Goal: Task Accomplishment & Management: Complete application form

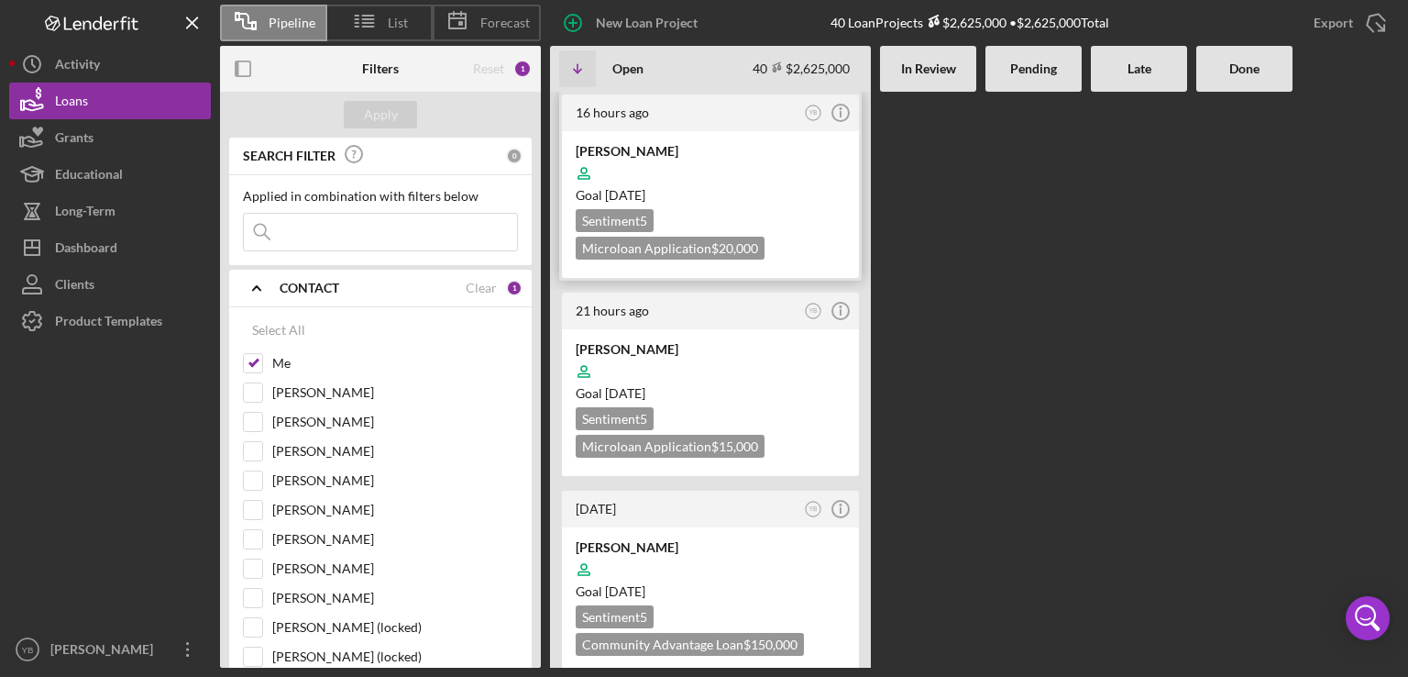
click at [692, 156] on div at bounding box center [711, 173] width 270 height 35
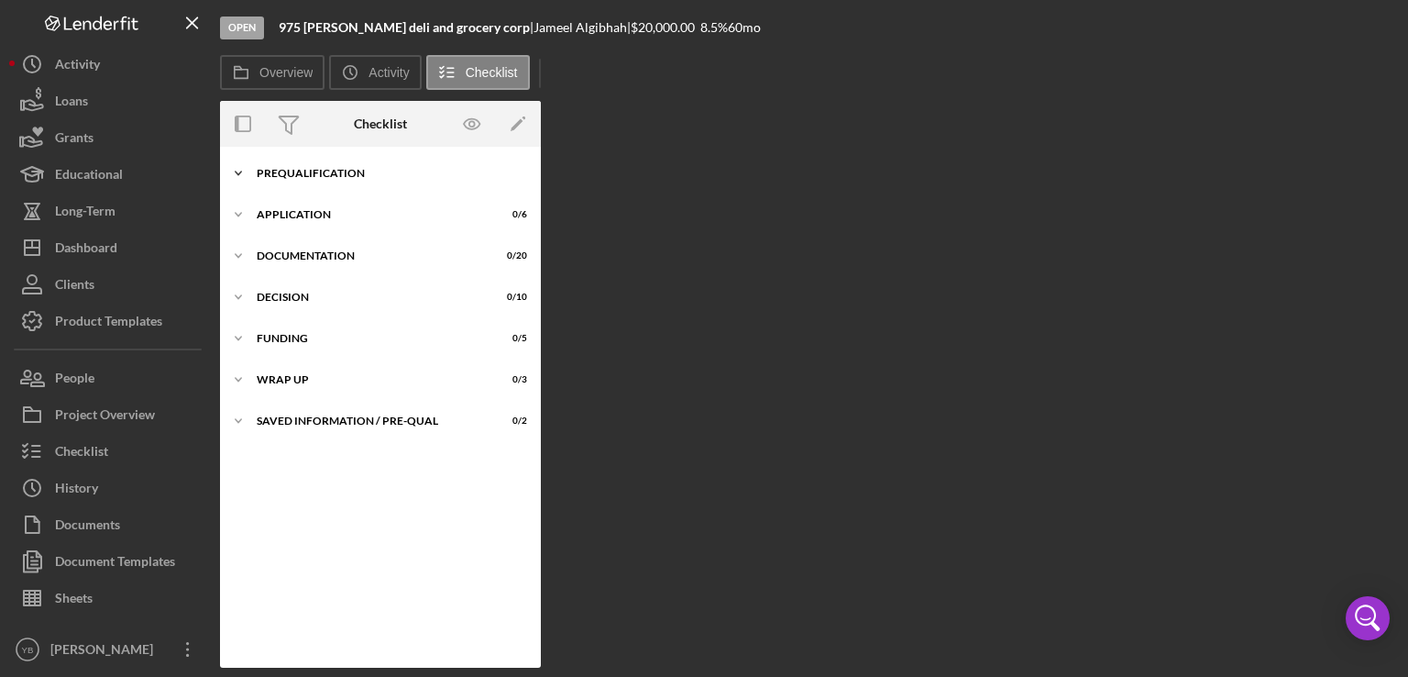
click at [334, 173] on div "Prequalification" at bounding box center [387, 173] width 261 height 11
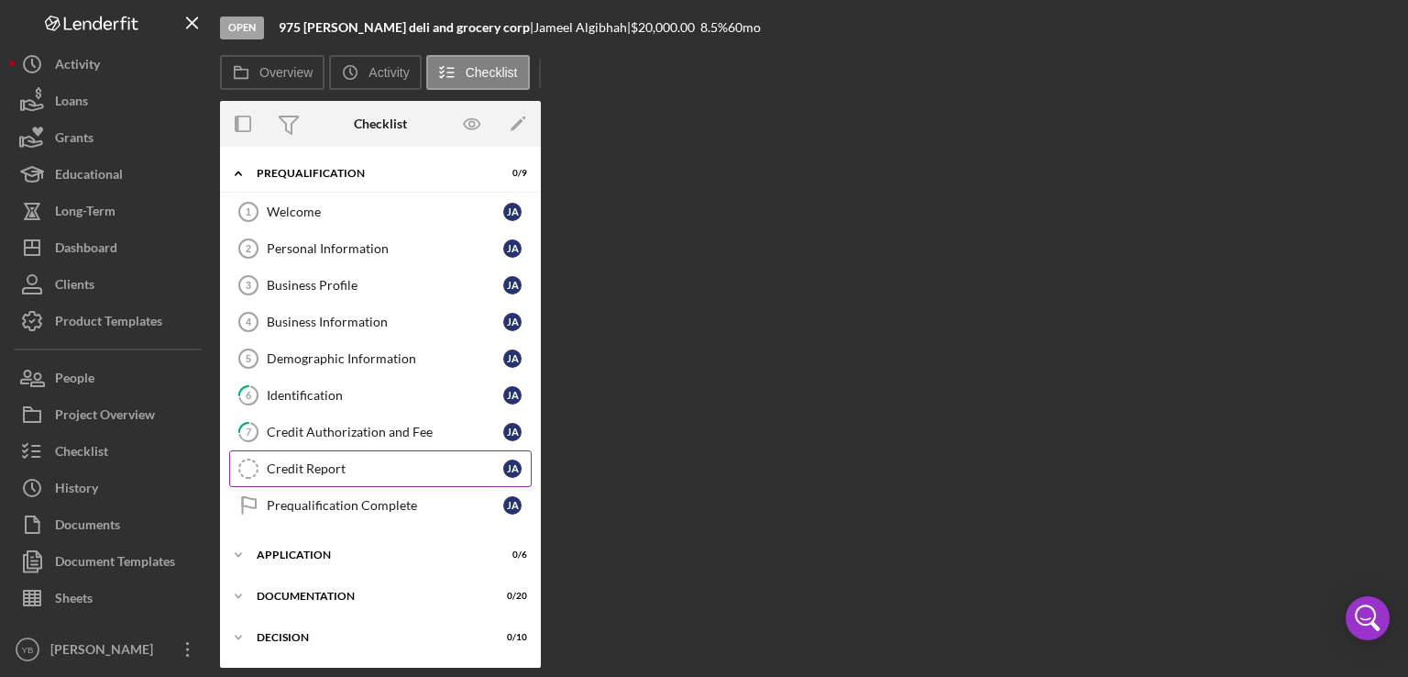
click at [316, 461] on div "Credit Report" at bounding box center [385, 468] width 237 height 15
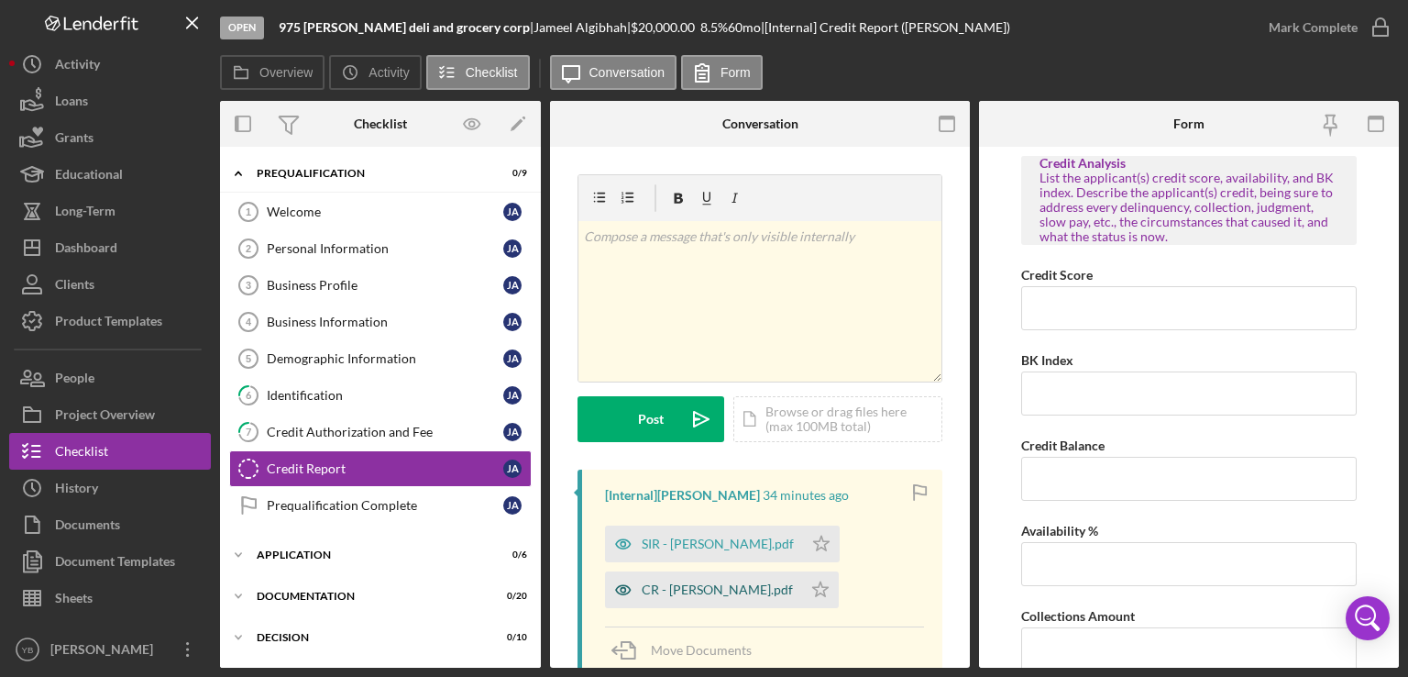
click at [697, 597] on div "CR - [PERSON_NAME].pdf" at bounding box center [703, 589] width 197 height 37
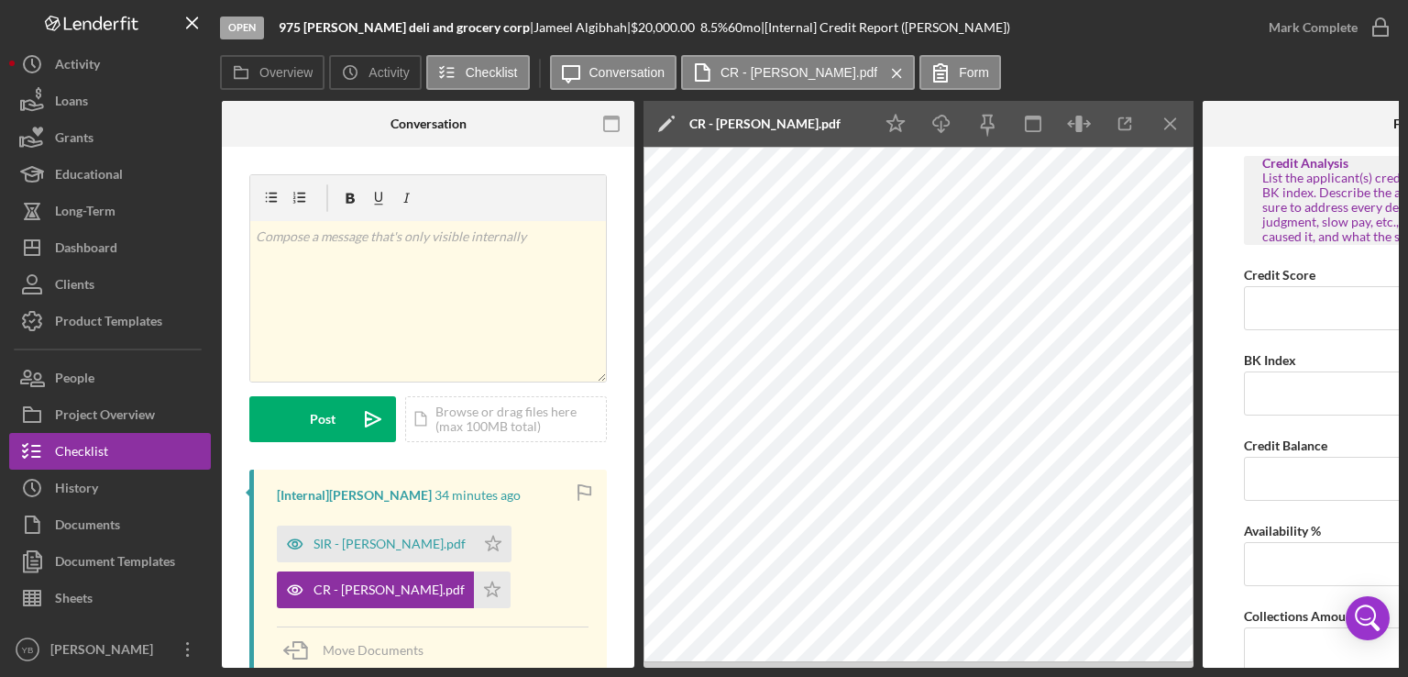
scroll to position [0, 331]
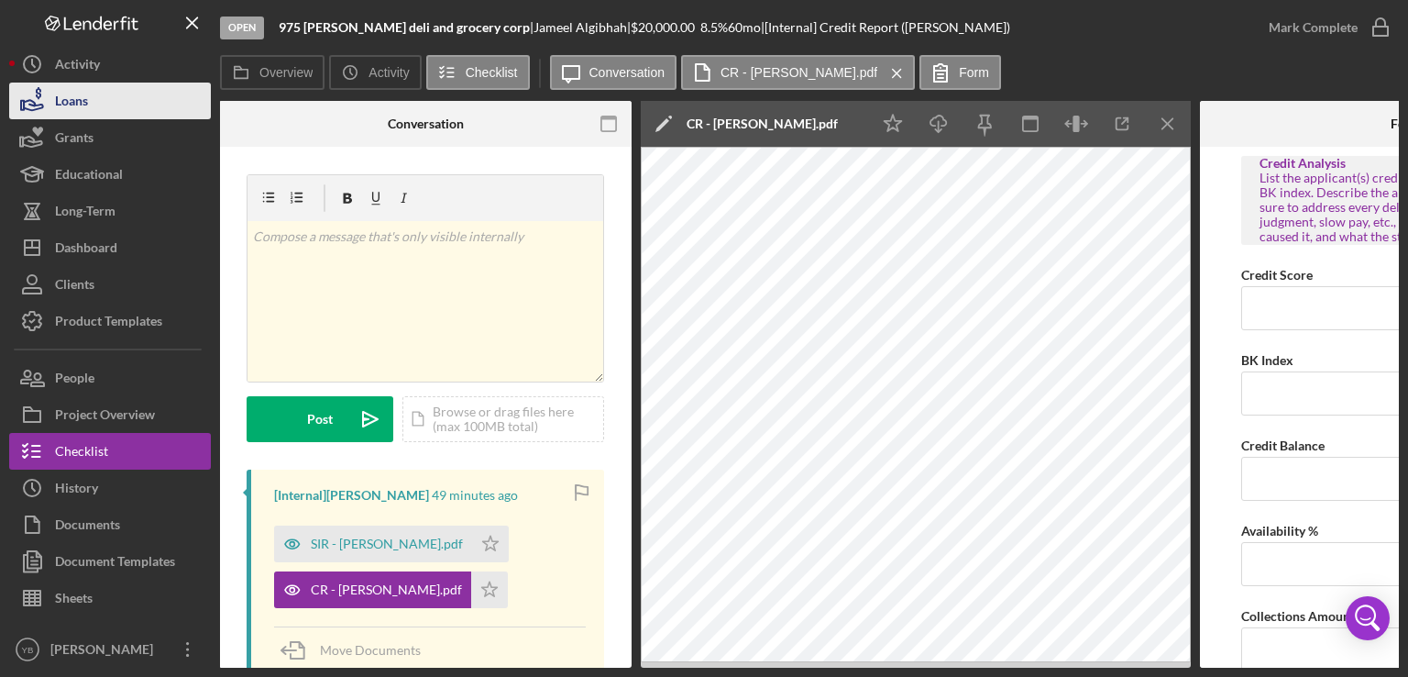
click at [149, 105] on button "Loans" at bounding box center [110, 101] width 202 height 37
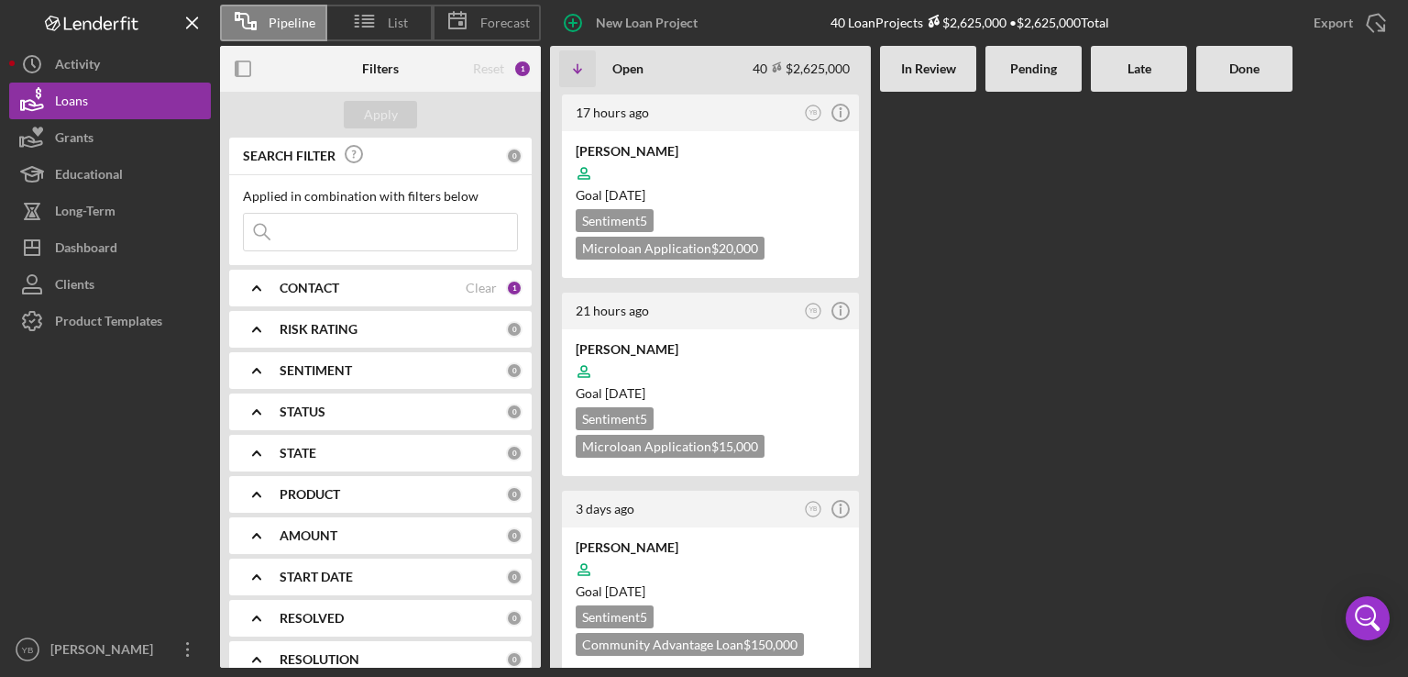
click at [970, 291] on Review at bounding box center [928, 380] width 96 height 576
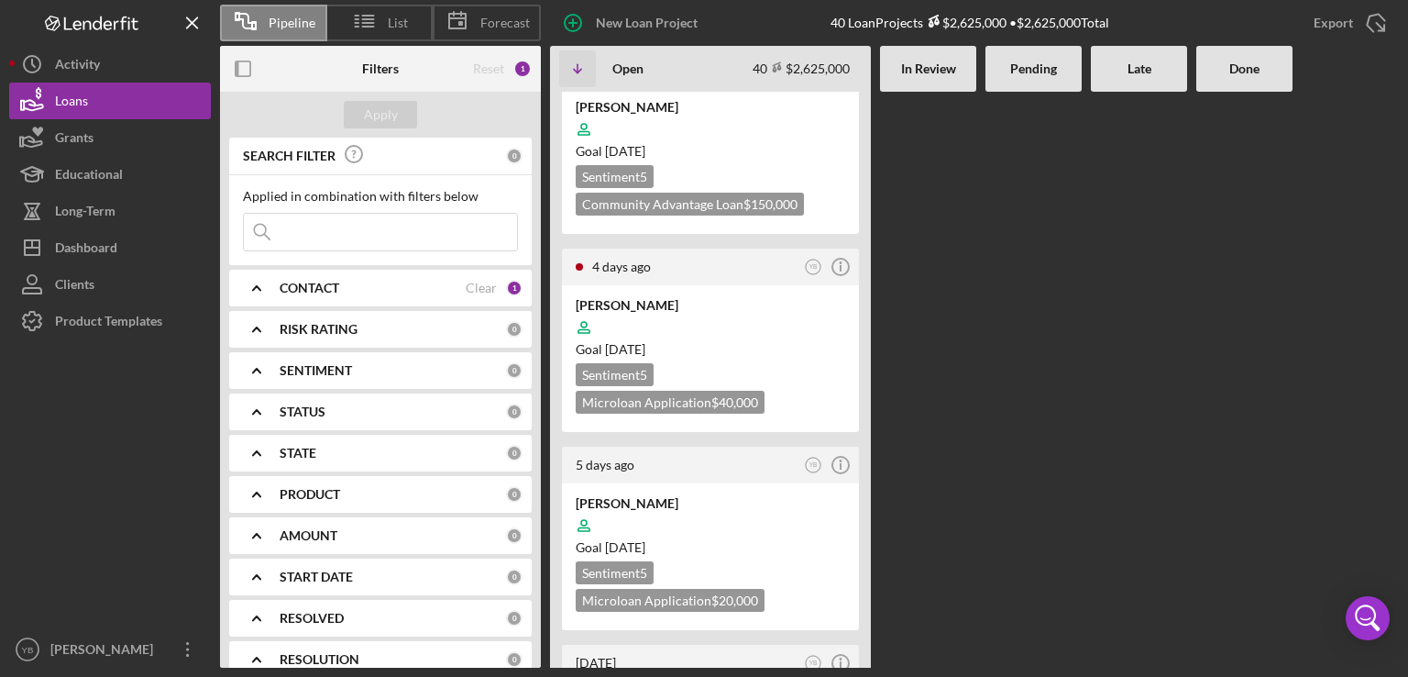
scroll to position [477, 0]
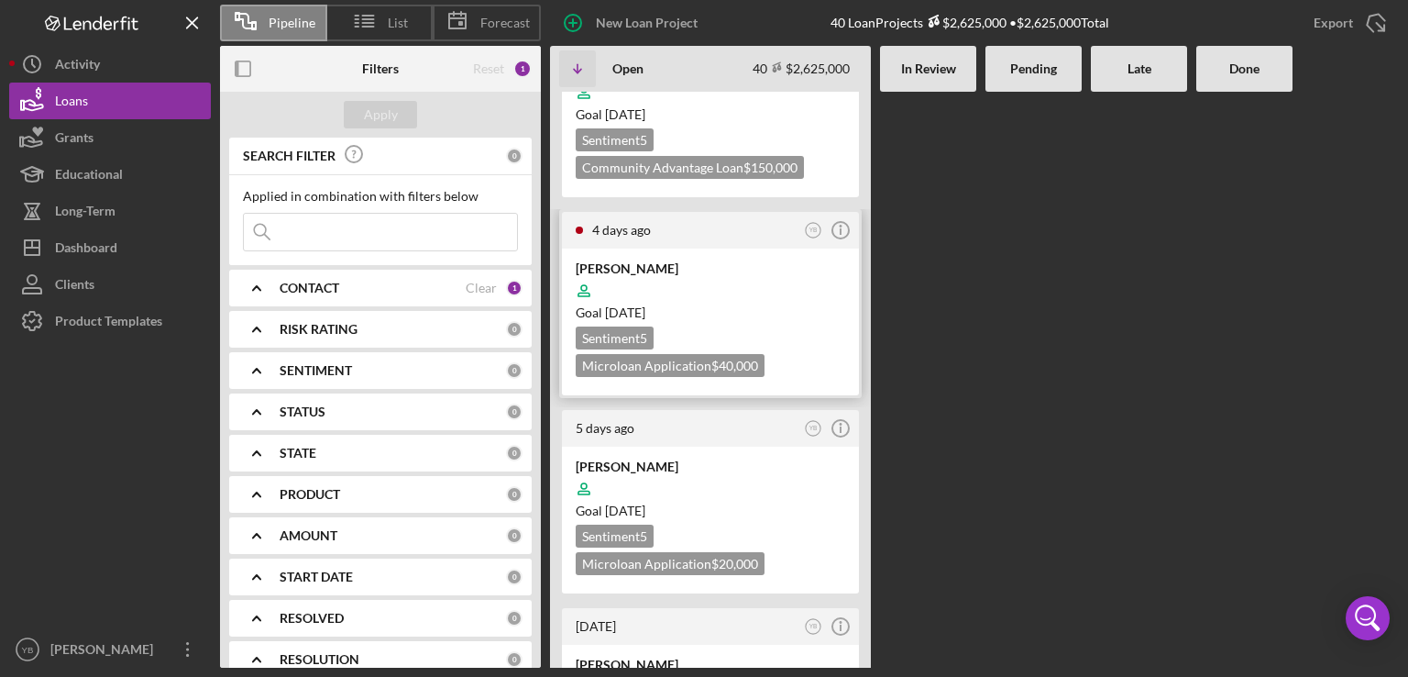
click at [783, 275] on div at bounding box center [711, 290] width 270 height 35
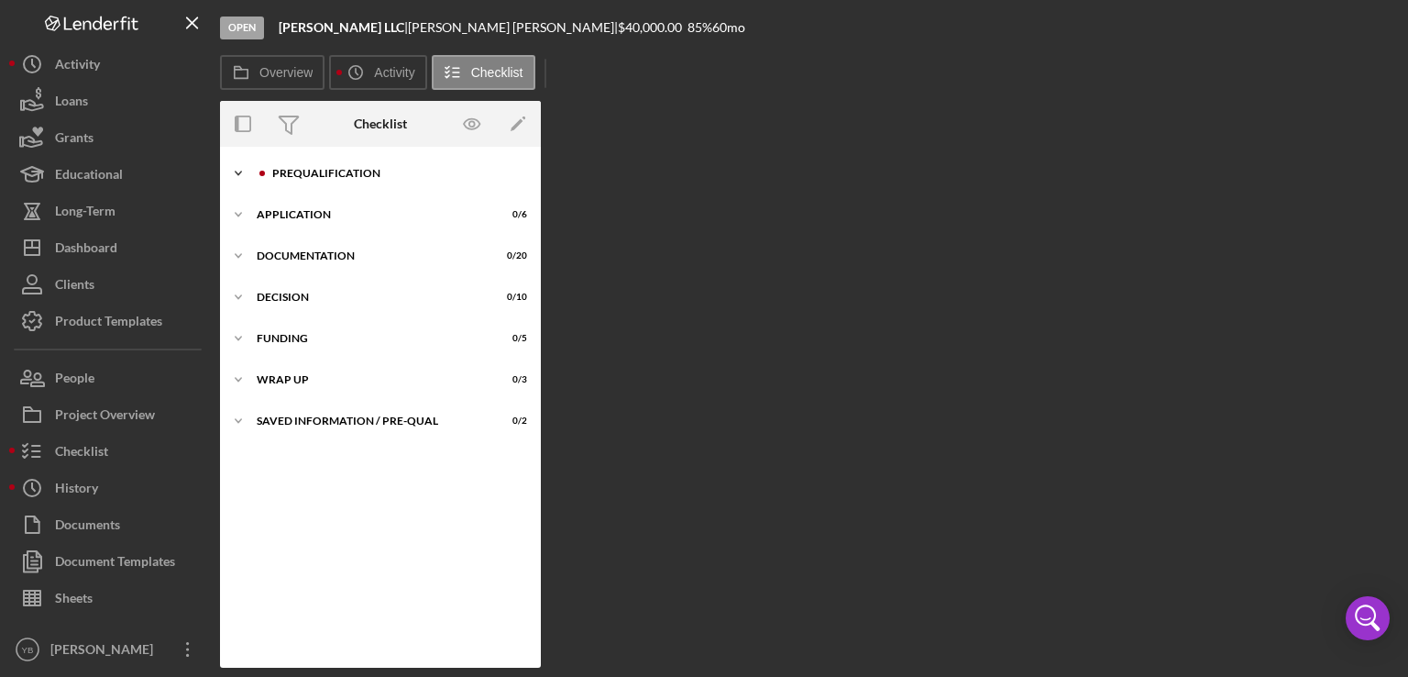
click at [341, 177] on div "Prequalification" at bounding box center [395, 173] width 246 height 11
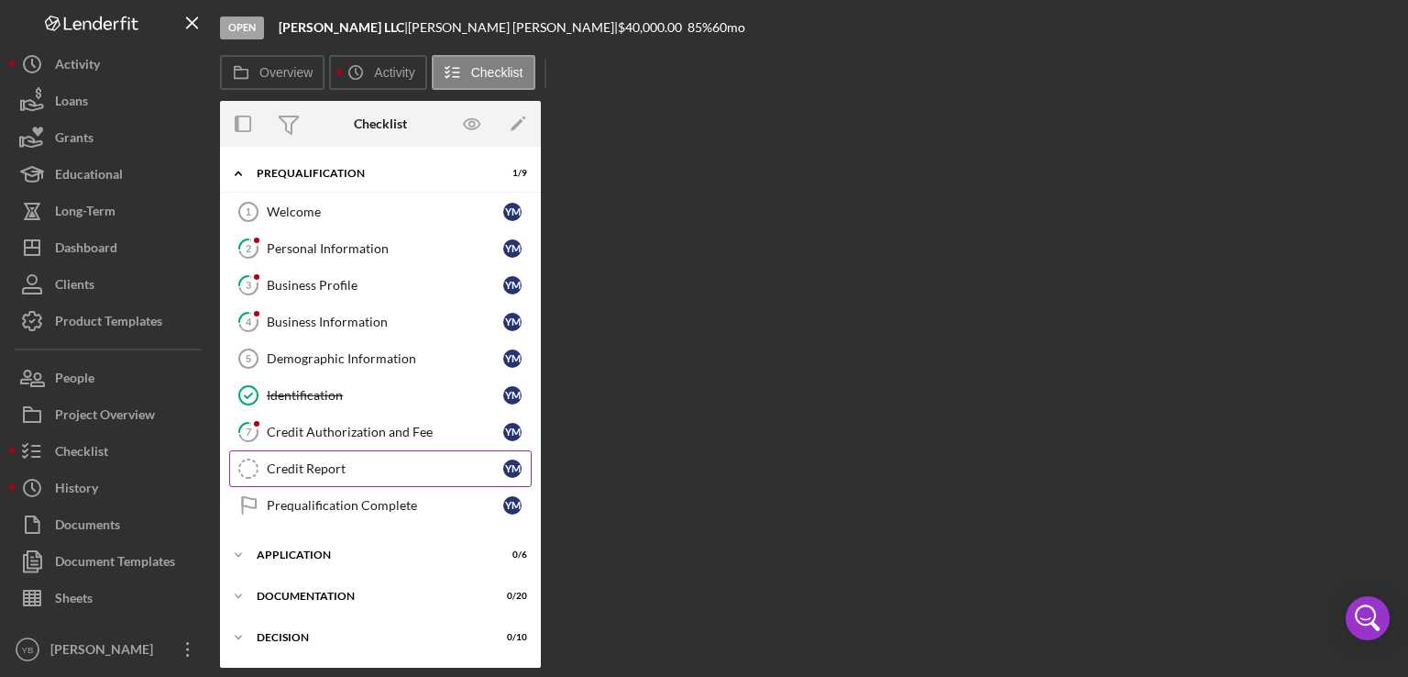
click at [313, 469] on div "Credit Report" at bounding box center [385, 468] width 237 height 15
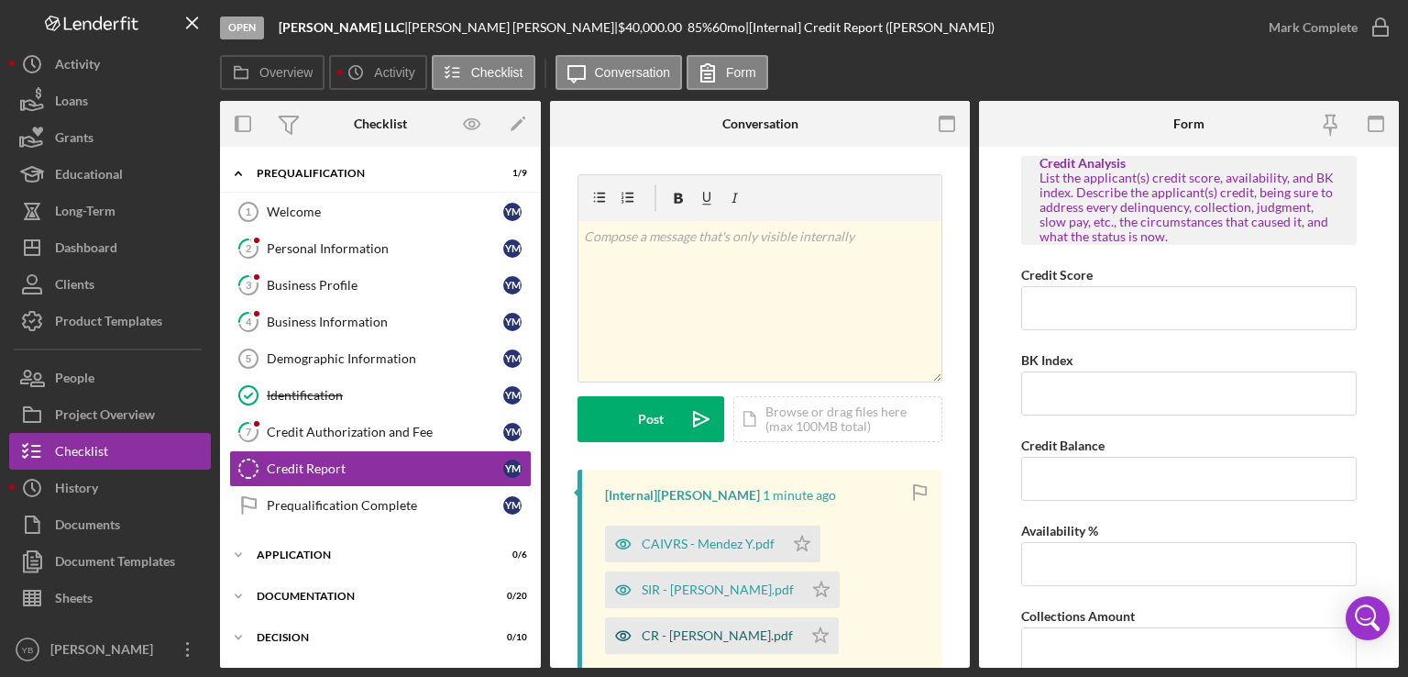
click at [682, 635] on div "CR - [PERSON_NAME].pdf" at bounding box center [717, 635] width 151 height 15
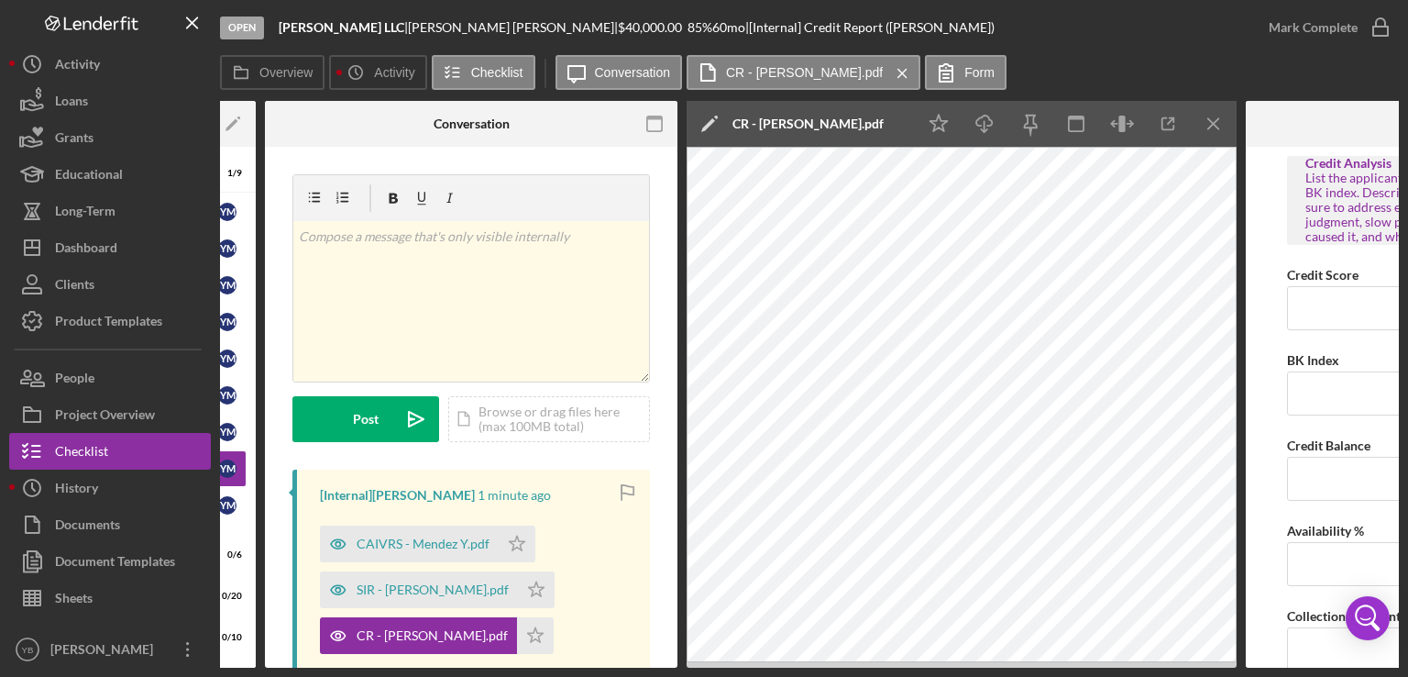
scroll to position [0, 293]
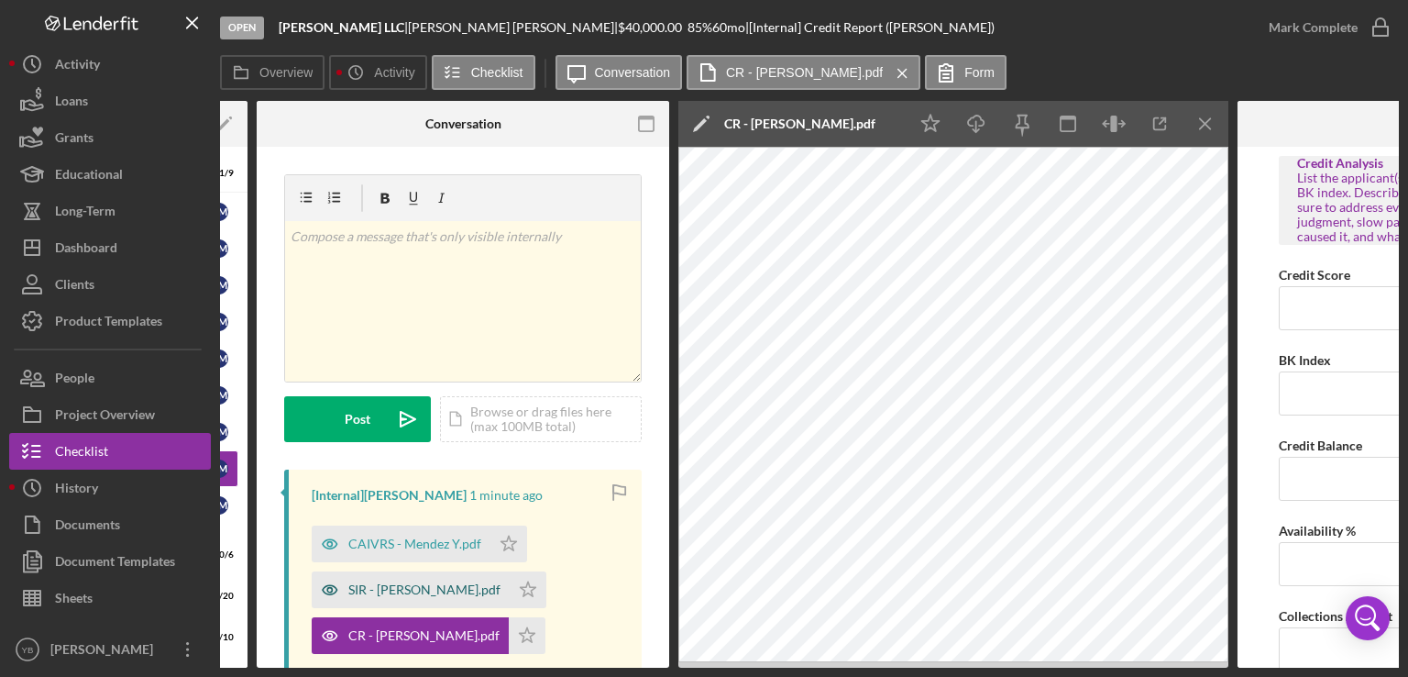
click at [387, 589] on div "SIR - [PERSON_NAME].pdf" at bounding box center [424, 589] width 152 height 15
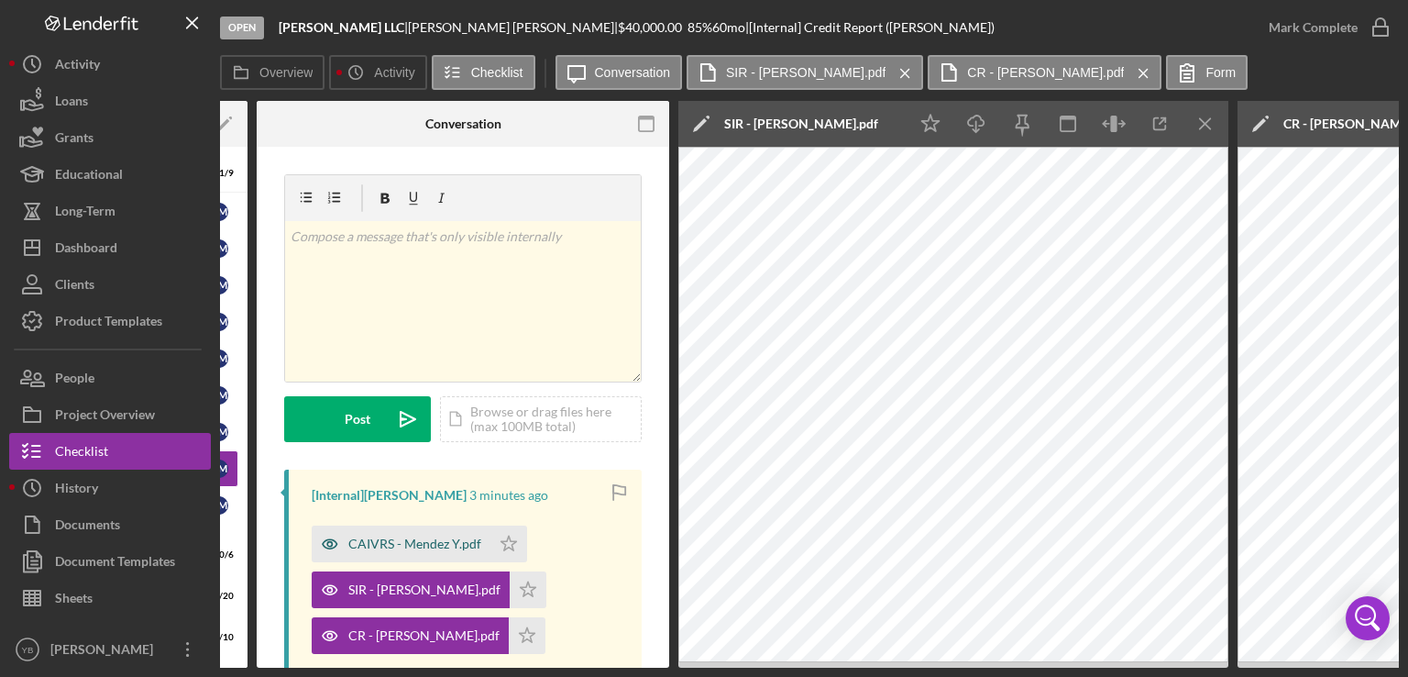
click at [413, 553] on div "CAIVRS - Mendez Y.pdf" at bounding box center [401, 543] width 179 height 37
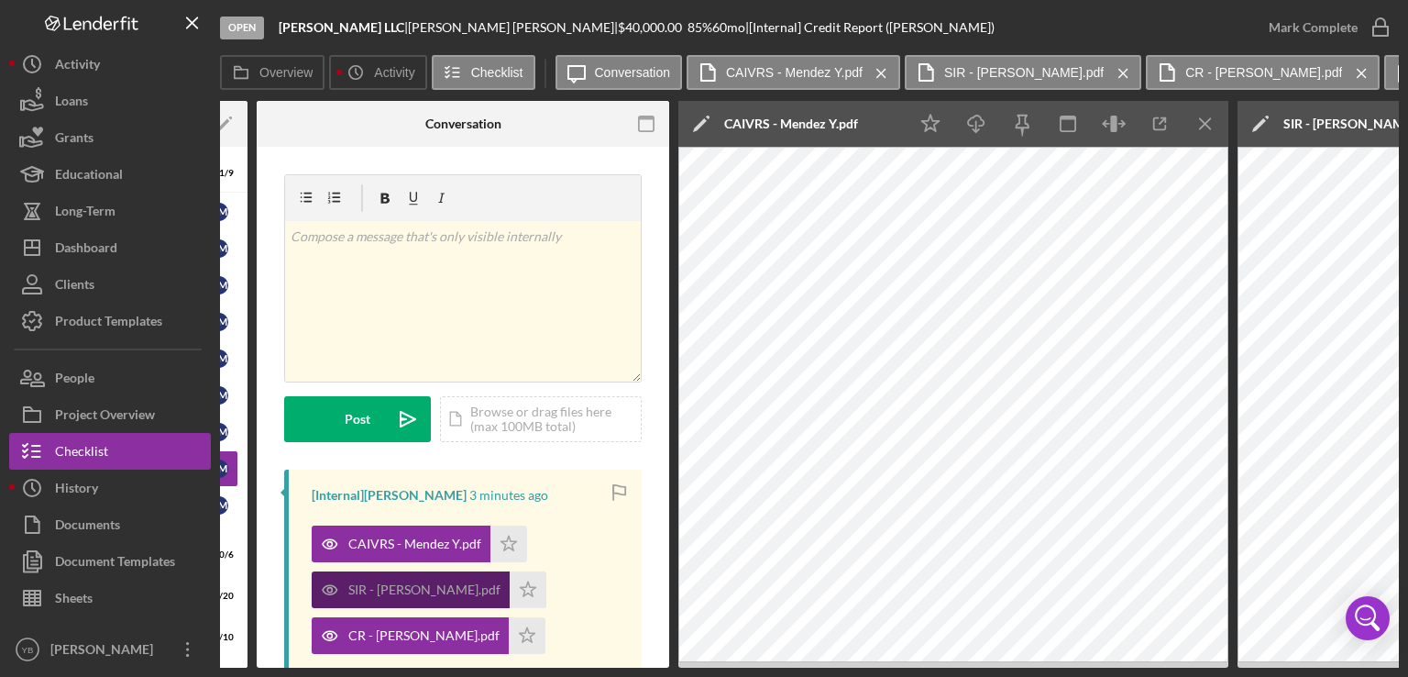
click at [406, 582] on div "SIR - [PERSON_NAME].pdf" at bounding box center [424, 589] width 152 height 15
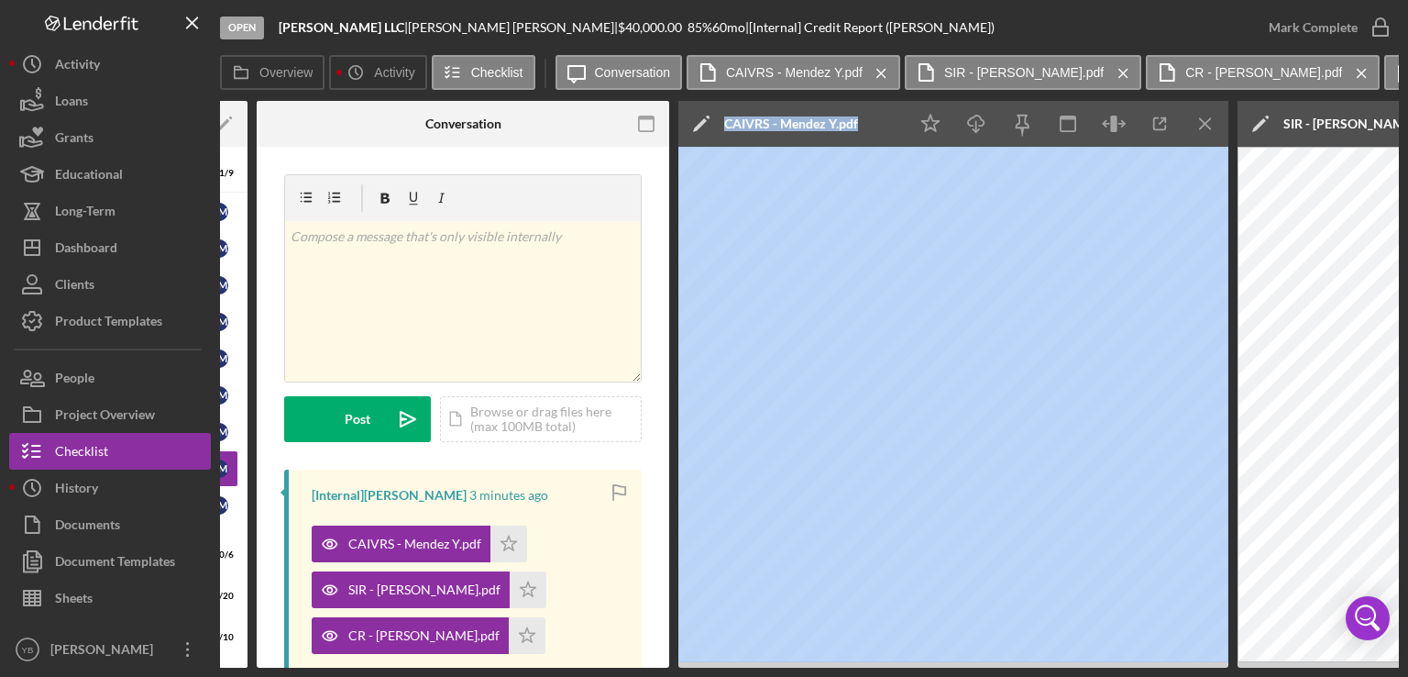
drag, startPoint x: 601, startPoint y: 666, endPoint x: 788, endPoint y: 666, distance: 187.0
click at [788, 666] on div "Overview Internal Workflow Stage Open Icon/Dropdown Arrow Archive (can unarchiv…" at bounding box center [809, 384] width 1179 height 567
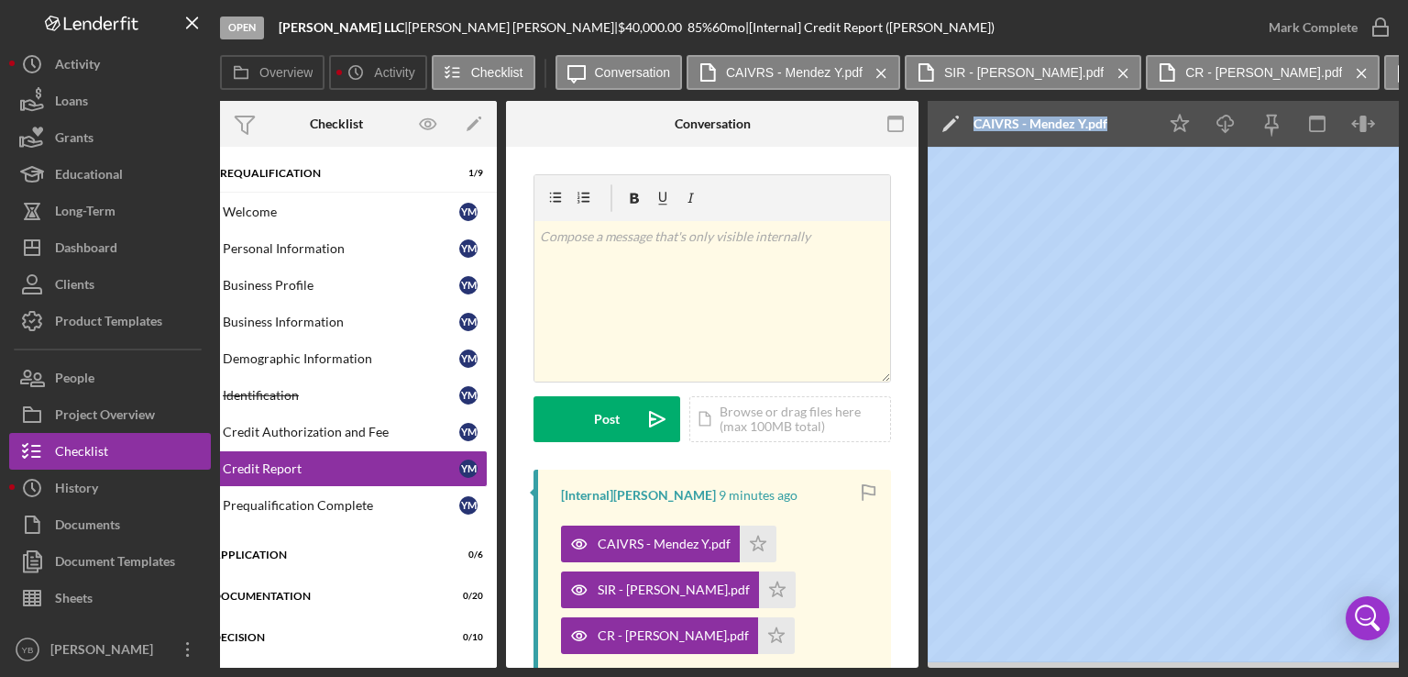
scroll to position [0, 0]
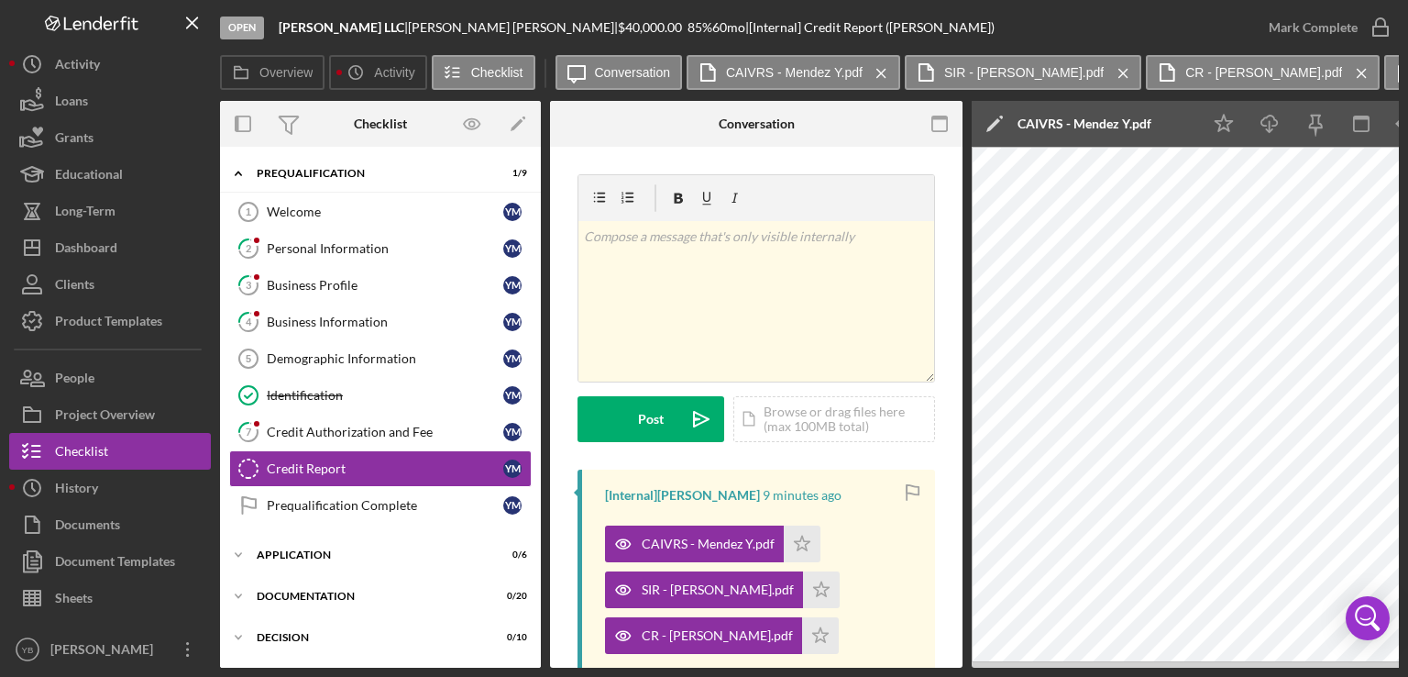
click at [69, 621] on div at bounding box center [110, 623] width 202 height 15
click at [105, 113] on button "Loans" at bounding box center [110, 101] width 202 height 37
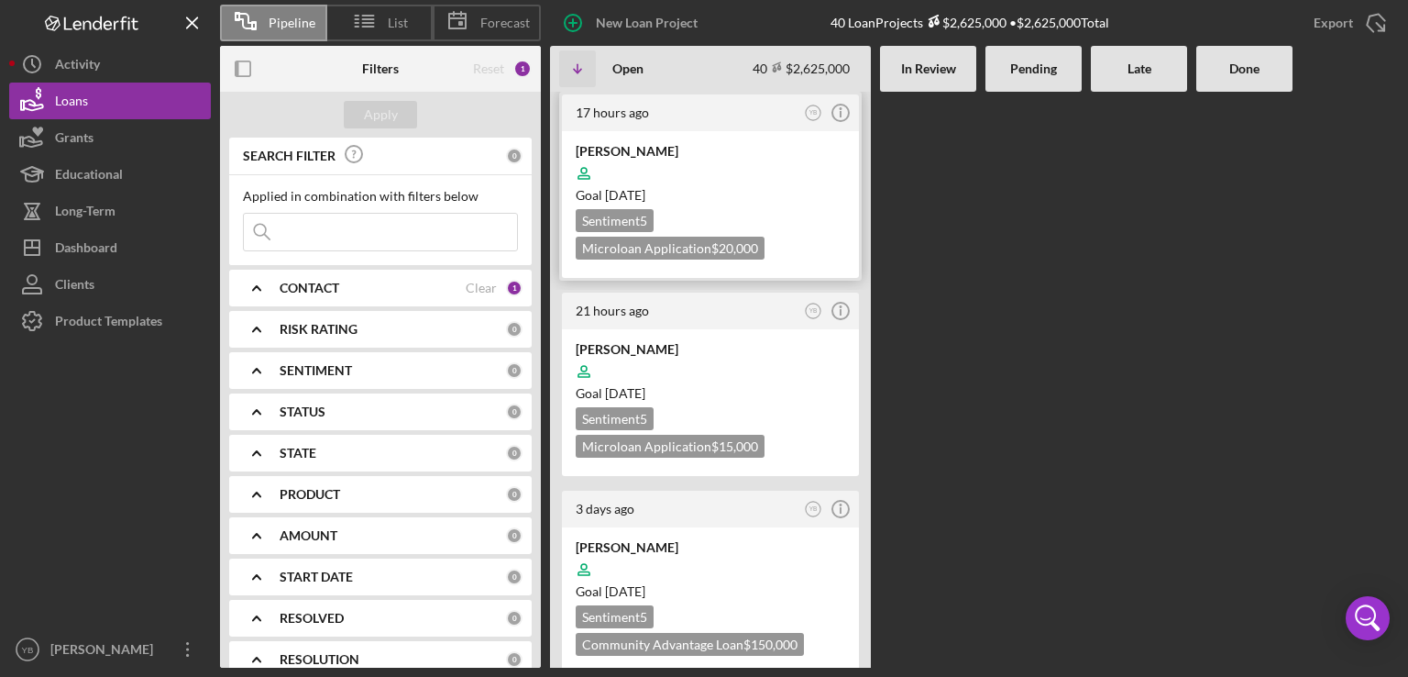
click at [698, 156] on div at bounding box center [711, 173] width 270 height 35
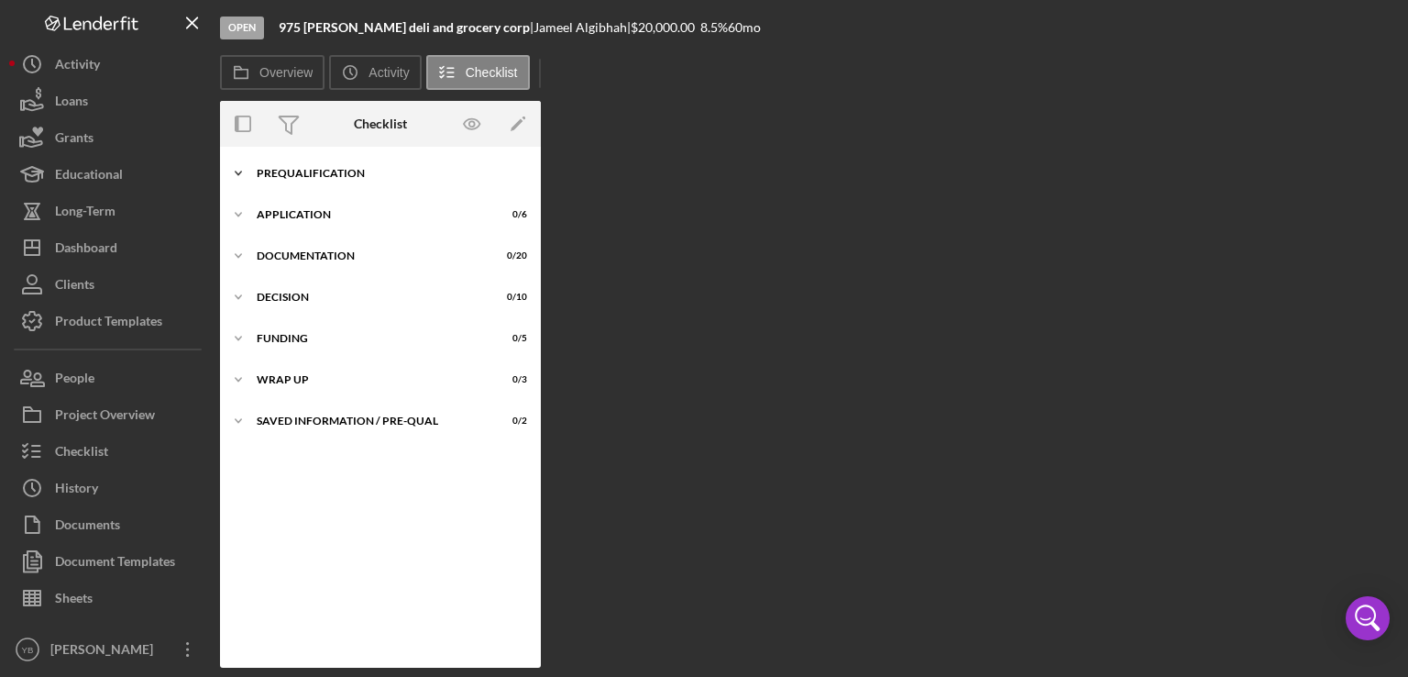
click at [362, 177] on div "Prequalification" at bounding box center [387, 173] width 261 height 11
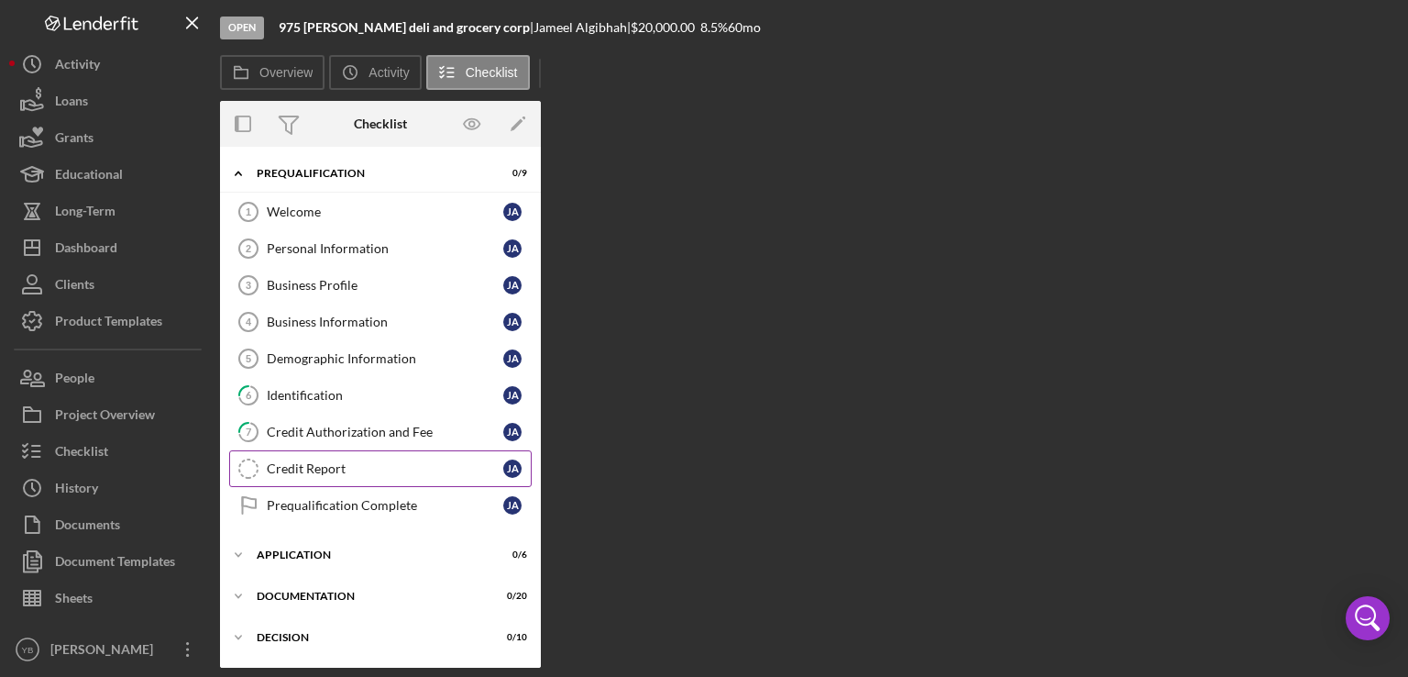
click at [335, 465] on div "Credit Report" at bounding box center [385, 468] width 237 height 15
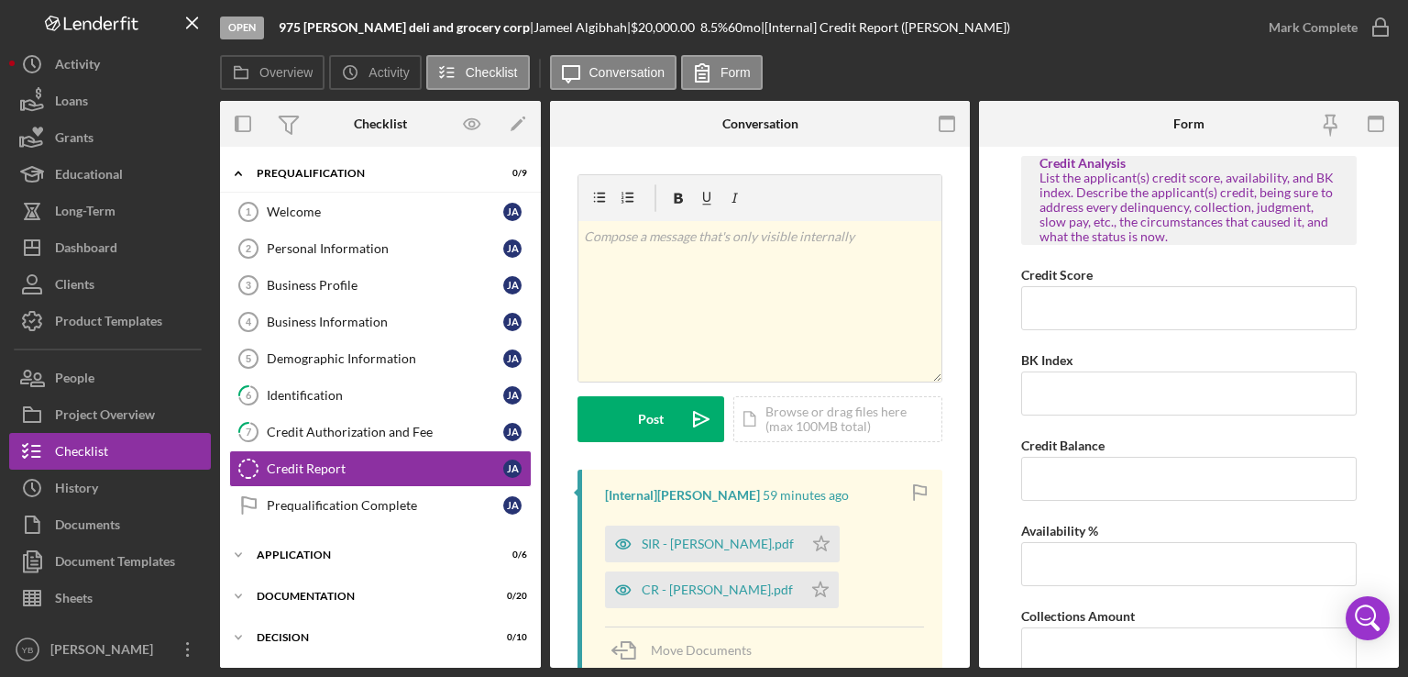
scroll to position [163, 0]
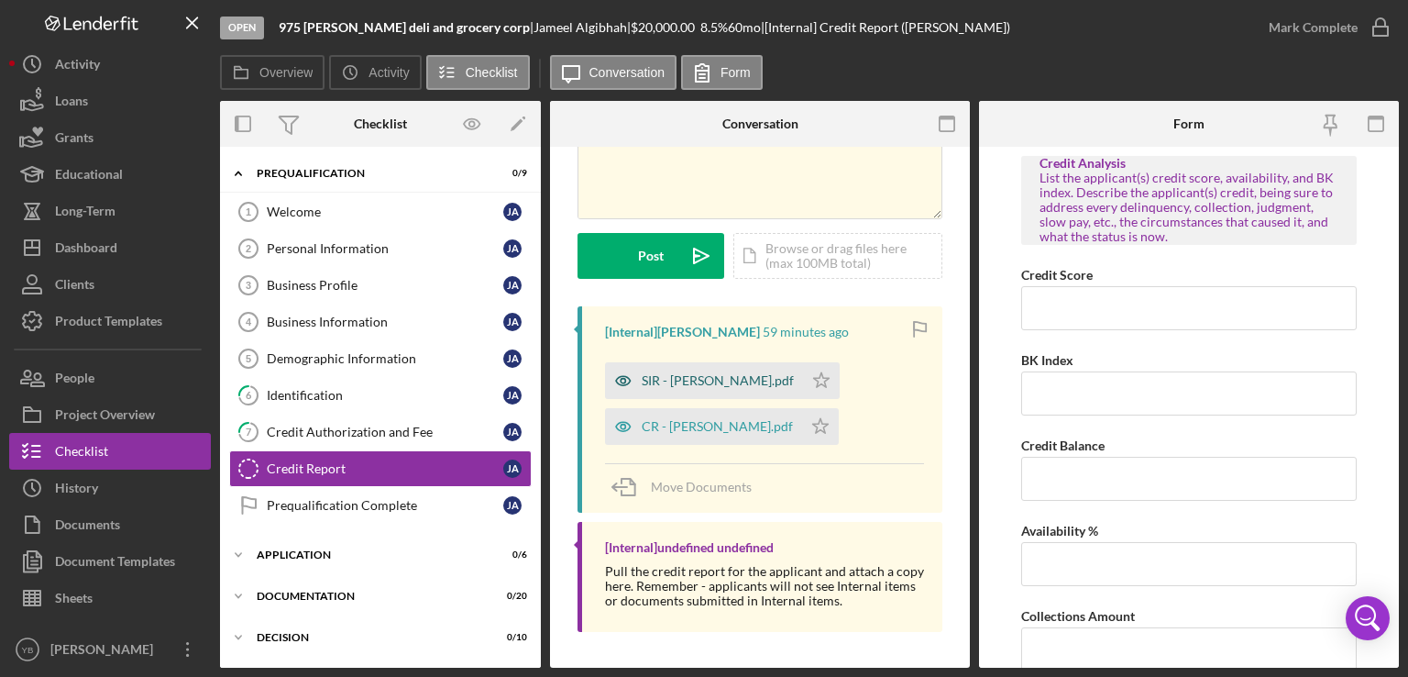
click at [697, 382] on div "SIR - [PERSON_NAME].pdf" at bounding box center [718, 380] width 152 height 15
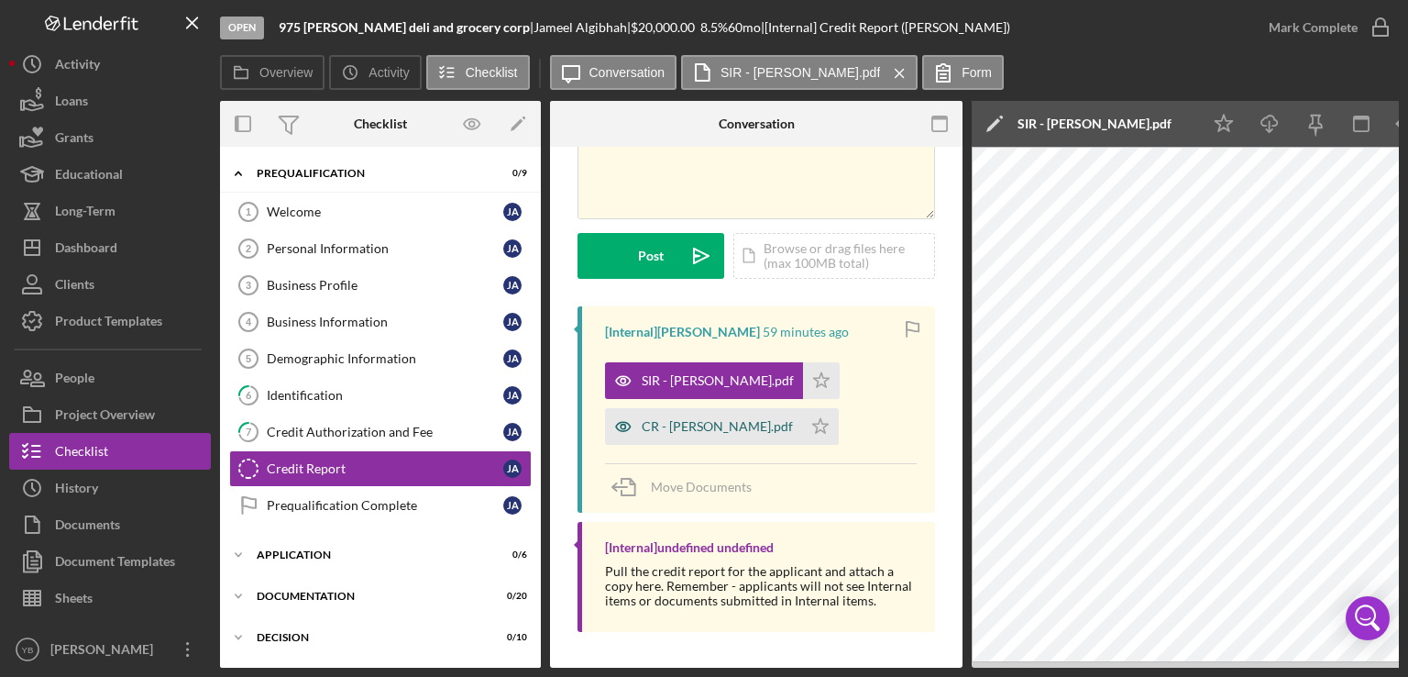
click at [693, 431] on div "CR - [PERSON_NAME].pdf" at bounding box center [717, 426] width 151 height 15
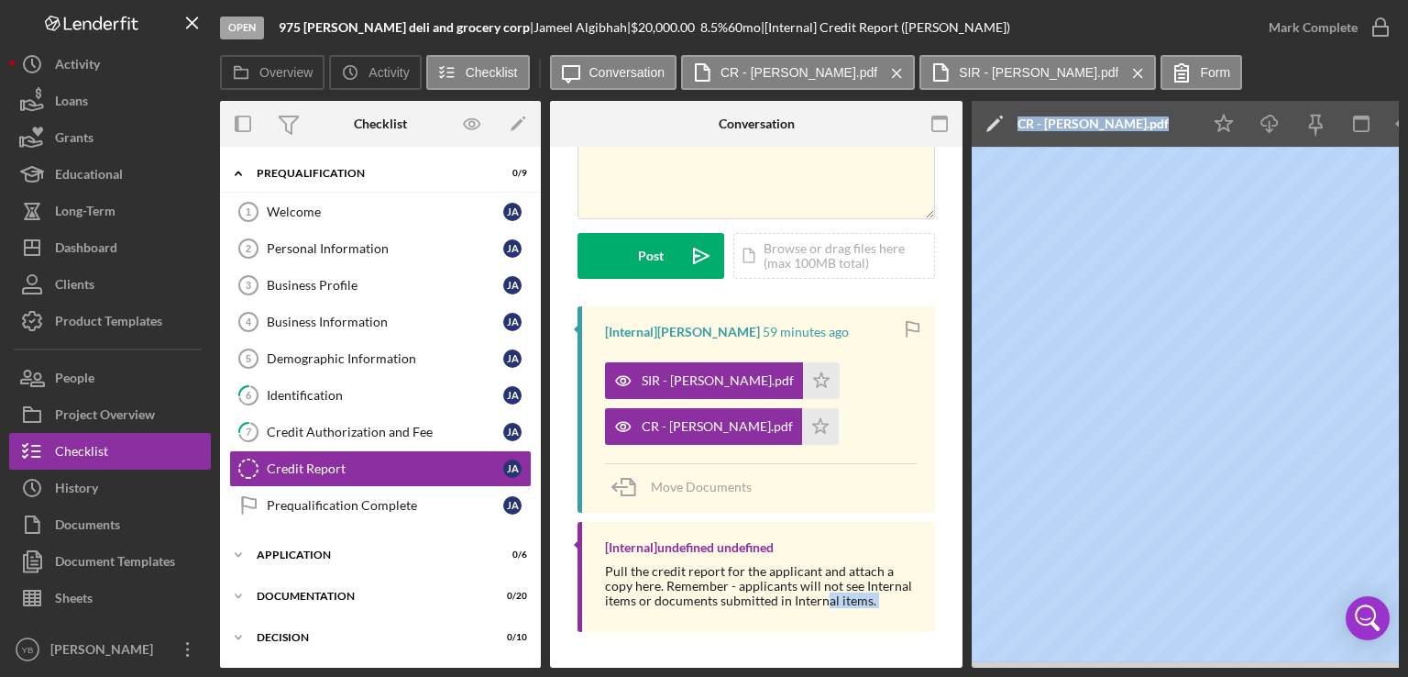
drag, startPoint x: 822, startPoint y: 667, endPoint x: 924, endPoint y: 658, distance: 102.2
click at [924, 658] on div "Open 975 [PERSON_NAME] deli and grocery corp | [PERSON_NAME] | $20,000.00 8.5 %…" at bounding box center [704, 338] width 1408 height 677
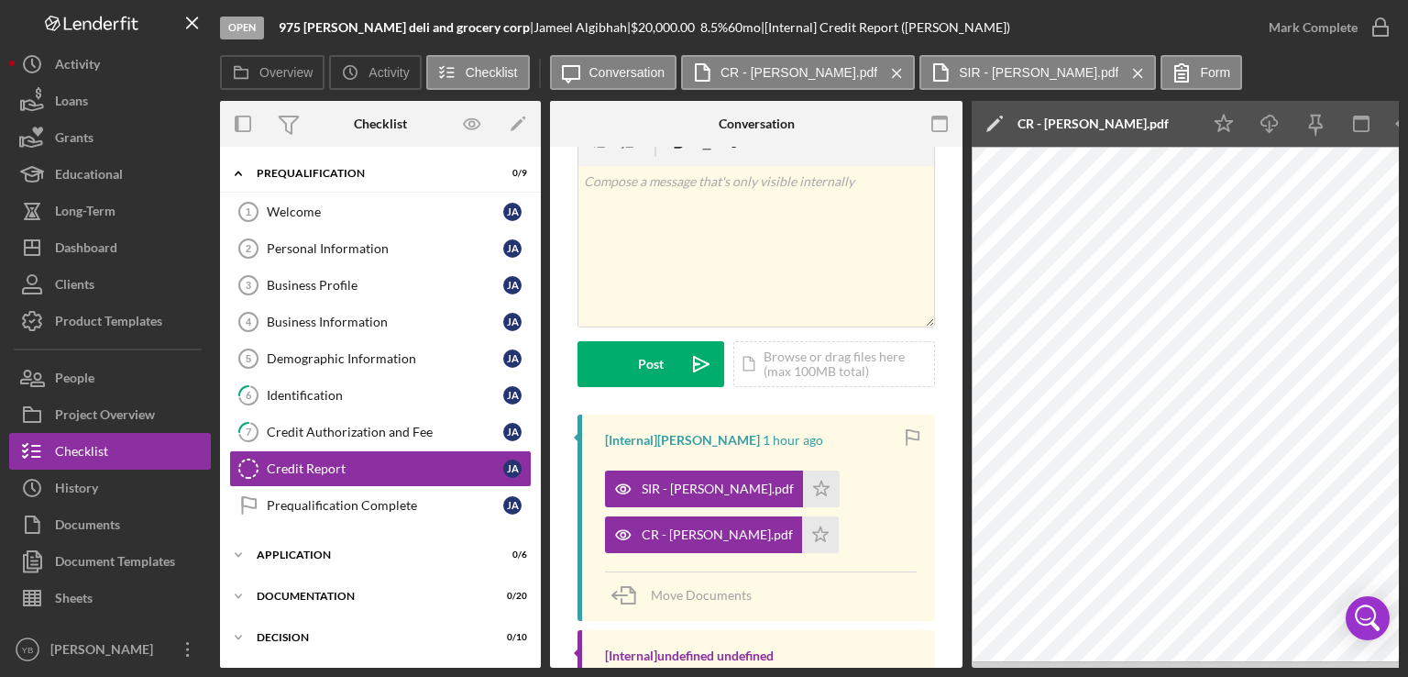
scroll to position [0, 0]
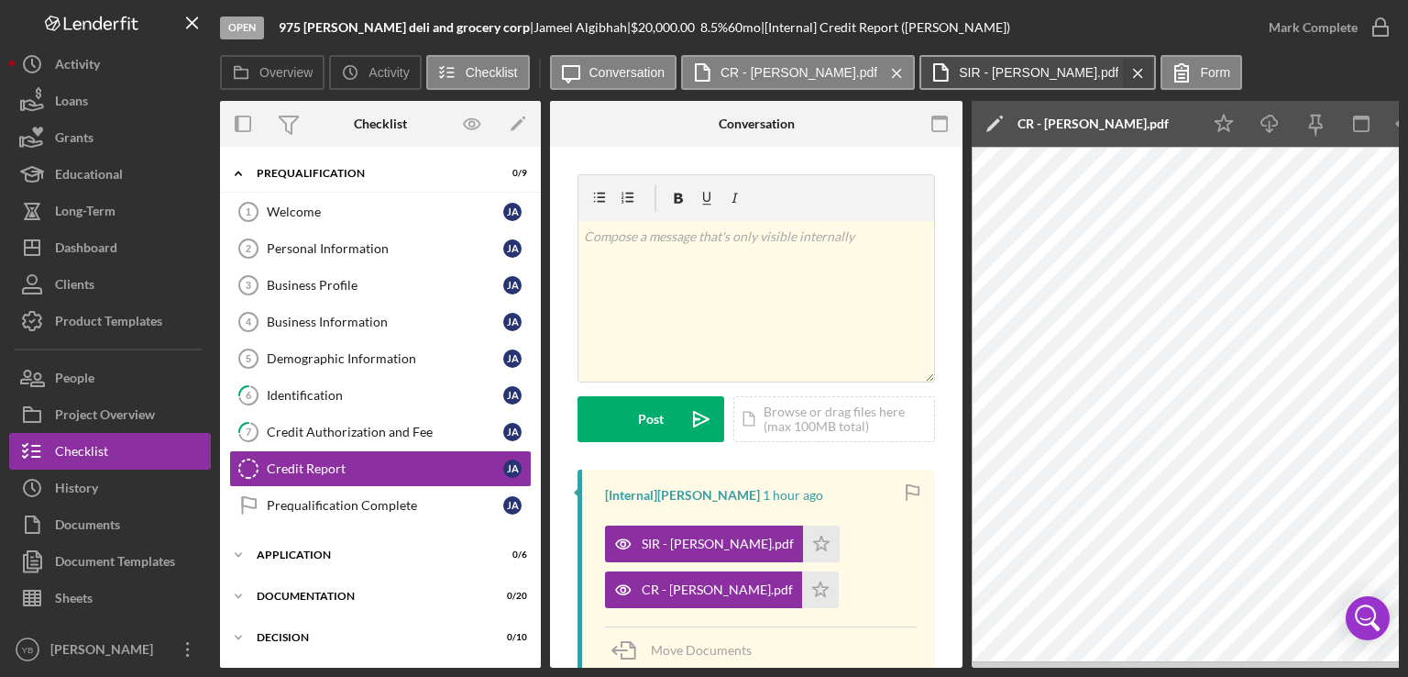
click at [1122, 71] on icon "Icon/Menu Close" at bounding box center [1138, 73] width 32 height 46
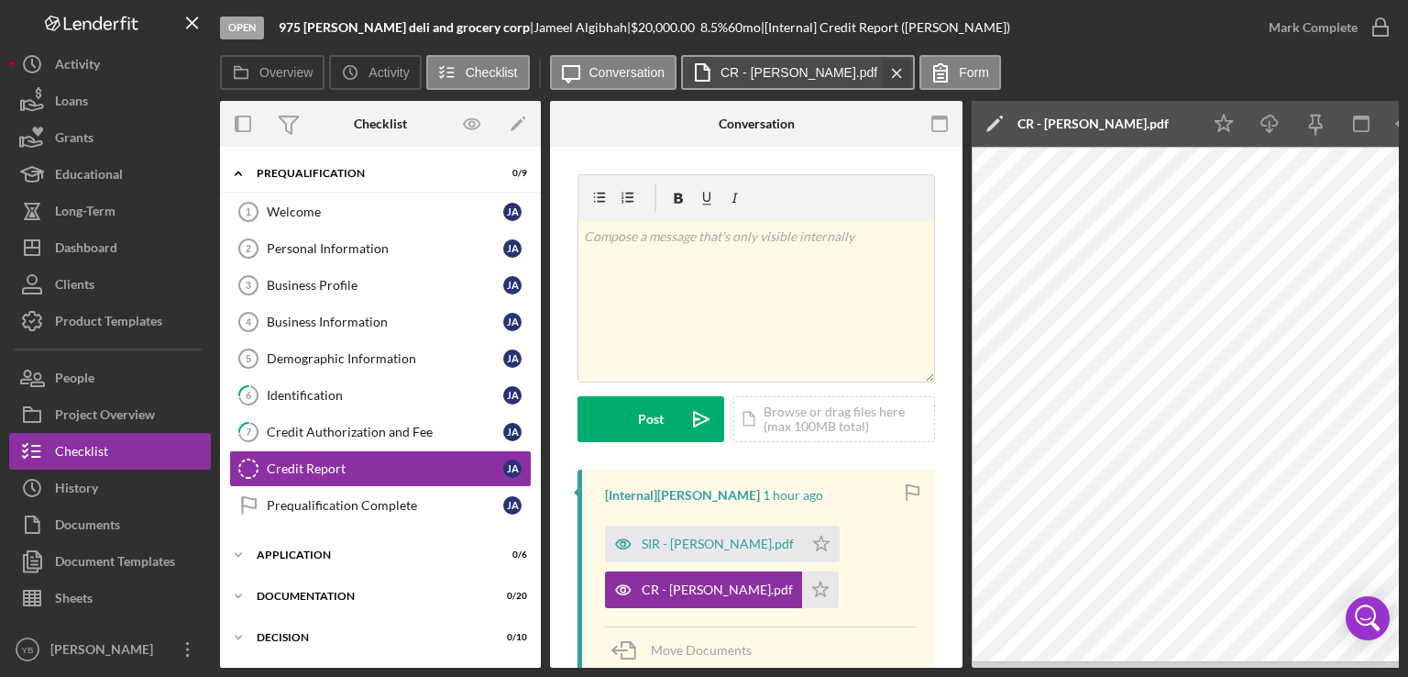
click at [882, 80] on icon "Icon/Menu Close" at bounding box center [897, 73] width 32 height 46
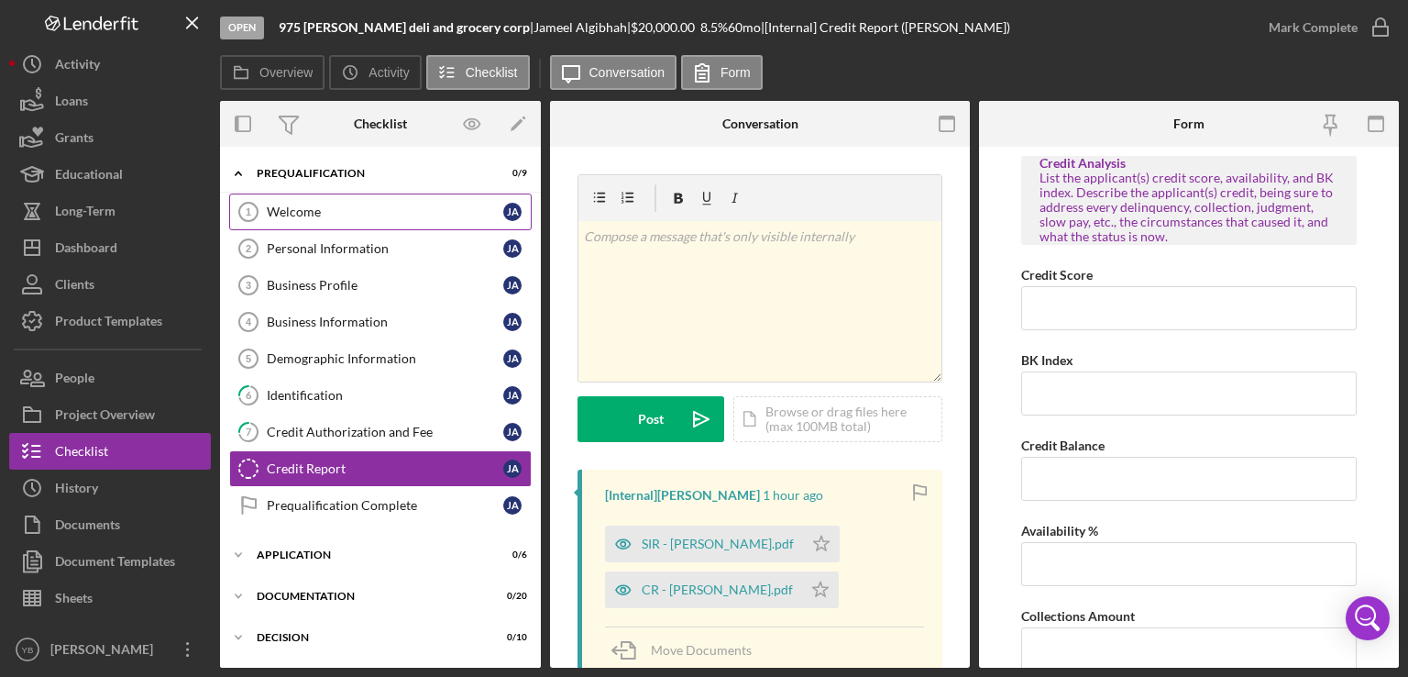
click at [289, 217] on div "Welcome" at bounding box center [385, 211] width 237 height 15
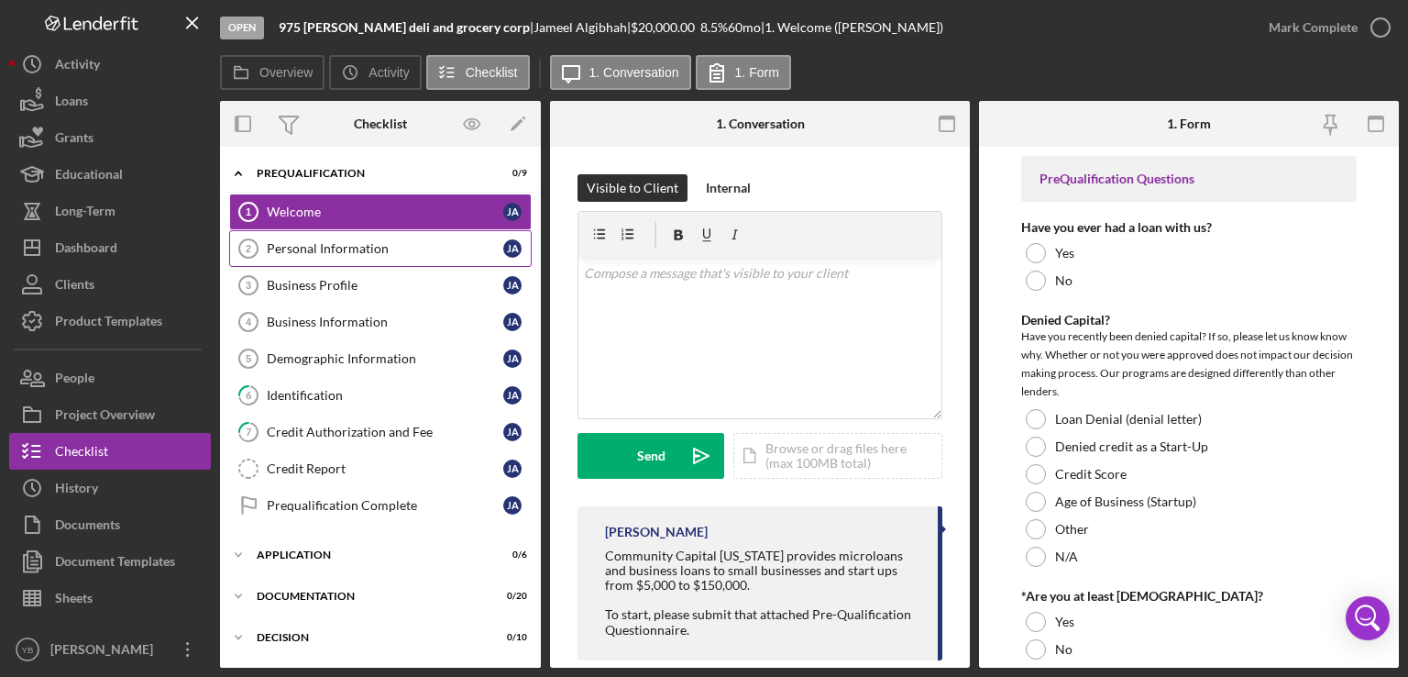
click at [297, 251] on div "Personal Information" at bounding box center [385, 248] width 237 height 15
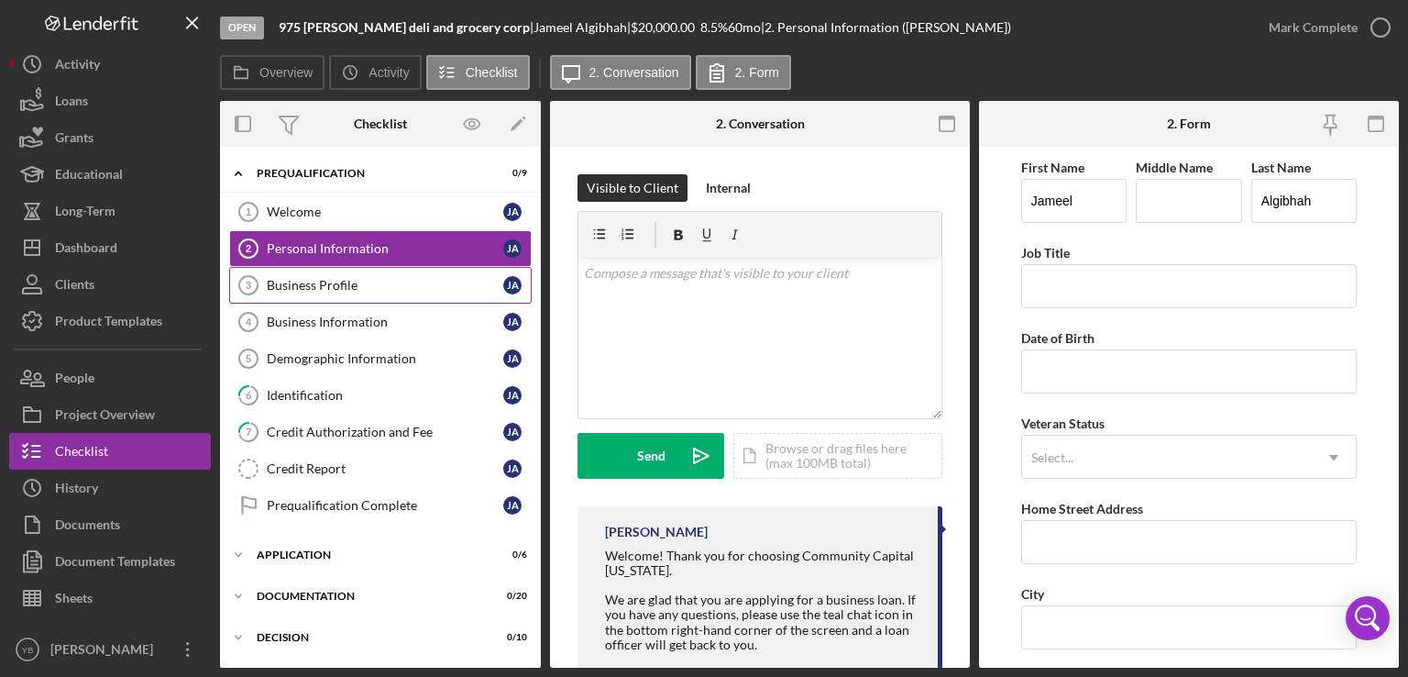
click at [304, 283] on div "Business Profile" at bounding box center [385, 285] width 237 height 15
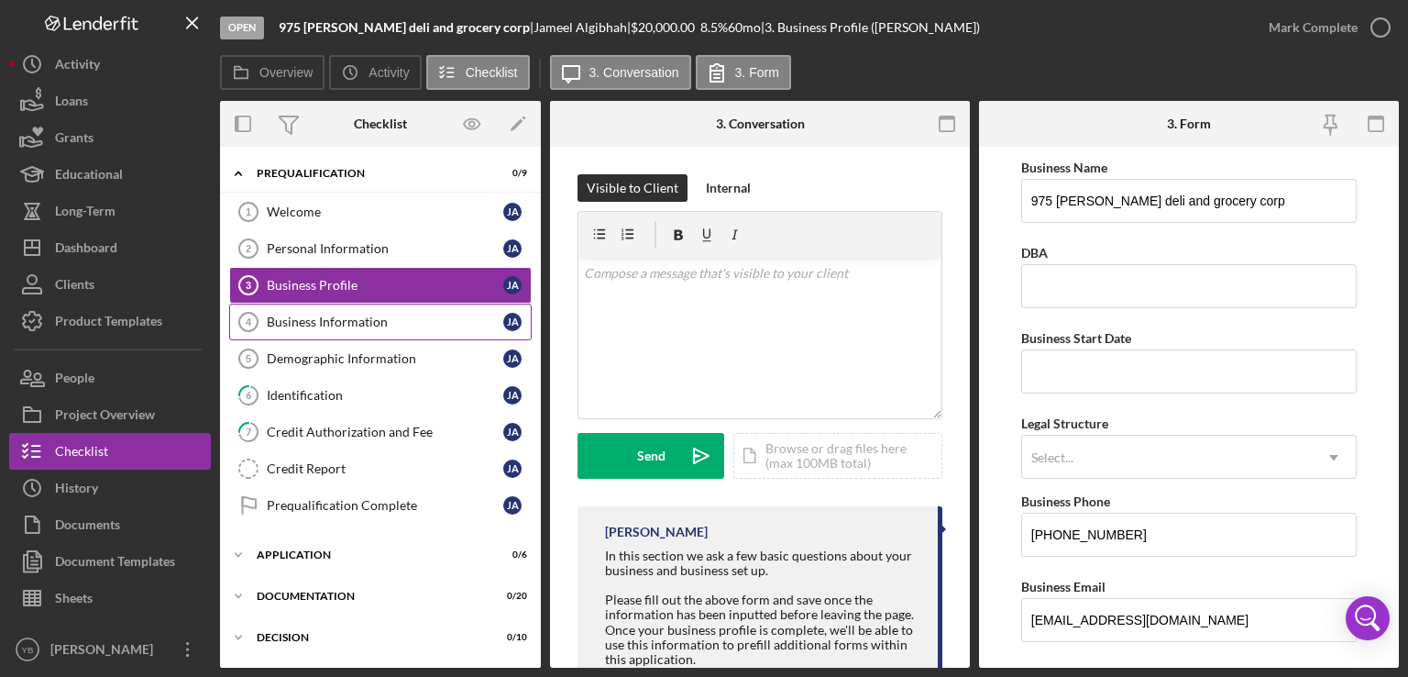
click at [307, 324] on div "Business Information" at bounding box center [385, 321] width 237 height 15
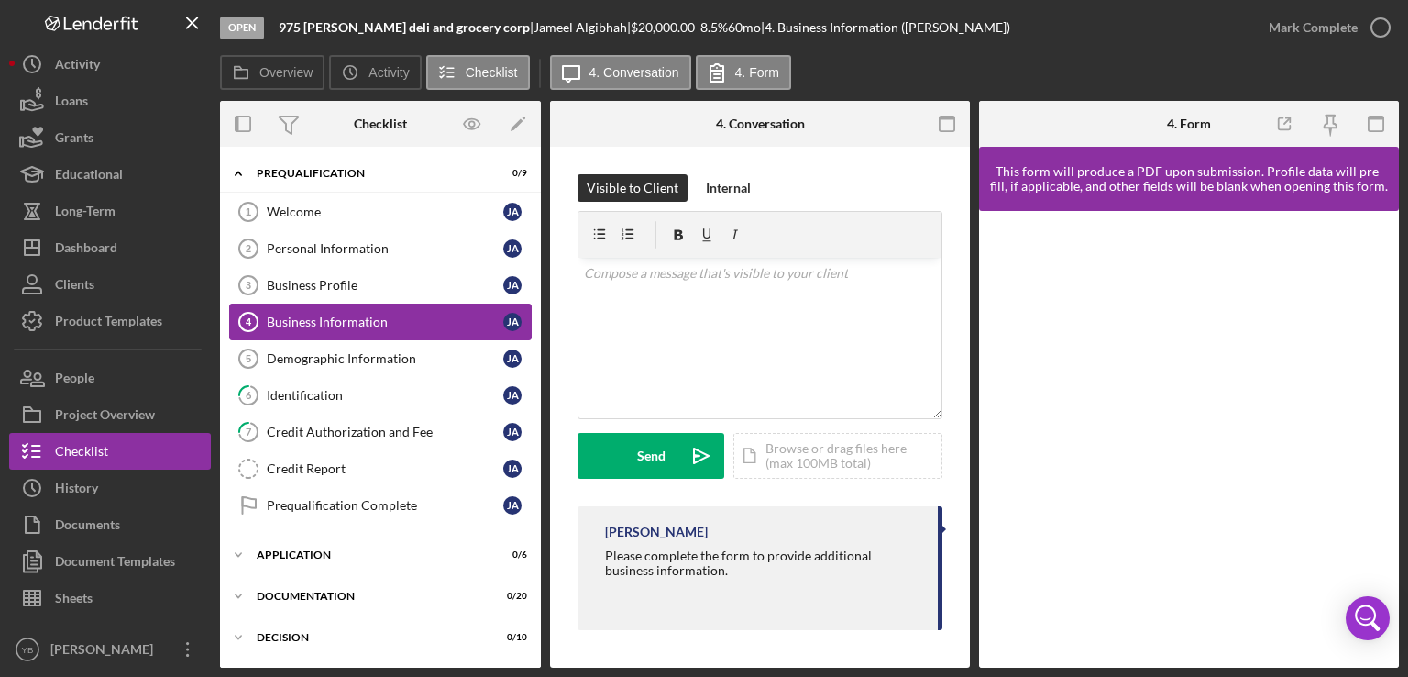
click at [307, 324] on div "Business Information" at bounding box center [385, 321] width 237 height 15
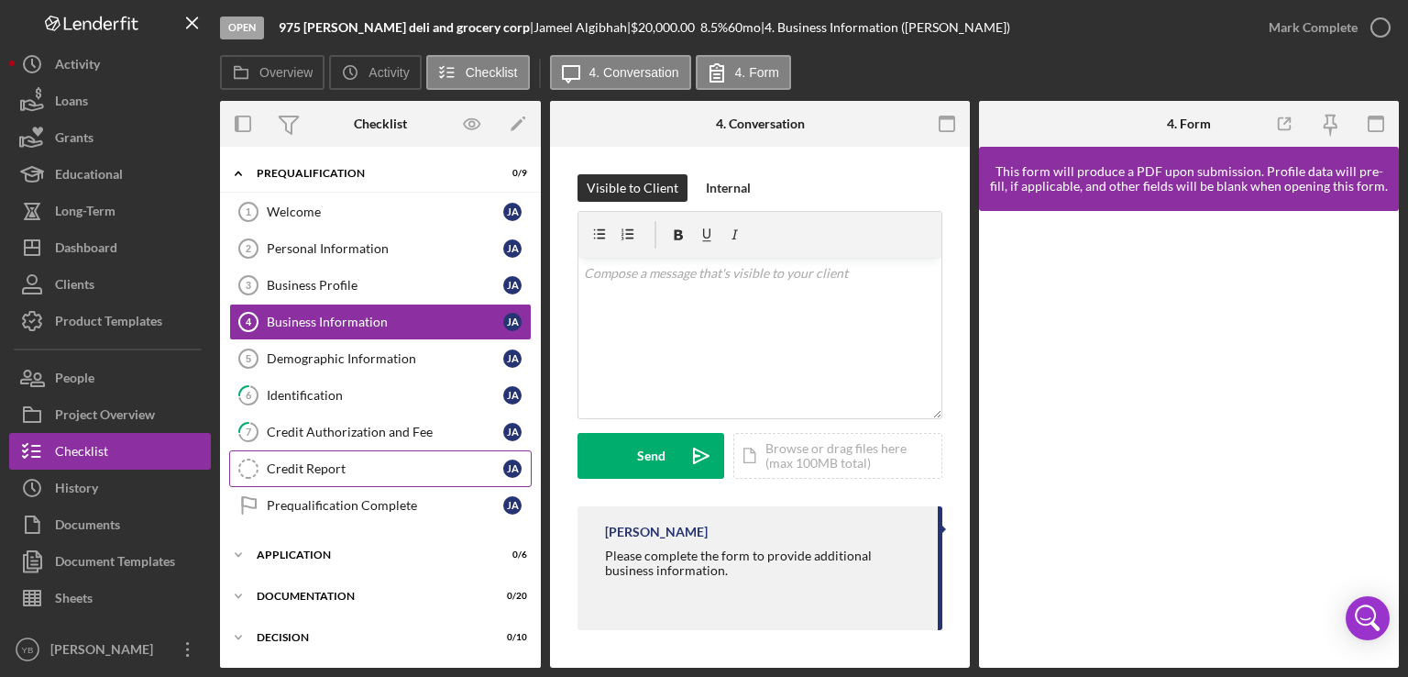
click at [321, 467] on div "Credit Report" at bounding box center [385, 468] width 237 height 15
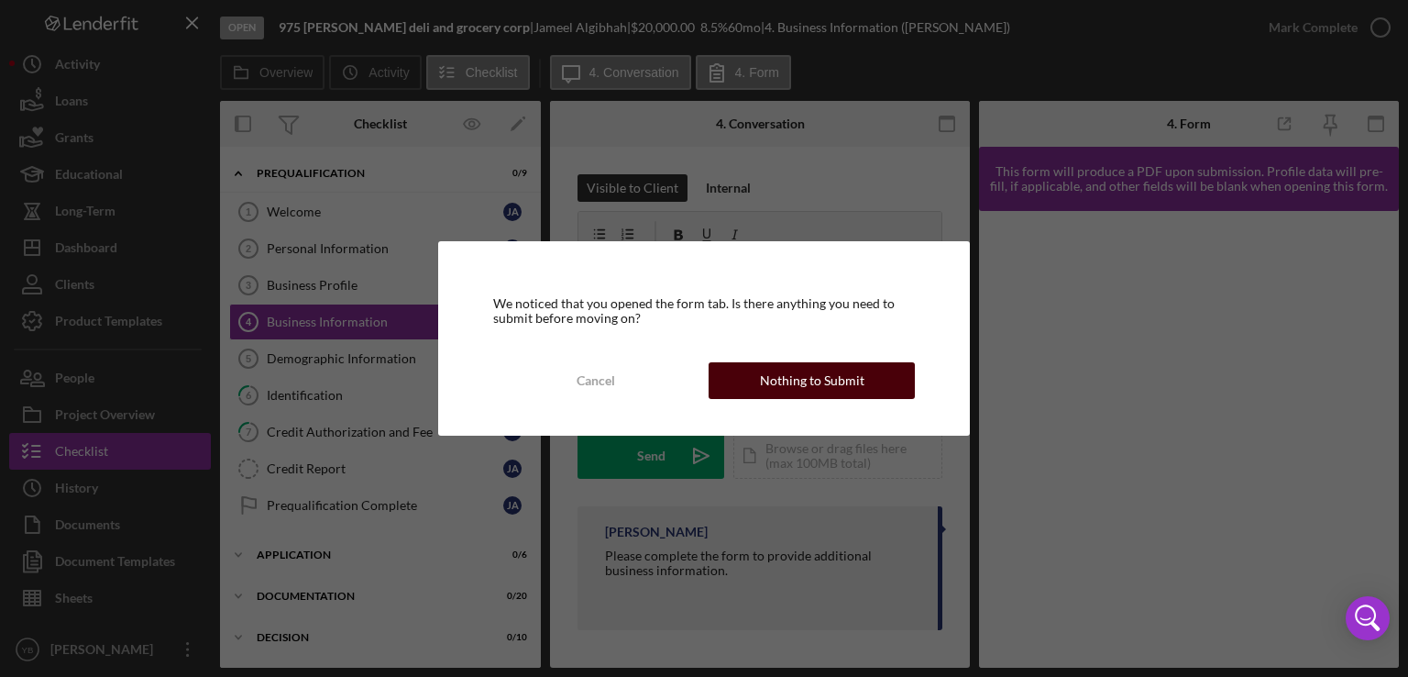
click at [793, 387] on div "Nothing to Submit" at bounding box center [812, 380] width 105 height 37
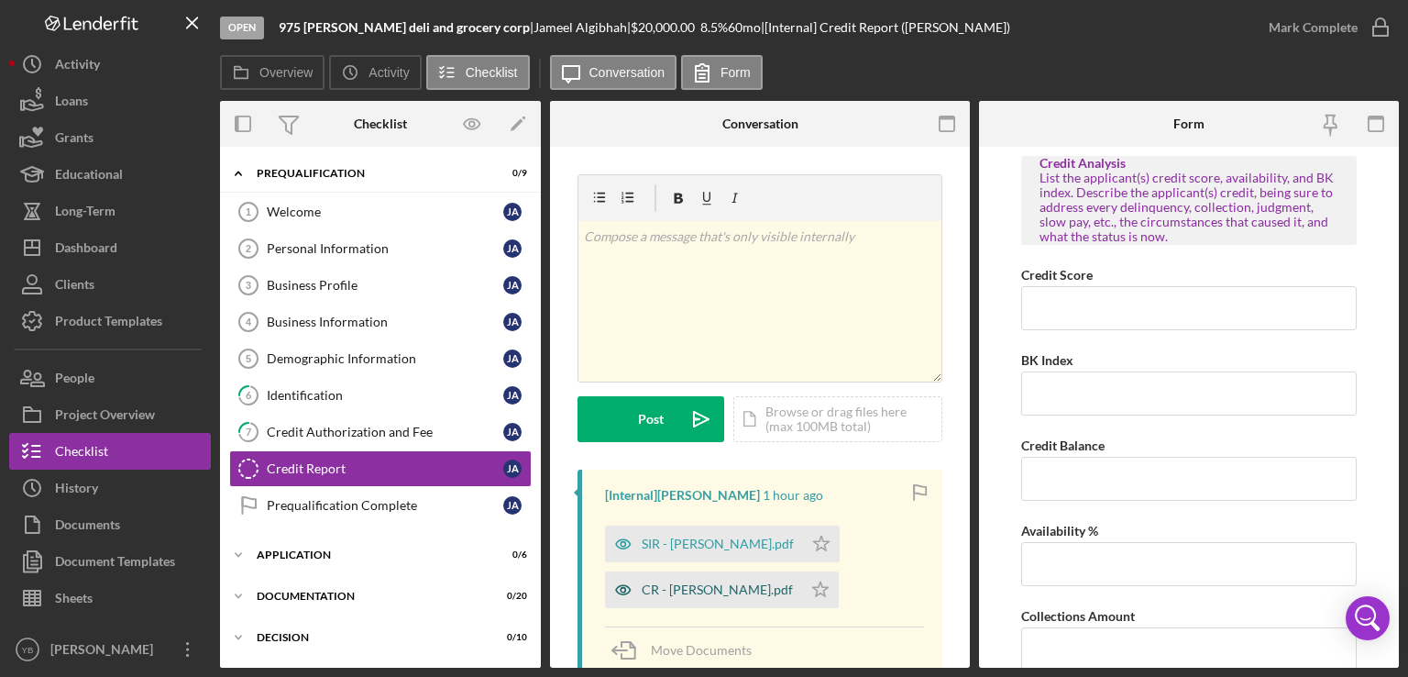
click at [693, 591] on div "CR - [PERSON_NAME].pdf" at bounding box center [717, 589] width 151 height 15
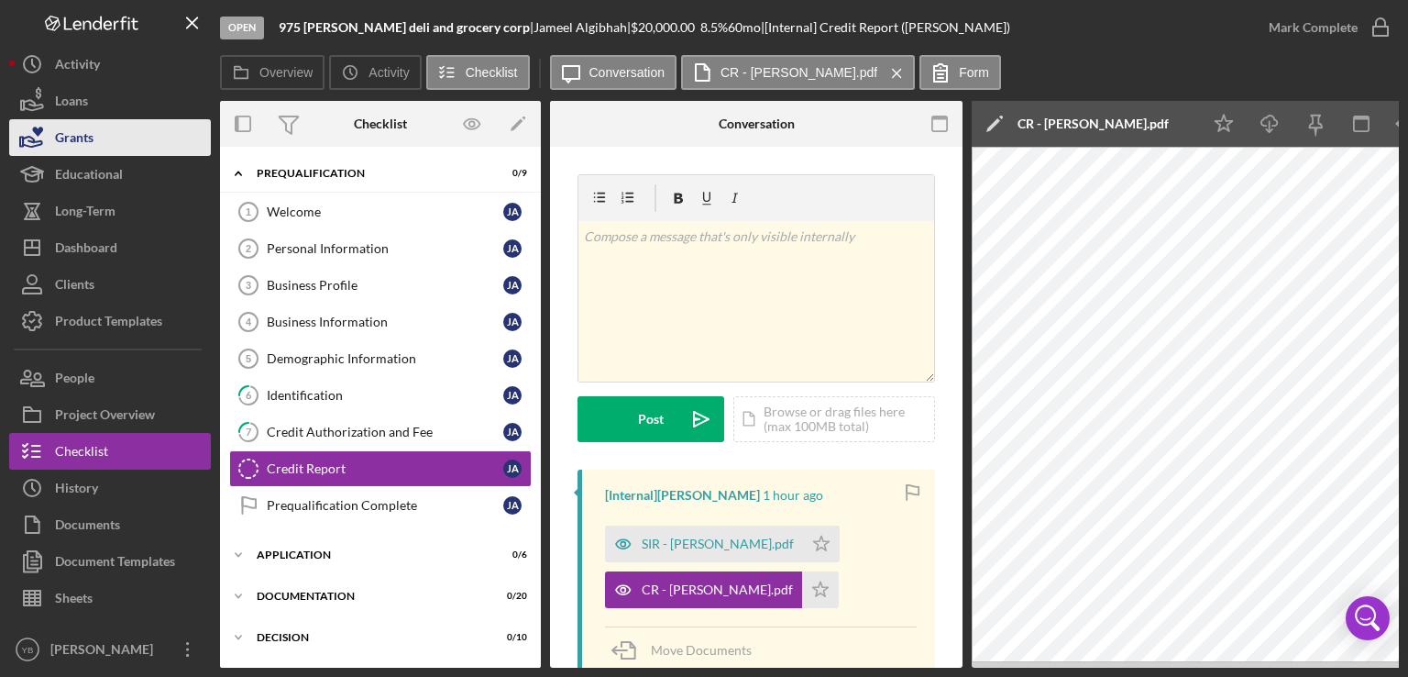
click at [92, 119] on div "Grants" at bounding box center [74, 139] width 39 height 41
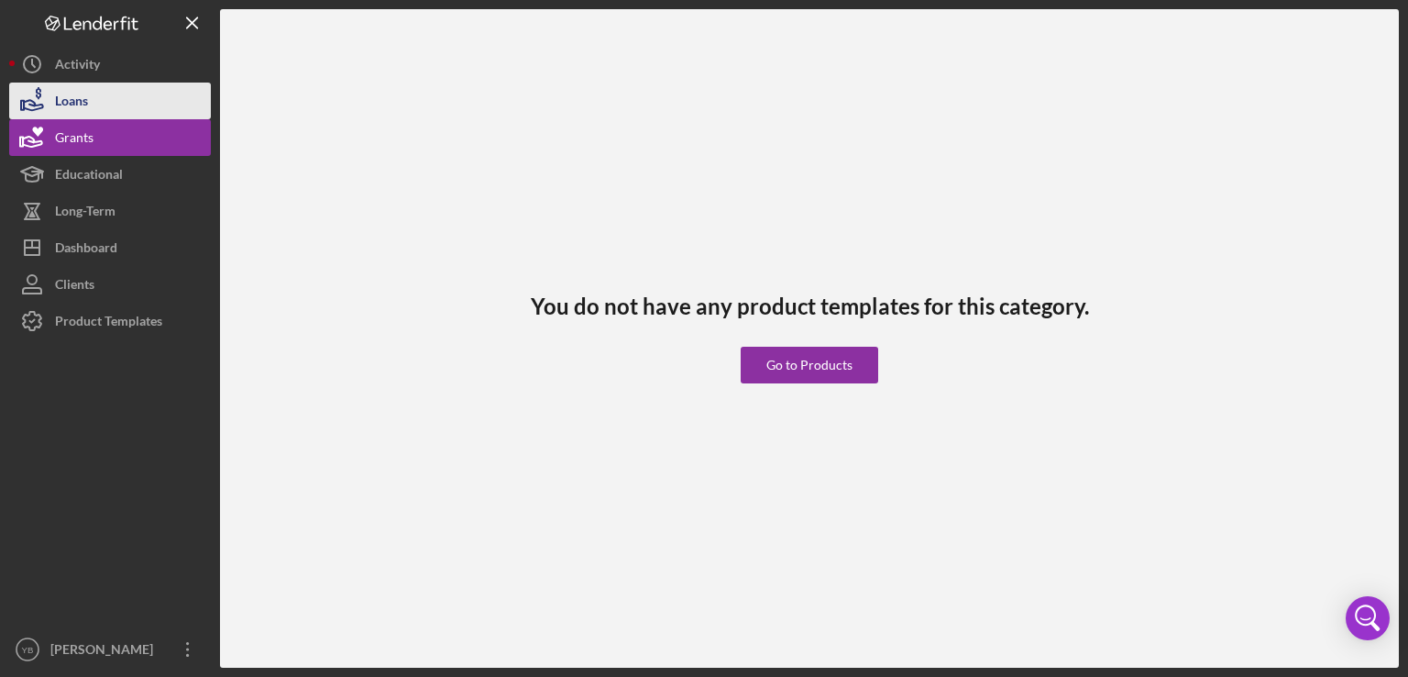
click at [96, 104] on button "Loans" at bounding box center [110, 101] width 202 height 37
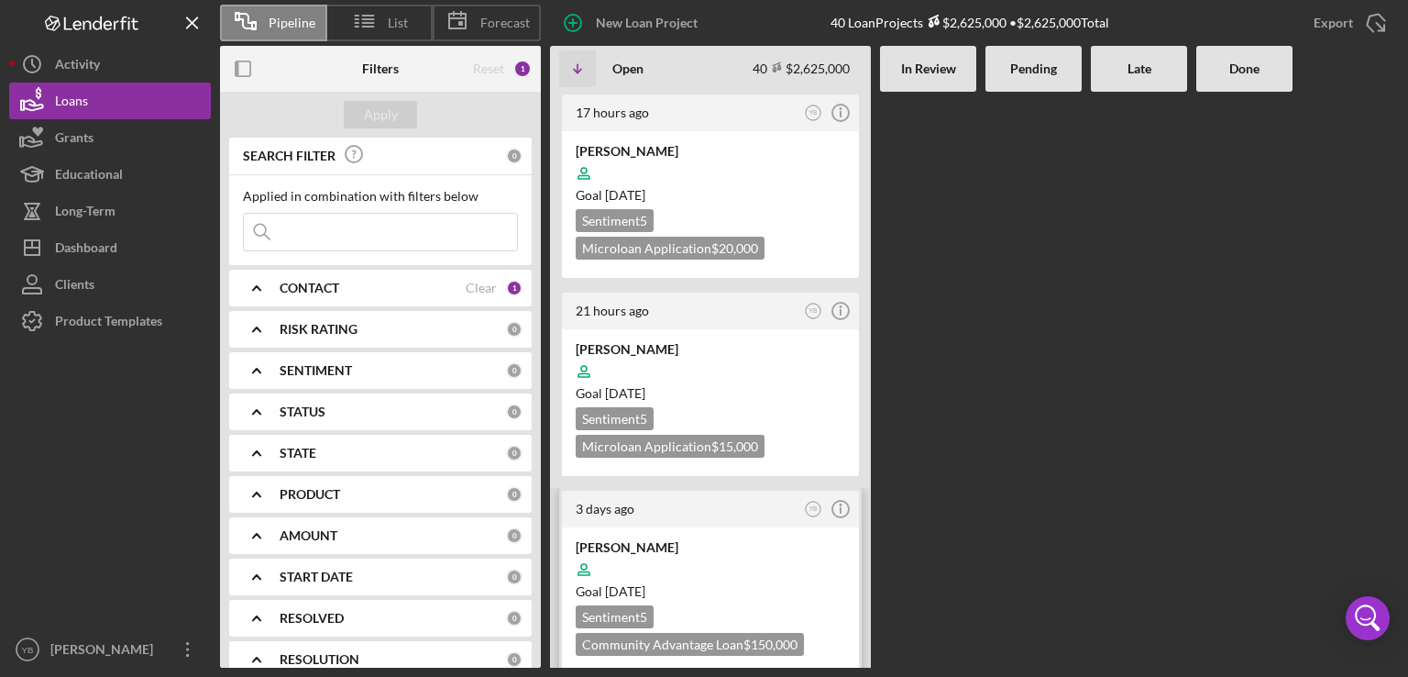
click at [737, 561] on div at bounding box center [711, 569] width 270 height 35
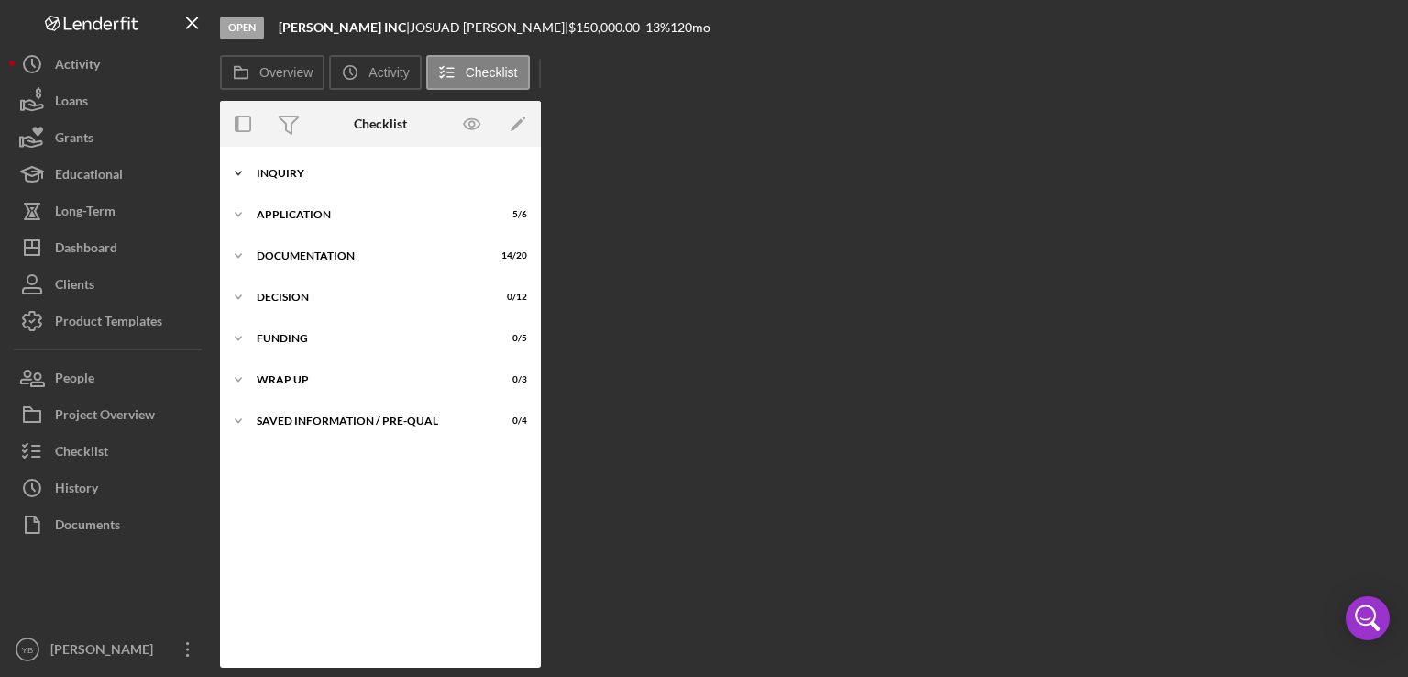
click at [303, 170] on div "Inquiry" at bounding box center [387, 173] width 261 height 11
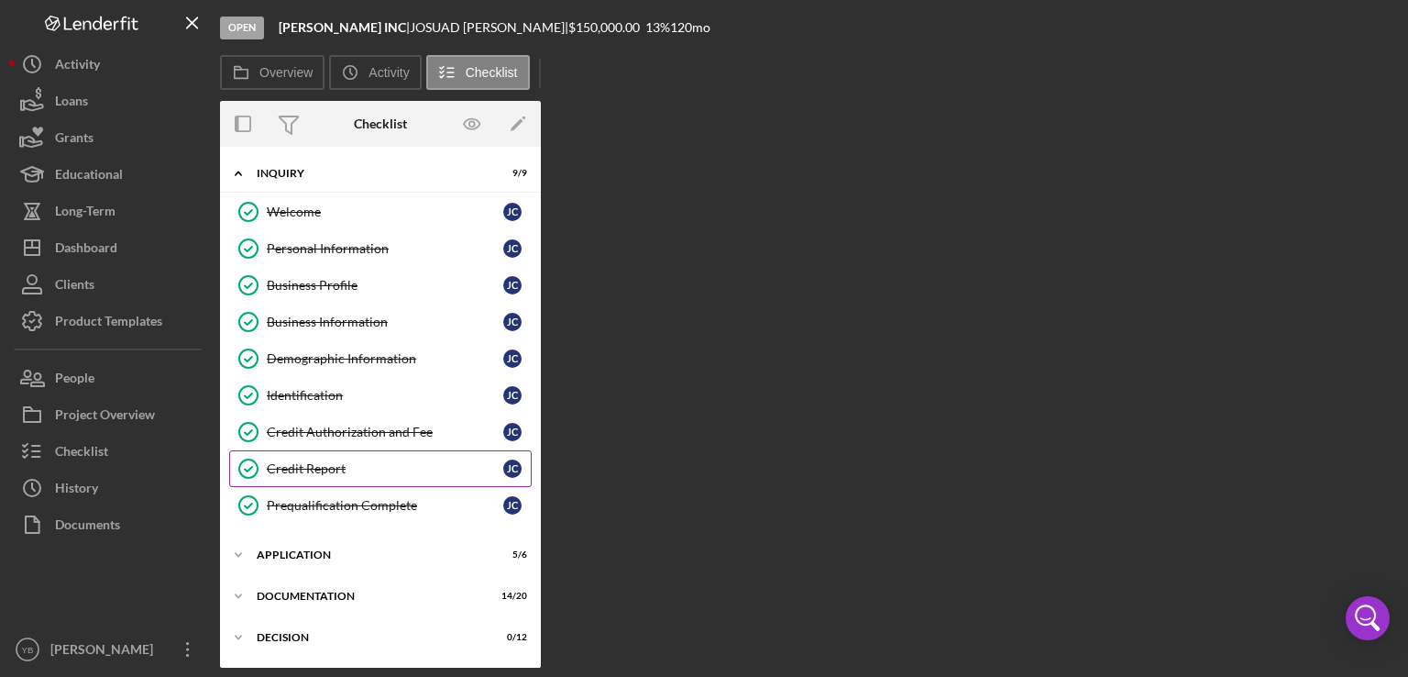
click at [326, 475] on link "Credit Report Credit Report [PERSON_NAME]" at bounding box center [380, 468] width 303 height 37
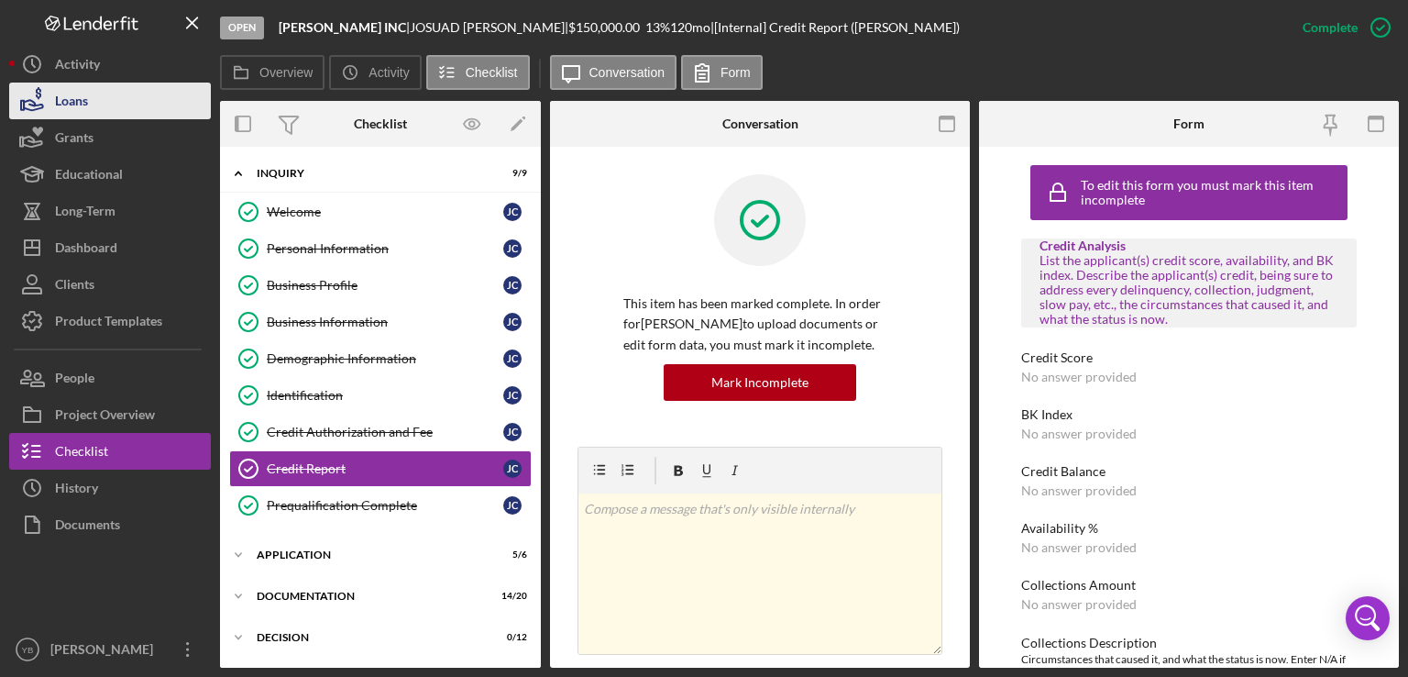
click at [106, 108] on button "Loans" at bounding box center [110, 101] width 202 height 37
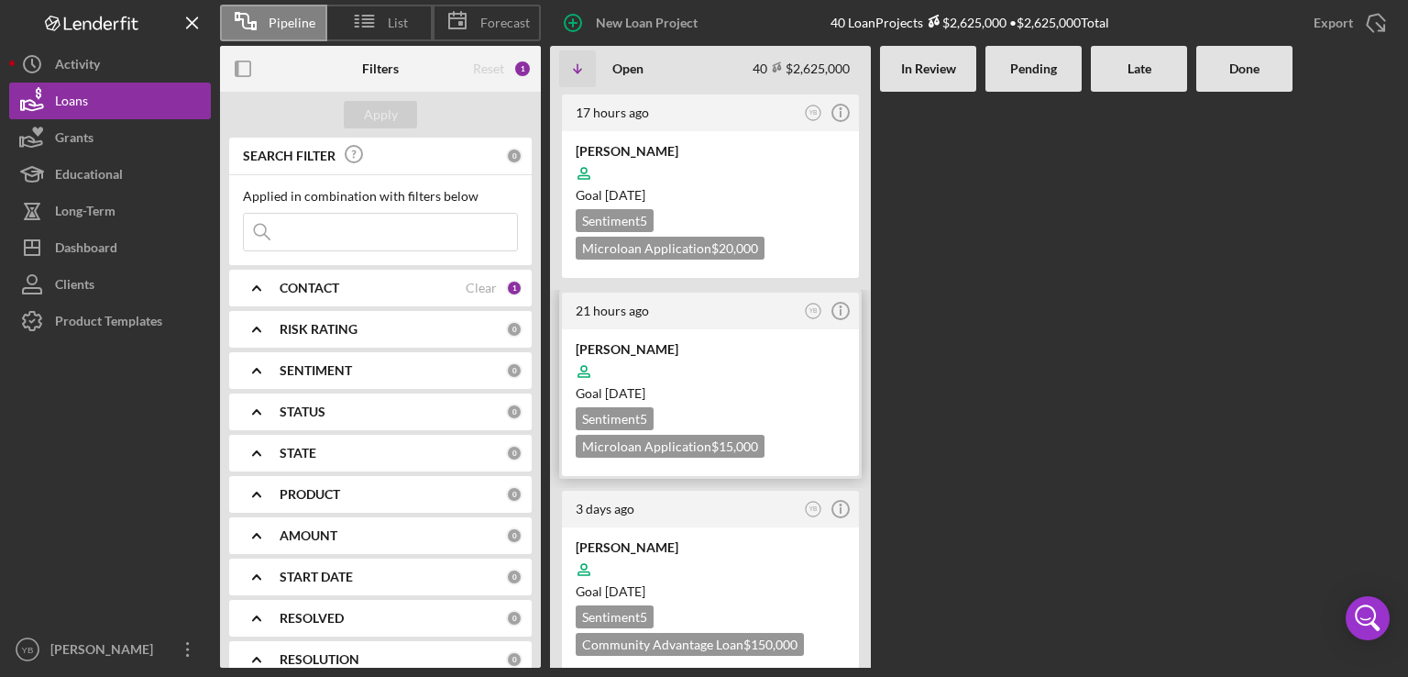
click at [752, 378] on div at bounding box center [711, 371] width 270 height 35
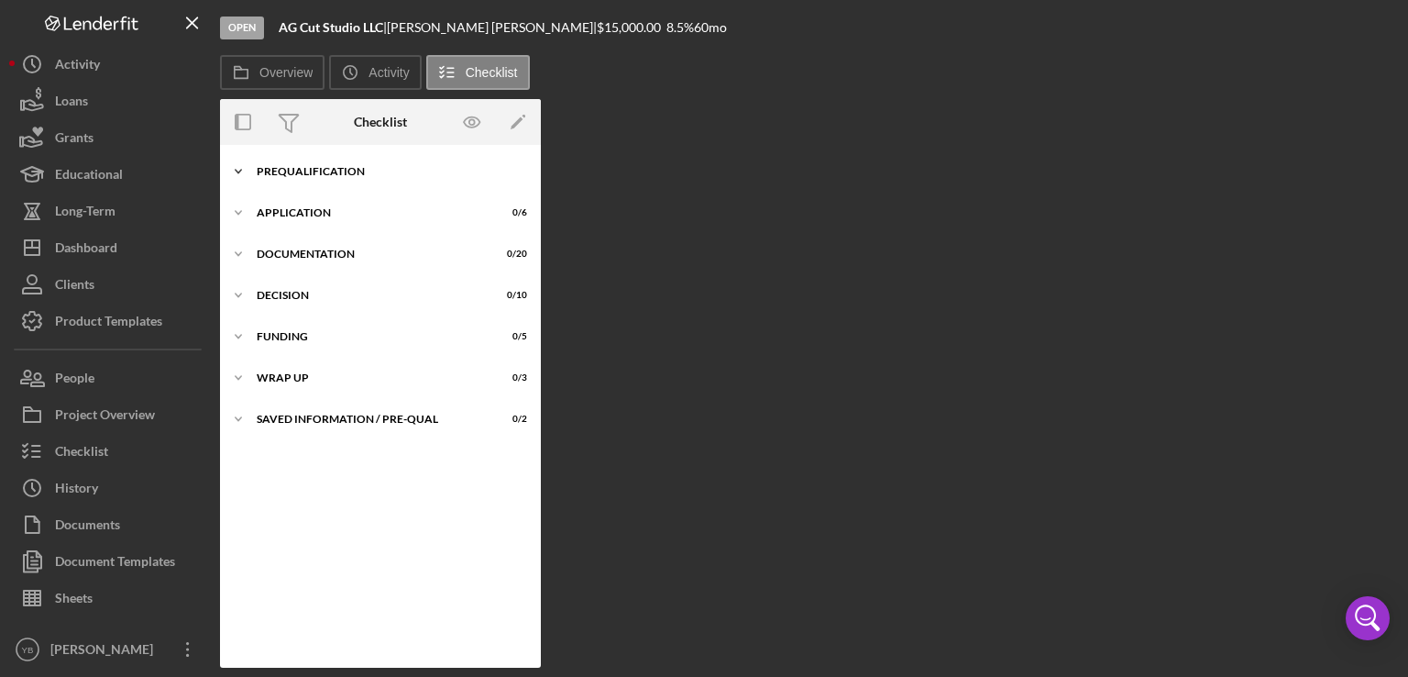
click at [341, 176] on div "Prequalification" at bounding box center [387, 171] width 261 height 11
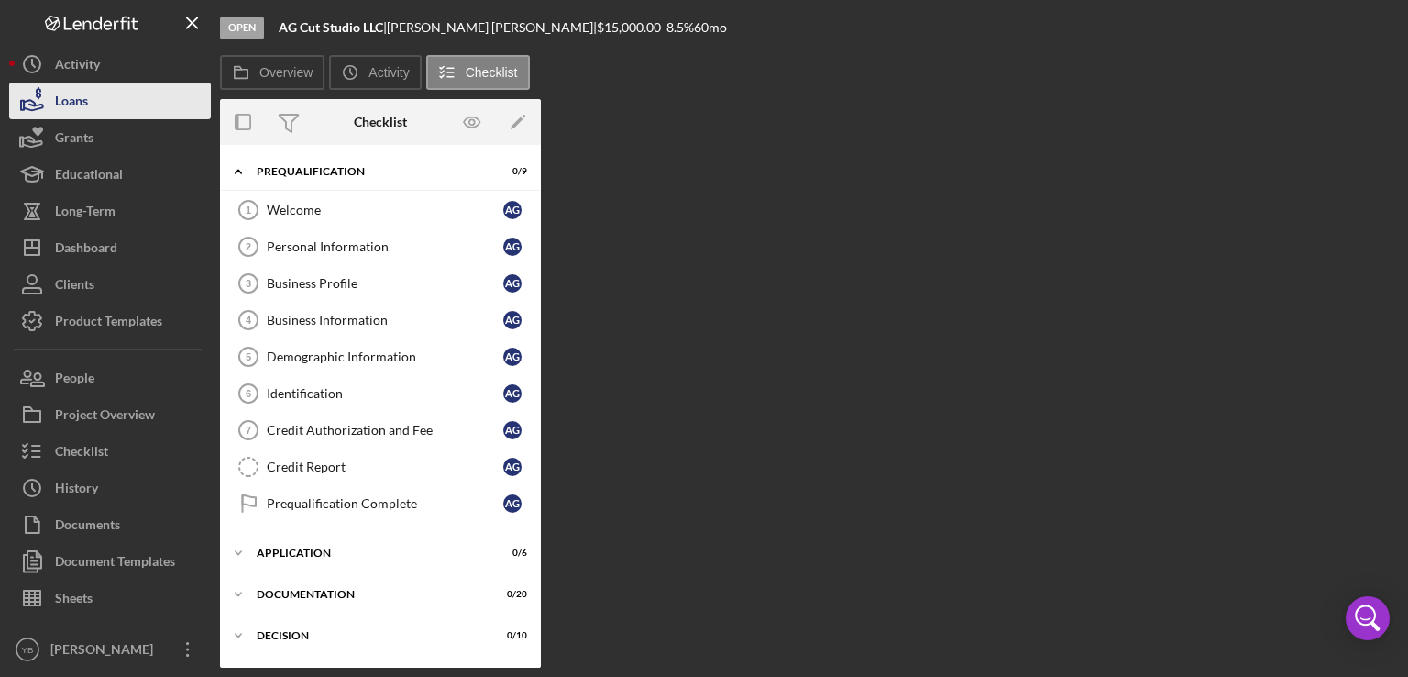
click at [110, 112] on button "Loans" at bounding box center [110, 101] width 202 height 37
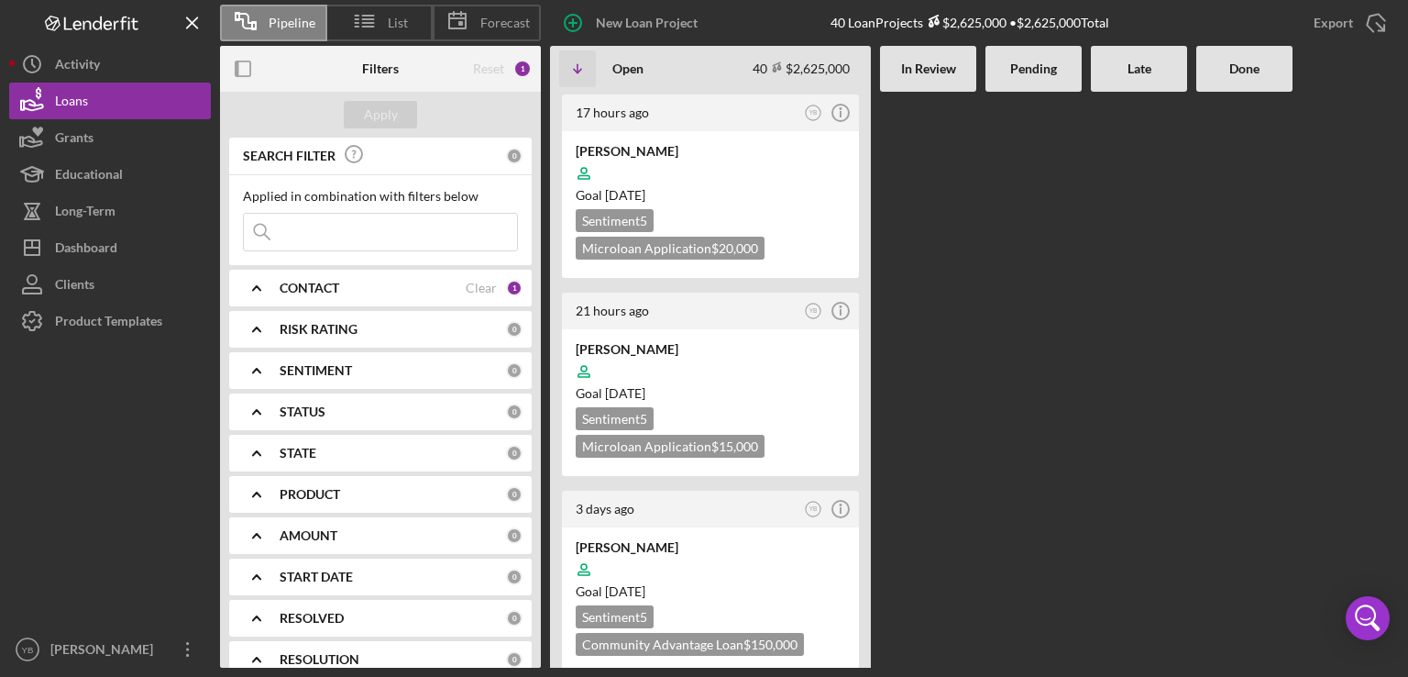
click at [924, 522] on Review at bounding box center [928, 380] width 96 height 576
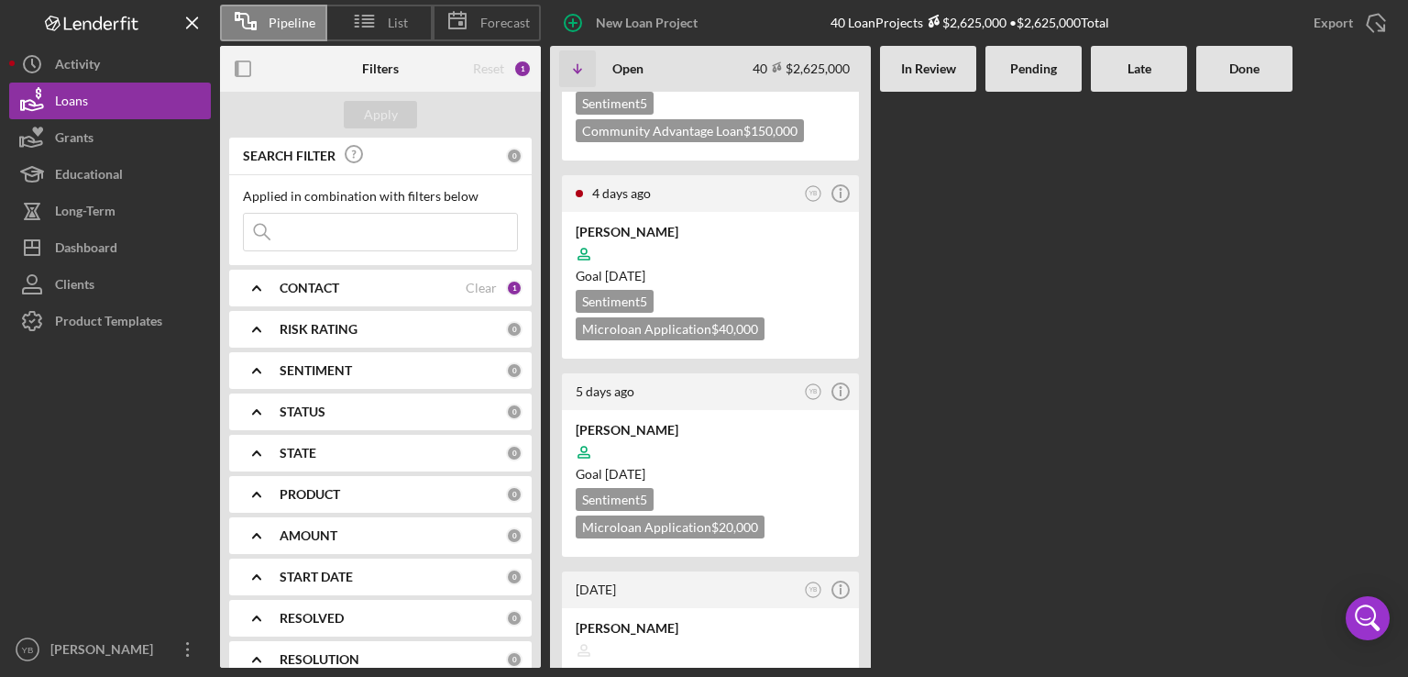
scroll to position [623, 0]
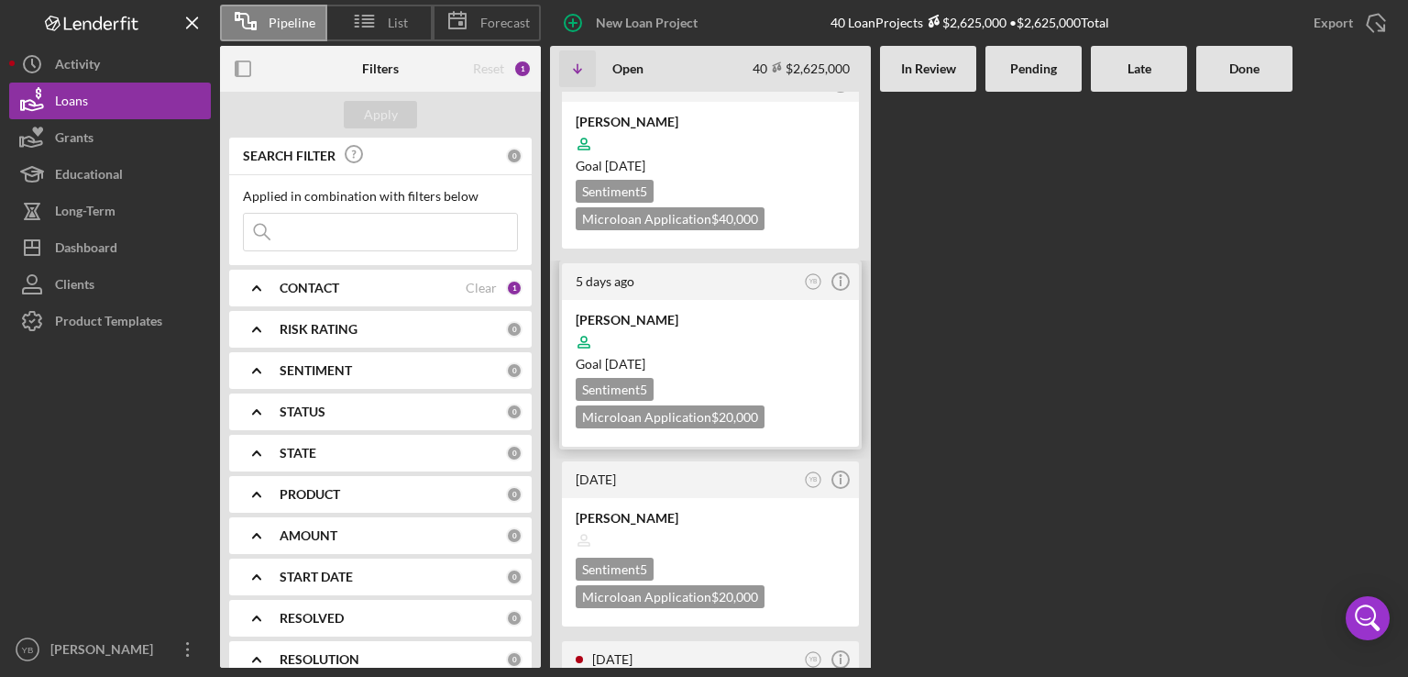
click at [748, 338] on div at bounding box center [711, 342] width 270 height 35
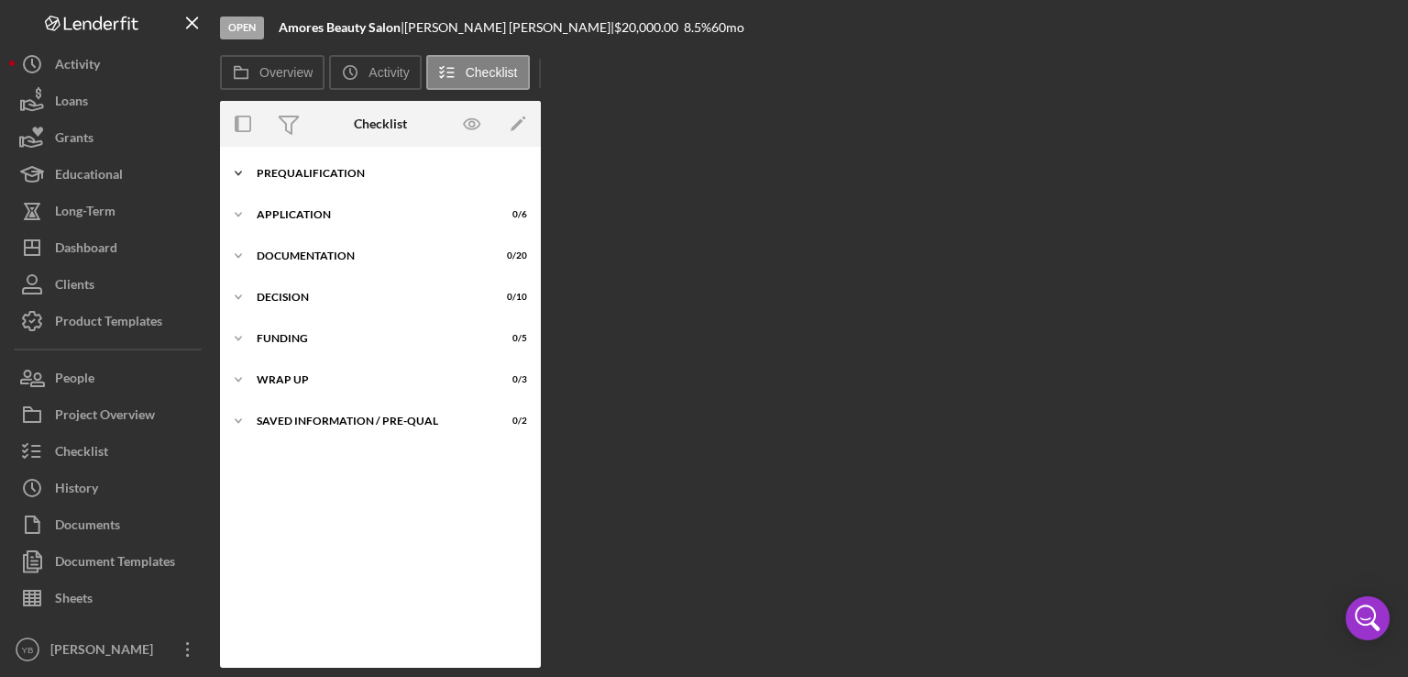
click at [309, 170] on div "Prequalification" at bounding box center [387, 173] width 261 height 11
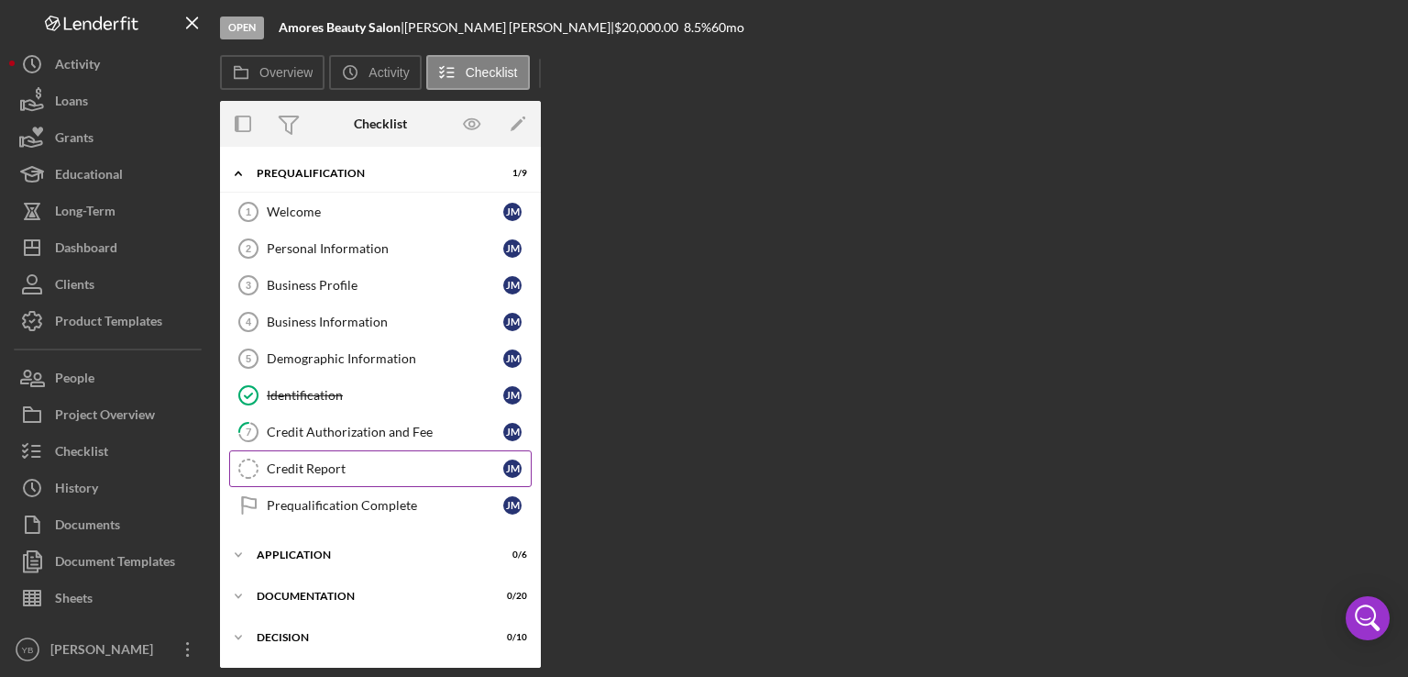
click at [286, 461] on div "Credit Report" at bounding box center [385, 468] width 237 height 15
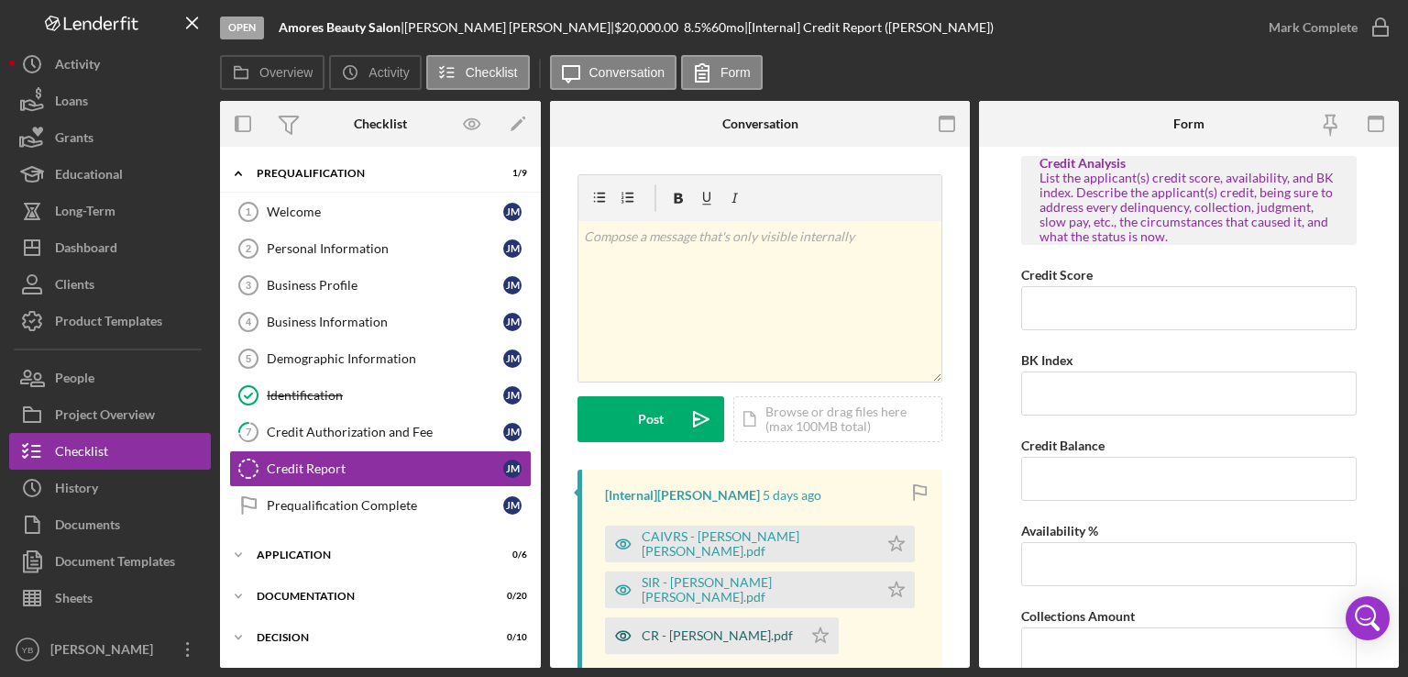
click at [659, 633] on div "CR - [PERSON_NAME].pdf" at bounding box center [717, 635] width 151 height 15
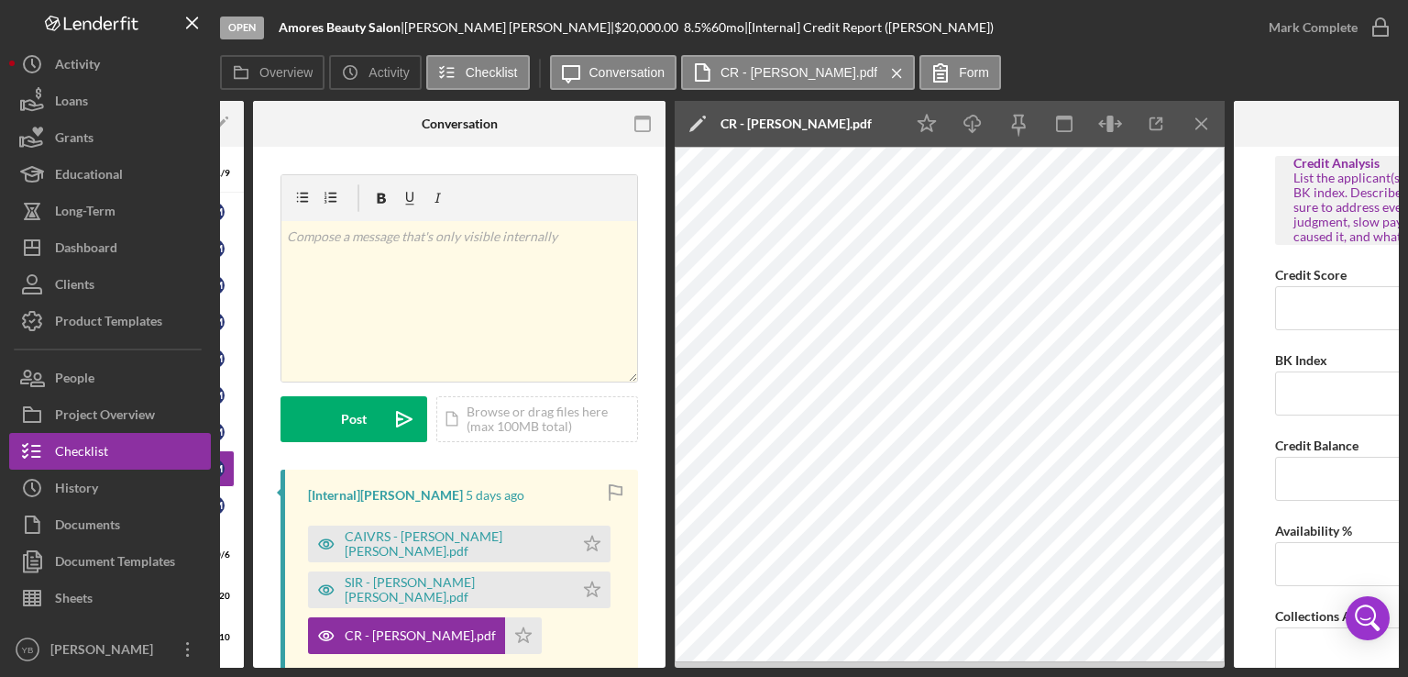
scroll to position [0, 310]
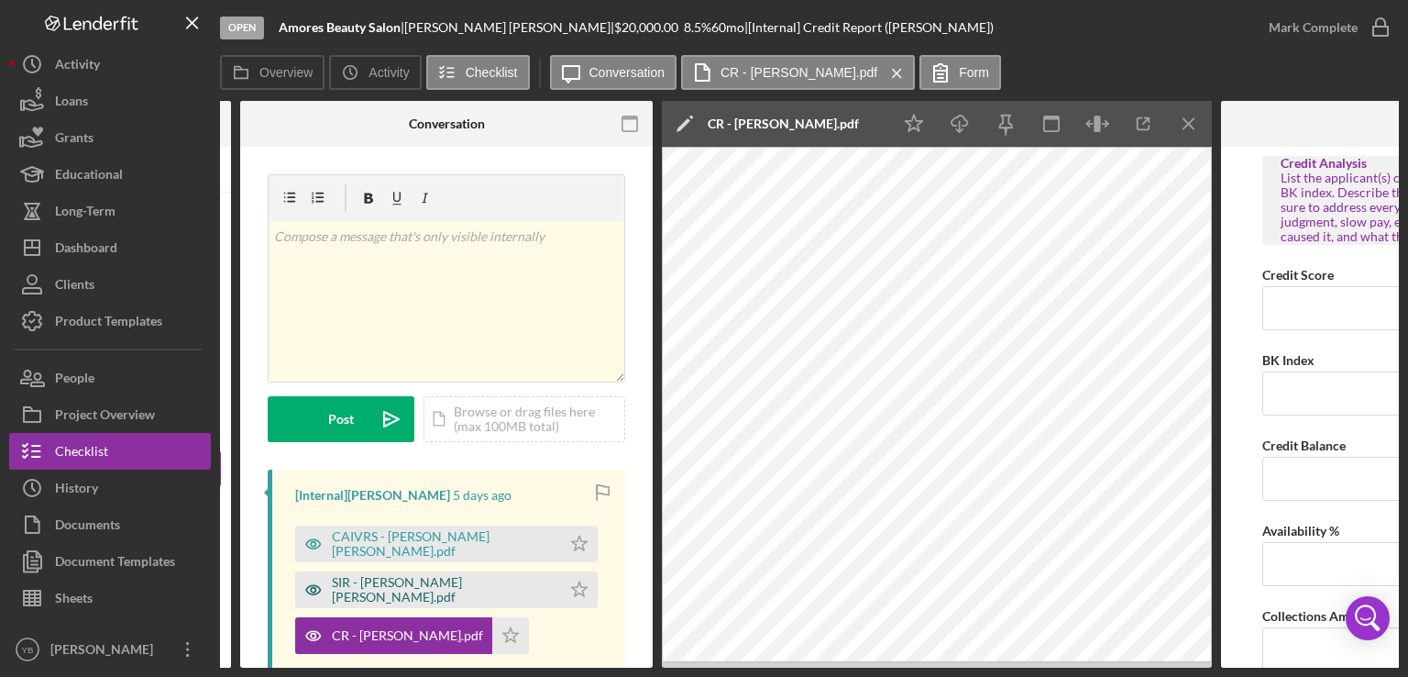
click at [420, 591] on div "SIR - [PERSON_NAME] [PERSON_NAME].pdf" at bounding box center [442, 589] width 220 height 29
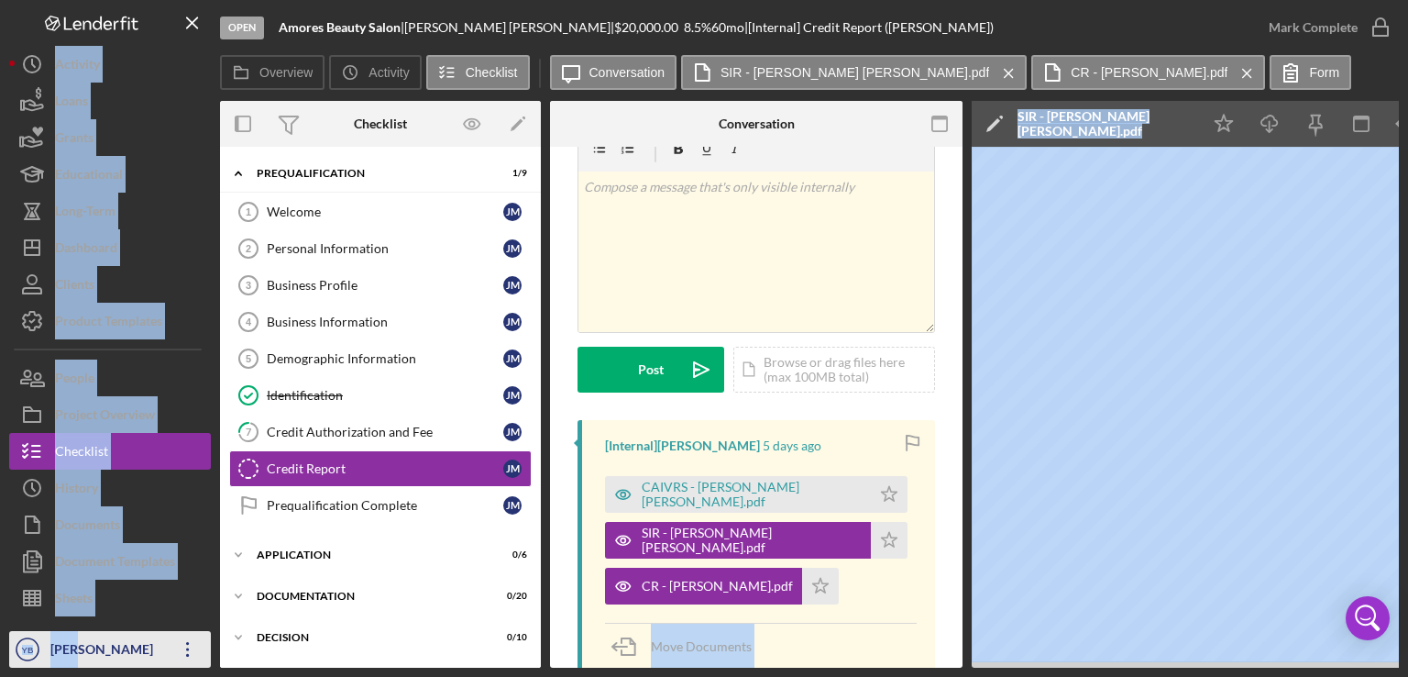
scroll to position [65, 0]
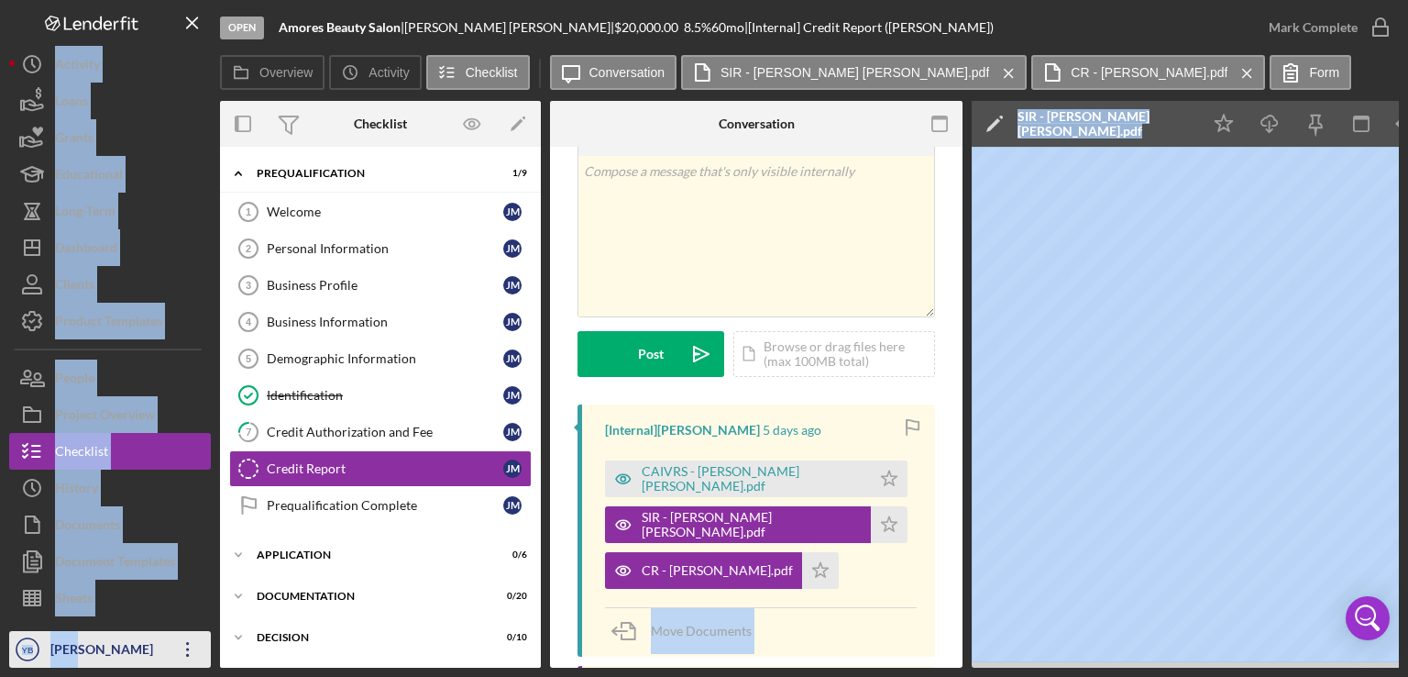
drag, startPoint x: 380, startPoint y: 668, endPoint x: 84, endPoint y: 648, distance: 296.8
click at [84, 648] on div "Open Amores Beauty Salon | [PERSON_NAME] | $20,000.00 8.5 % 60 mo | [Internal] …" at bounding box center [704, 338] width 1408 height 677
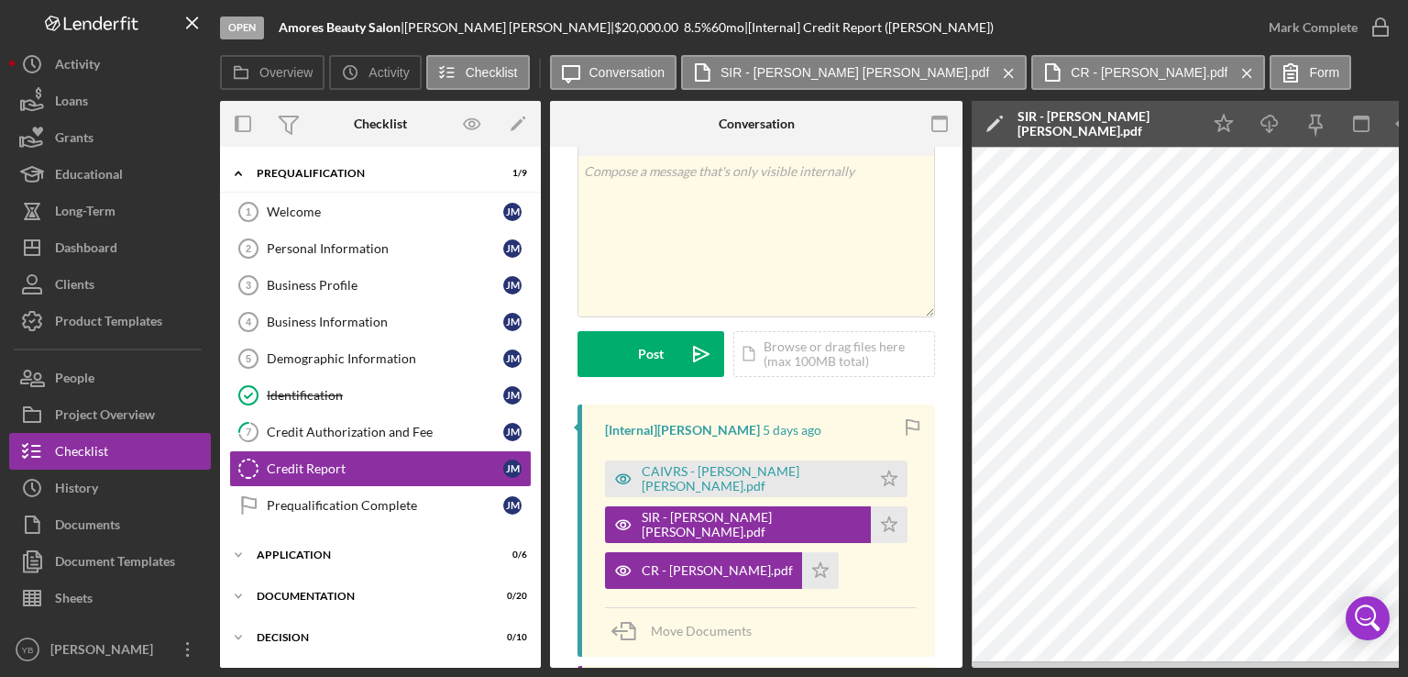
click at [945, 490] on div "v Color teal Color pink Remove color Add row above Add row below Add column bef…" at bounding box center [756, 447] width 413 height 731
click at [708, 578] on div "CR - [PERSON_NAME].pdf" at bounding box center [703, 570] width 197 height 37
click at [680, 524] on div "SIR - [PERSON_NAME] [PERSON_NAME].pdf" at bounding box center [752, 524] width 220 height 29
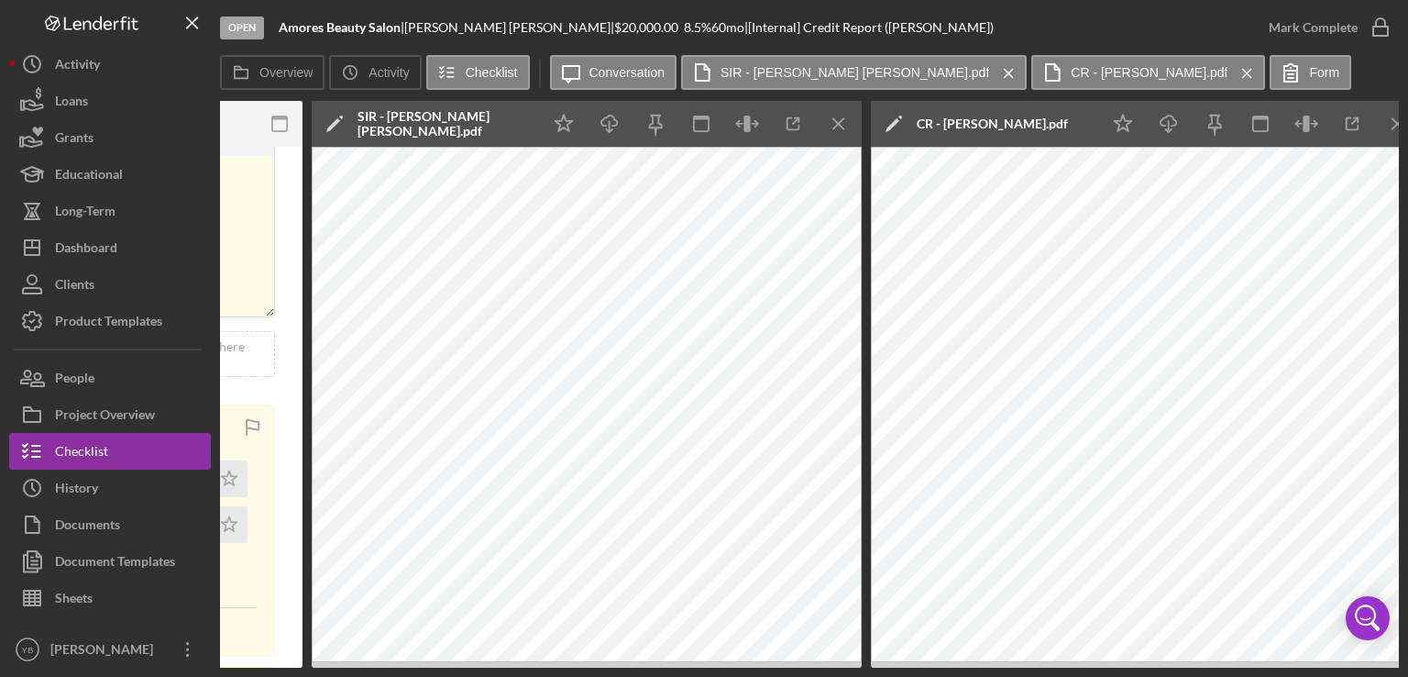
scroll to position [0, 660]
click at [84, 105] on div "Loans" at bounding box center [71, 103] width 33 height 41
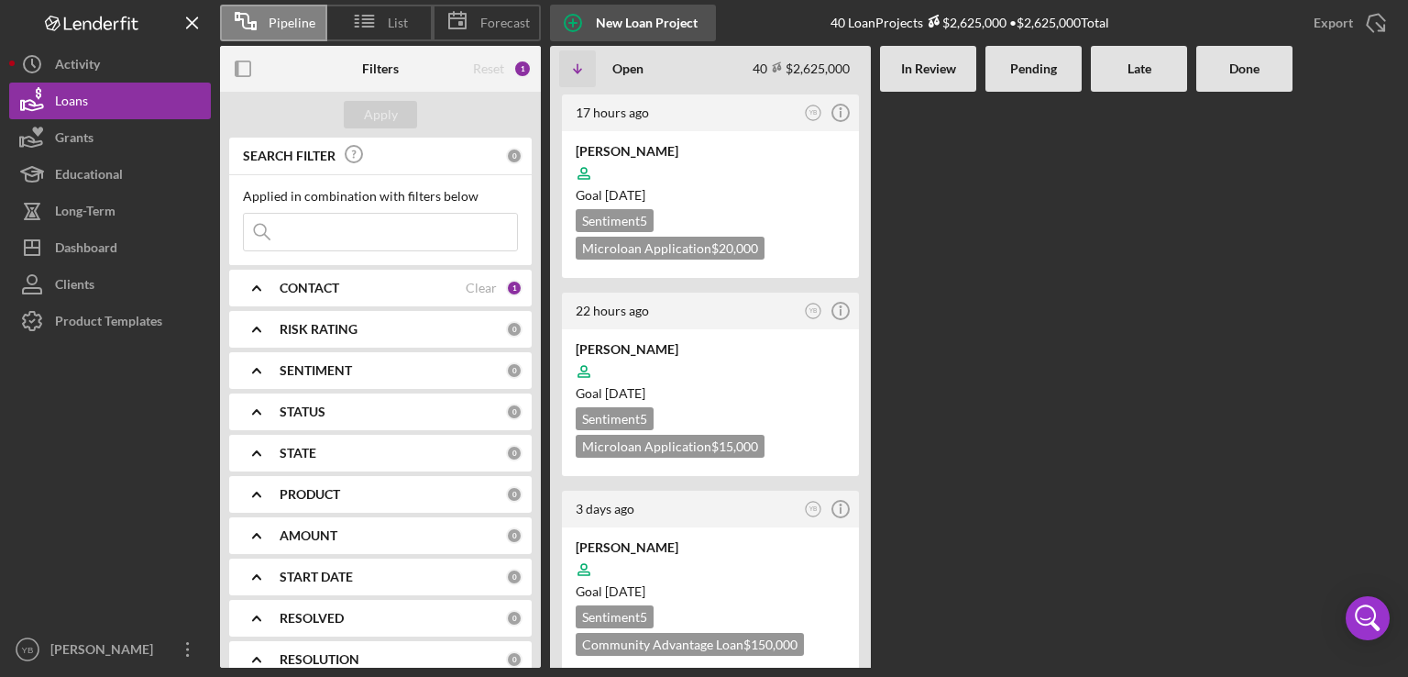
click at [620, 17] on div "New Loan Project" at bounding box center [647, 23] width 102 height 37
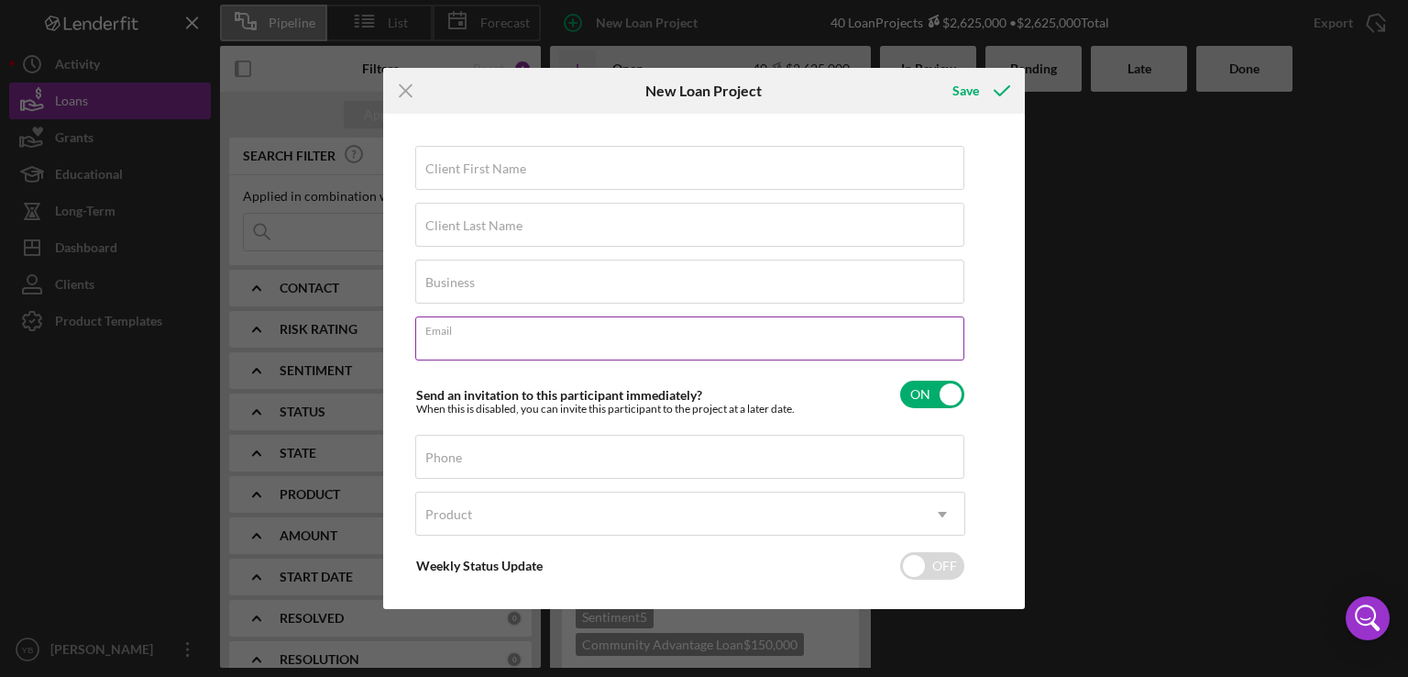
click at [458, 347] on input "Email" at bounding box center [689, 338] width 549 height 44
paste input "[EMAIL_ADDRESS][DOMAIN_NAME]"
type input "[EMAIL_ADDRESS][DOMAIN_NAME]"
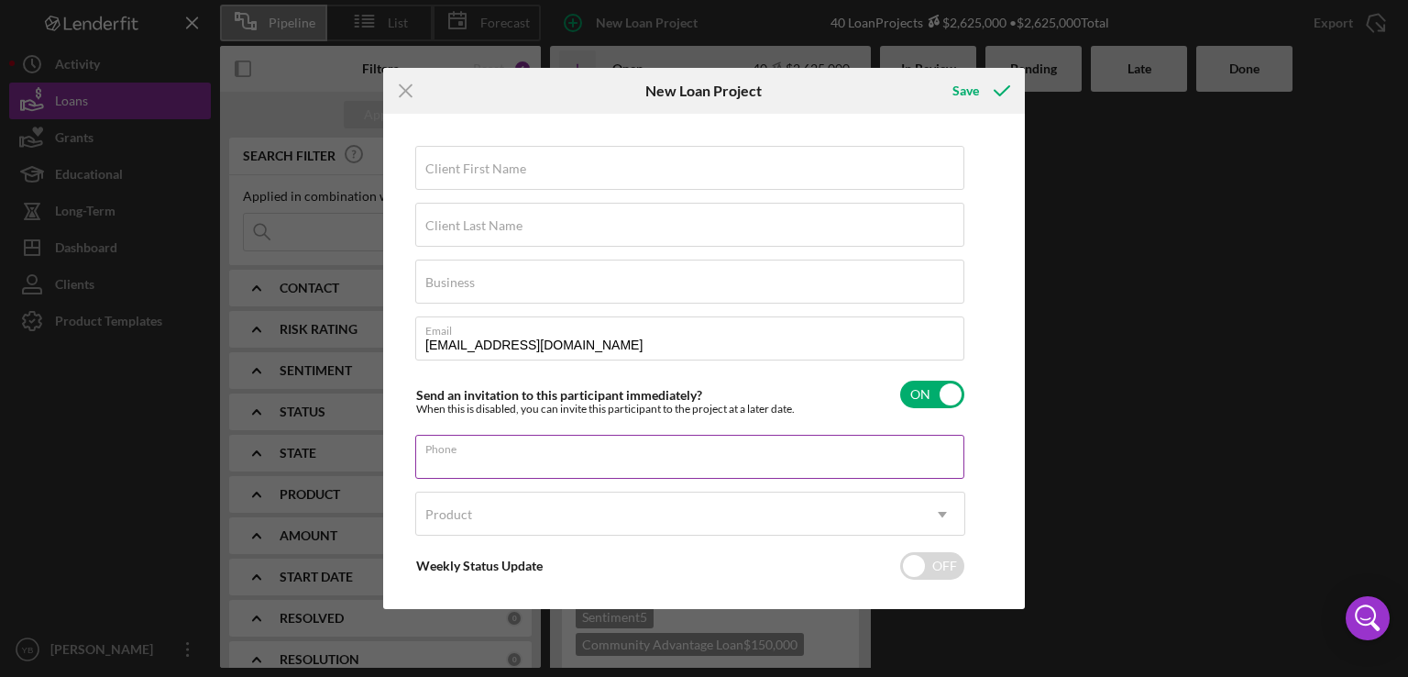
click at [455, 467] on input "Phone" at bounding box center [689, 457] width 549 height 44
paste input "[PHONE_NUMBER]"
type input "[PHONE_NUMBER]"
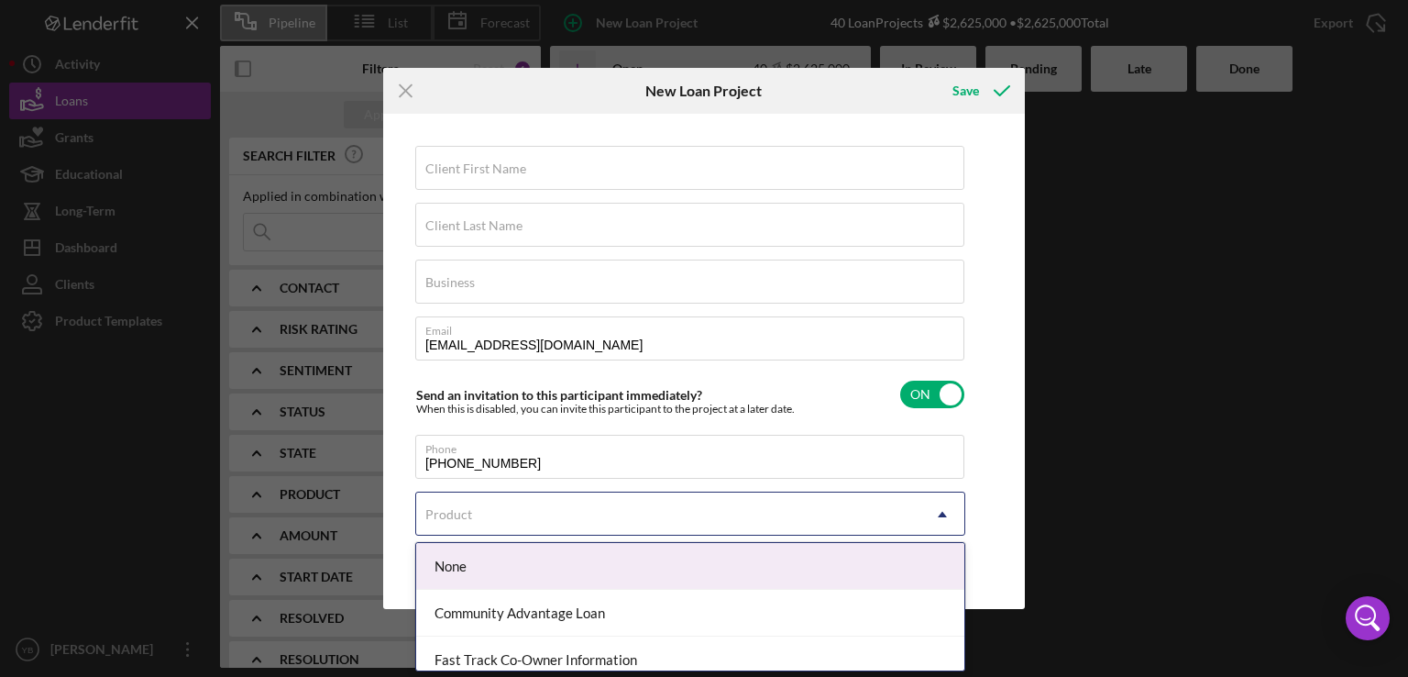
click at [931, 502] on icon "Icon/Dropdown Arrow" at bounding box center [942, 514] width 44 height 44
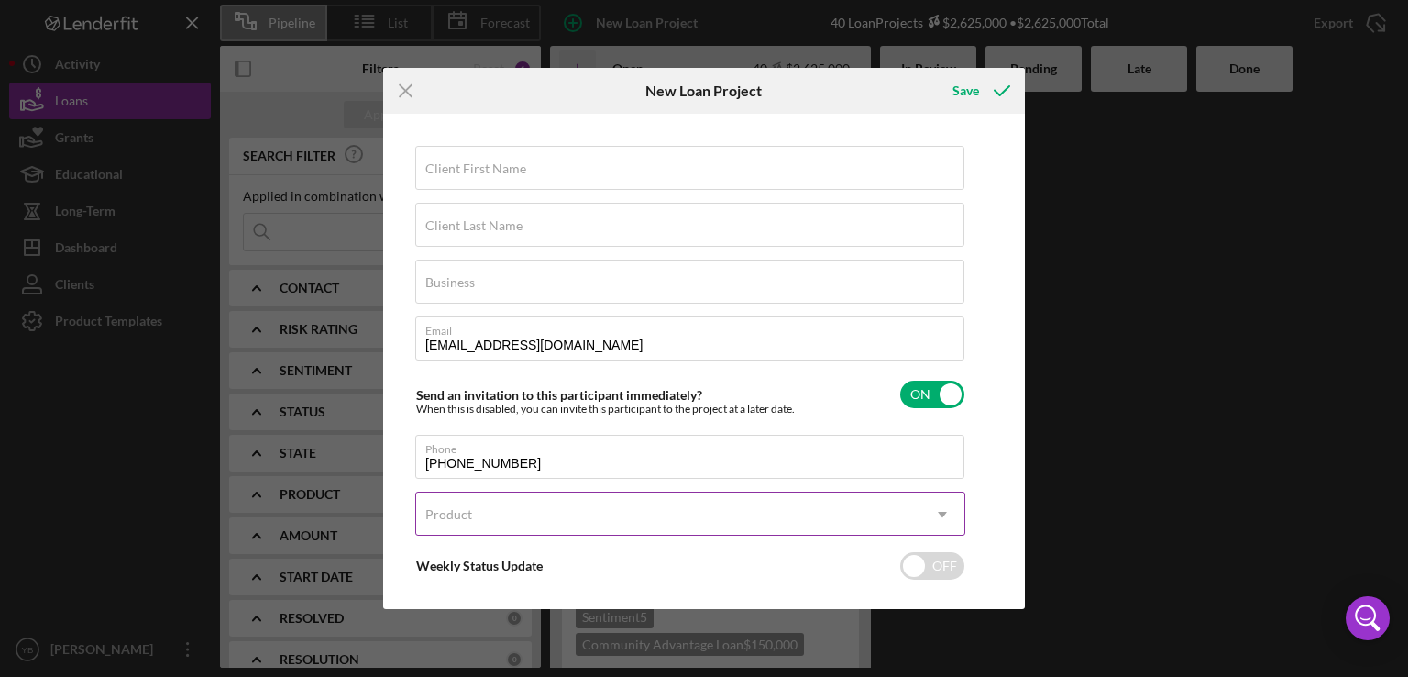
drag, startPoint x: 1019, startPoint y: 518, endPoint x: 941, endPoint y: 510, distance: 78.4
click at [941, 510] on div "Client First Name Required Client Last Name Required Business Required Email [E…" at bounding box center [704, 361] width 633 height 486
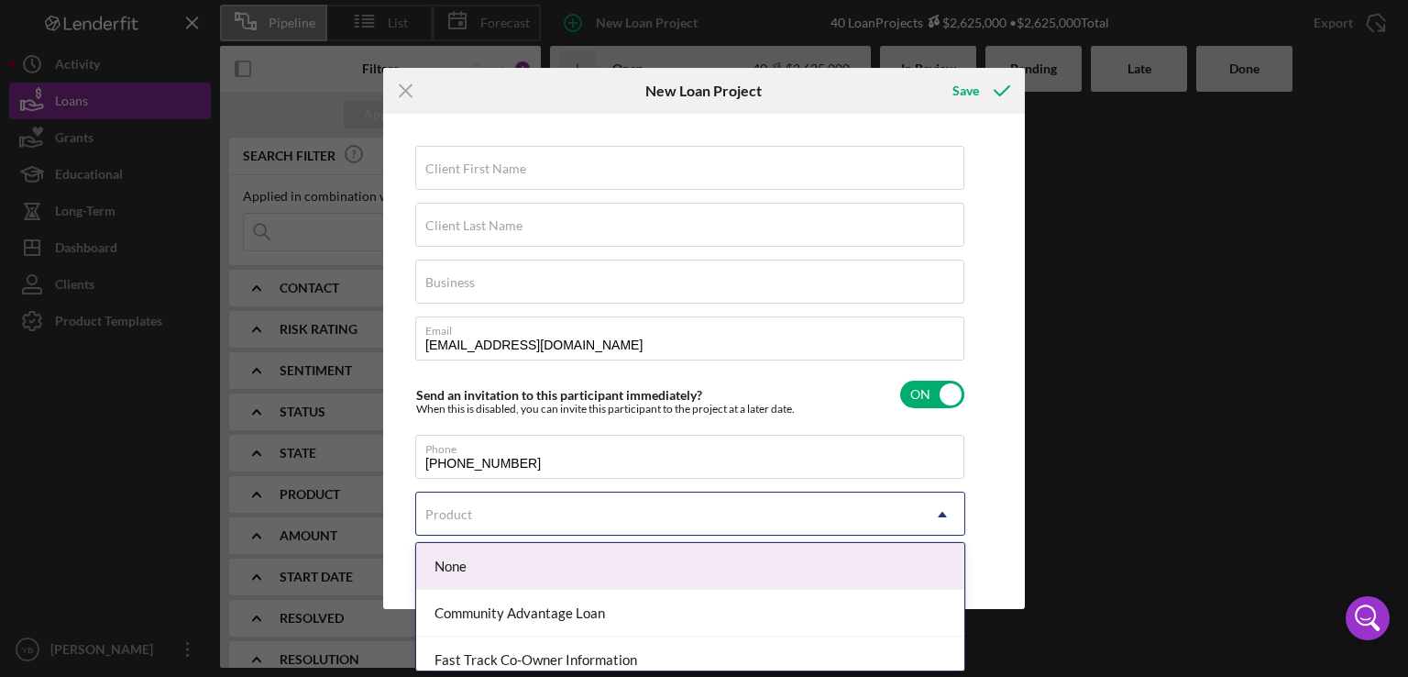
click at [941, 510] on icon "Icon/Dropdown Arrow" at bounding box center [942, 514] width 44 height 44
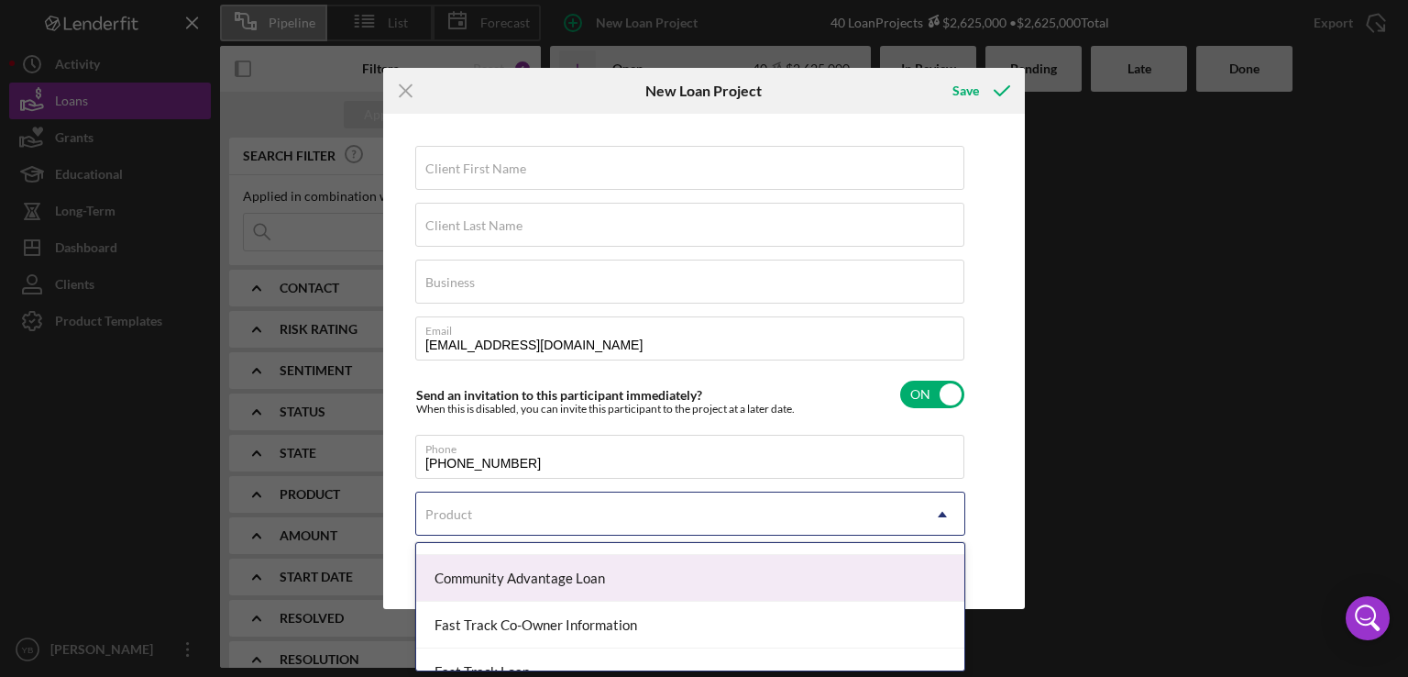
scroll to position [32, 0]
click at [913, 591] on div "Community Advantage Loan" at bounding box center [690, 580] width 548 height 47
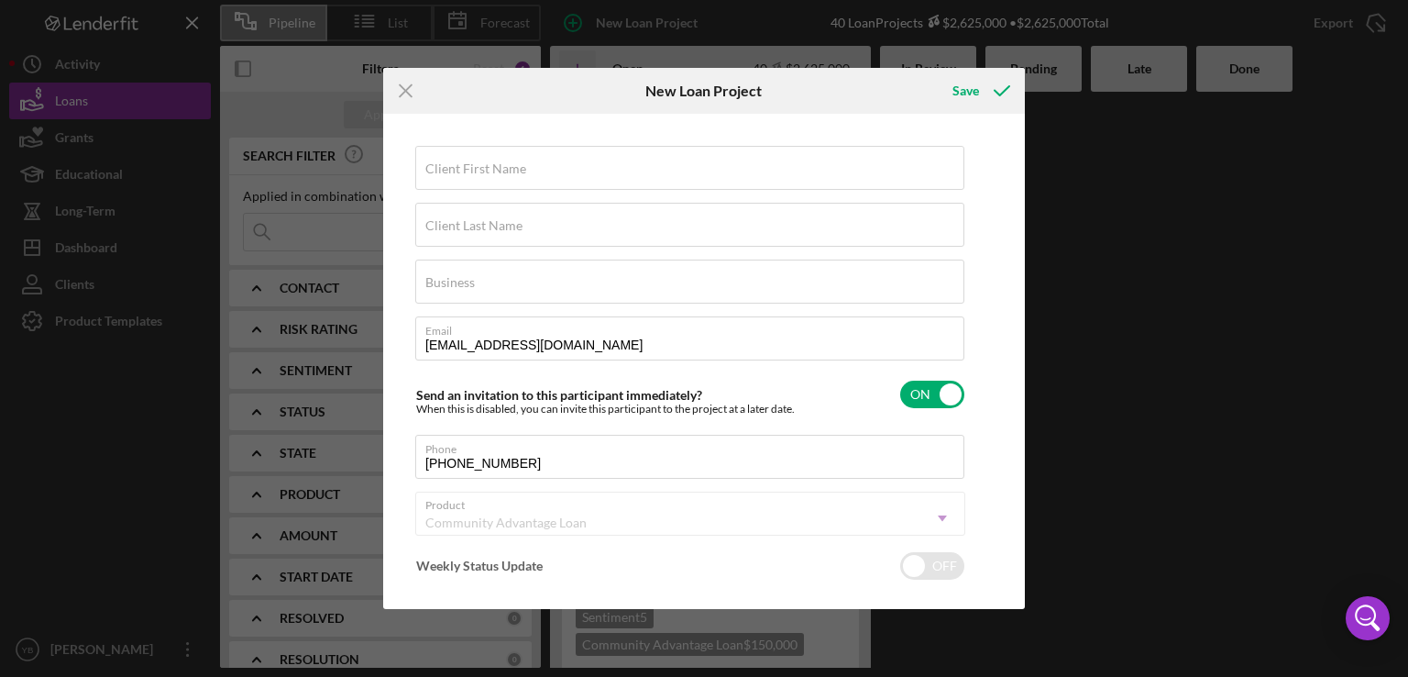
checkbox input "true"
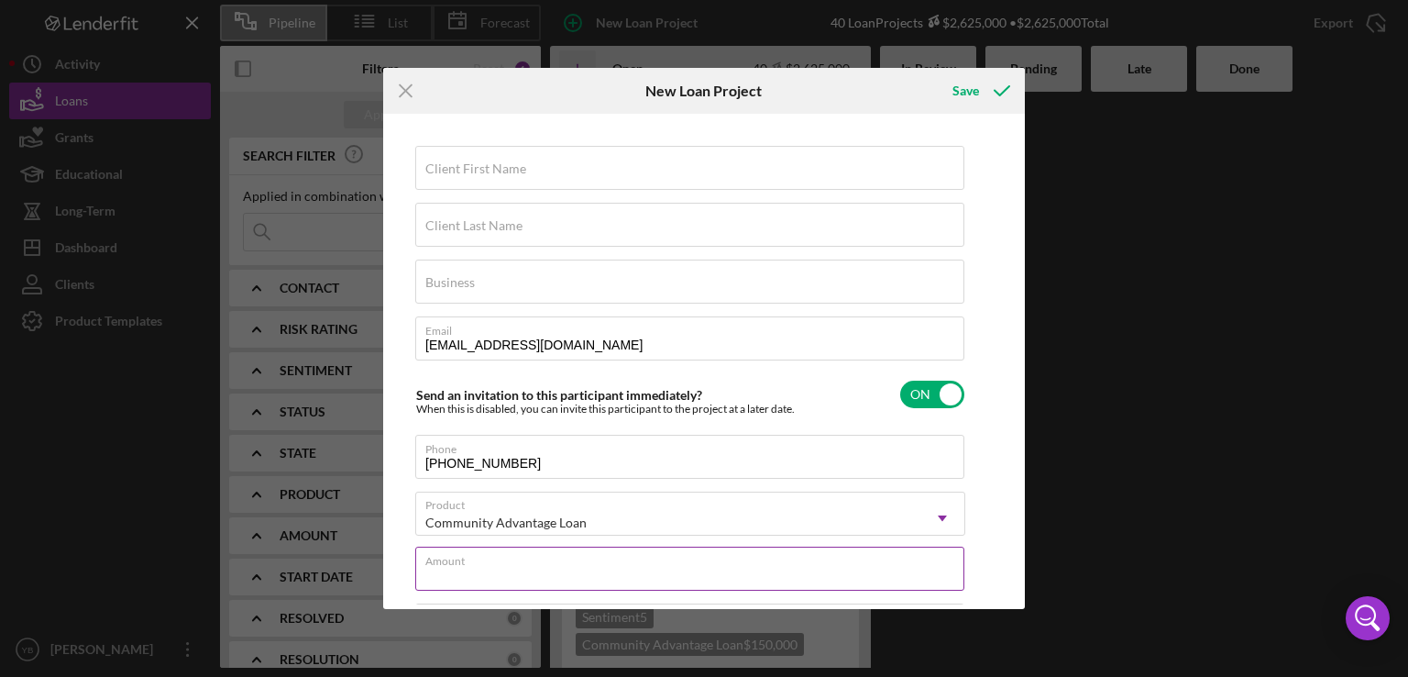
click at [609, 573] on input "Amount" at bounding box center [689, 568] width 549 height 44
type input "$75,000"
type textarea "Here's a snapshot of information that has been fully approved, as well as the i…"
click at [577, 587] on input "$75,000" at bounding box center [689, 568] width 549 height 44
click at [831, 570] on input "$75,000" at bounding box center [689, 568] width 549 height 44
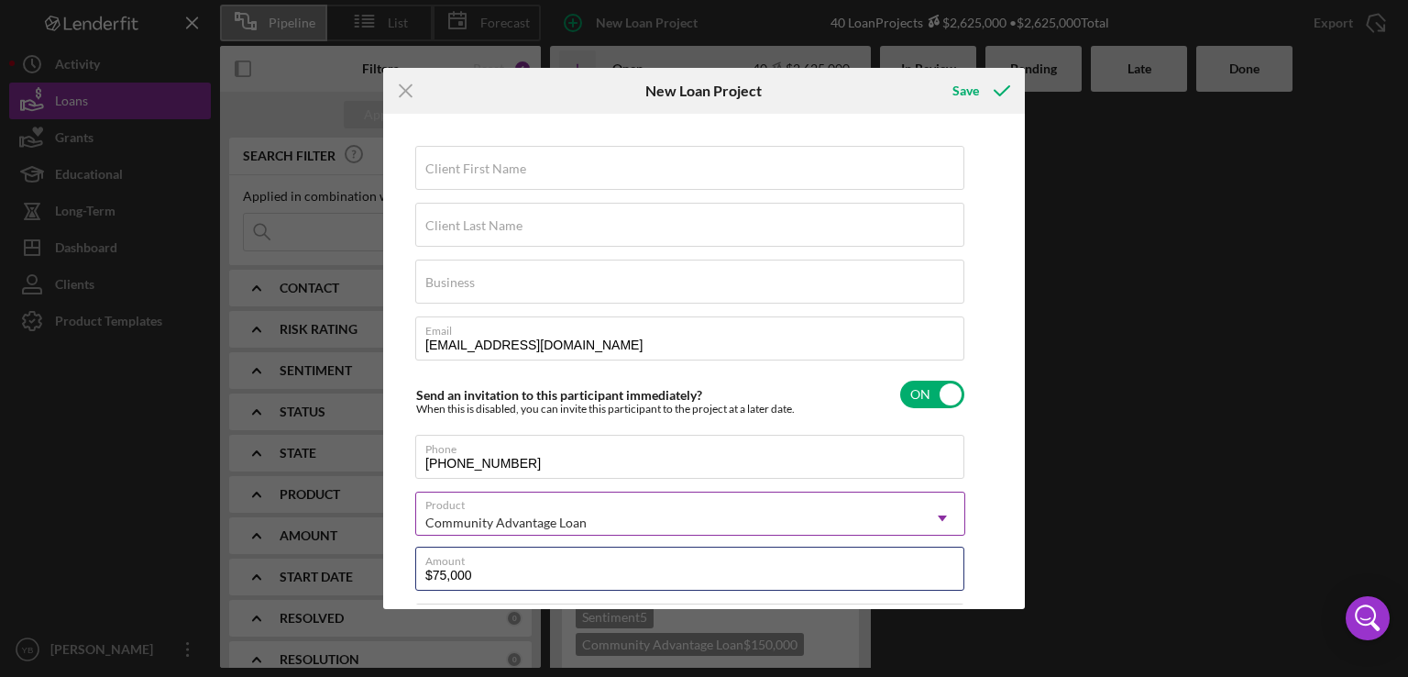
type input "$7,500"
type textarea "Here's a snapshot of information that has been fully approved, as well as the i…"
type input "$750"
type textarea "Here's a snapshot of information that has been fully approved, as well as the i…"
type input "$75"
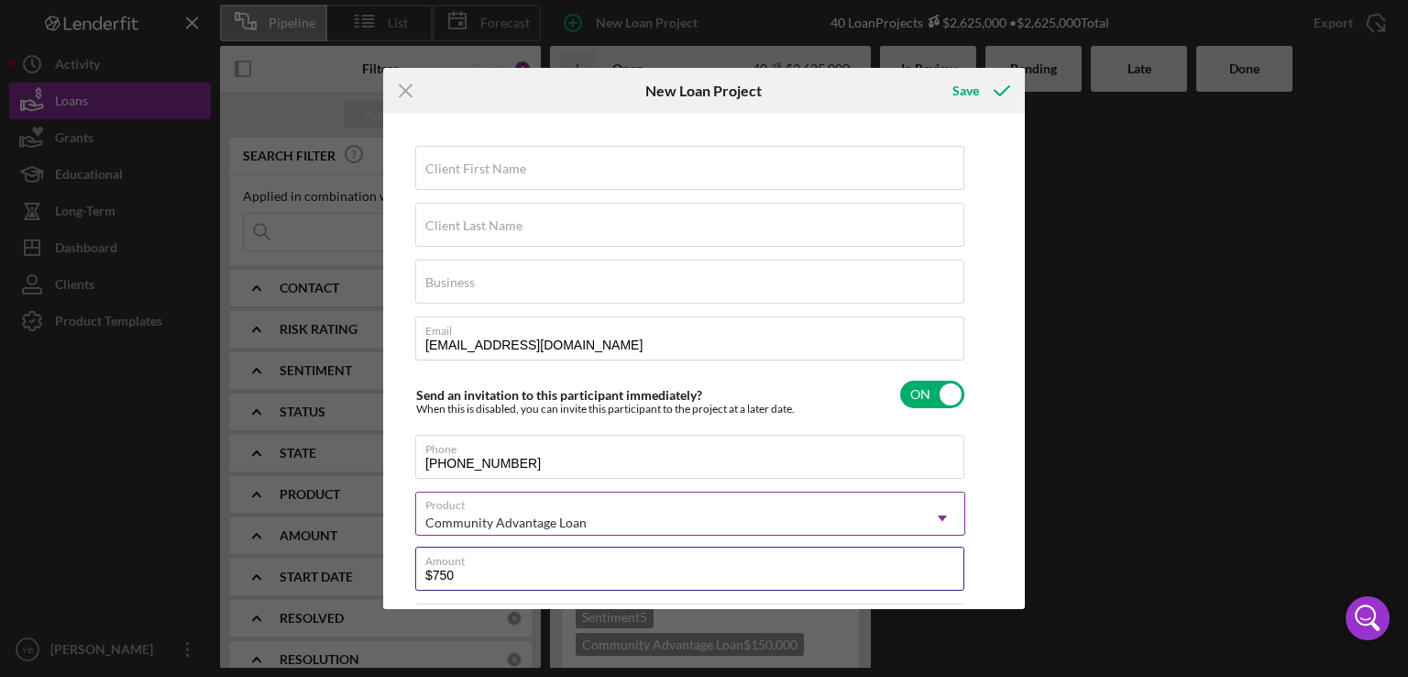
type textarea "Here's a snapshot of information that has been fully approved, as well as the i…"
type input "$7"
type textarea "Here's a snapshot of information that has been fully approved, as well as the i…"
type input "$"
type textarea "Here's a snapshot of information that has been fully approved, as well as the i…"
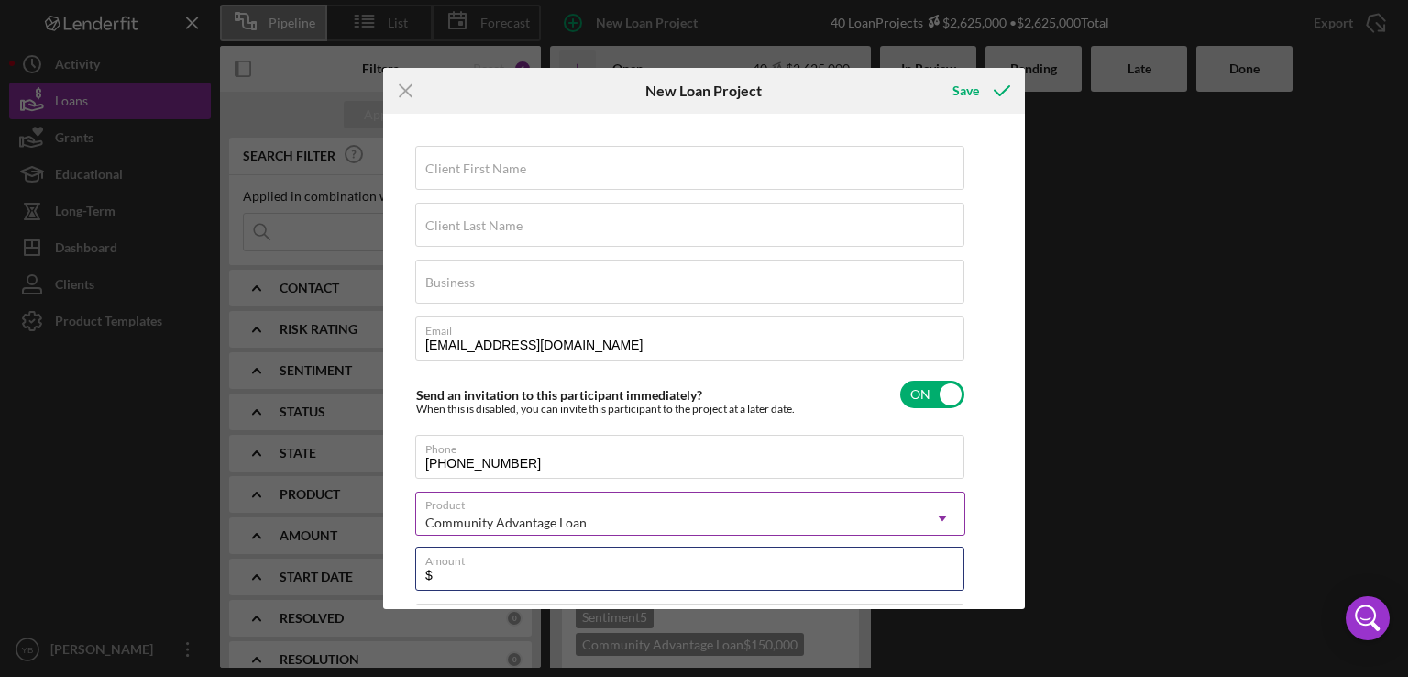
type textarea "Here's a snapshot of information that has been fully approved, as well as the i…"
type input "$1"
type textarea "Here's a snapshot of information that has been fully approved, as well as the i…"
type input "$10"
type textarea "Here's a snapshot of information that has been fully approved, as well as the i…"
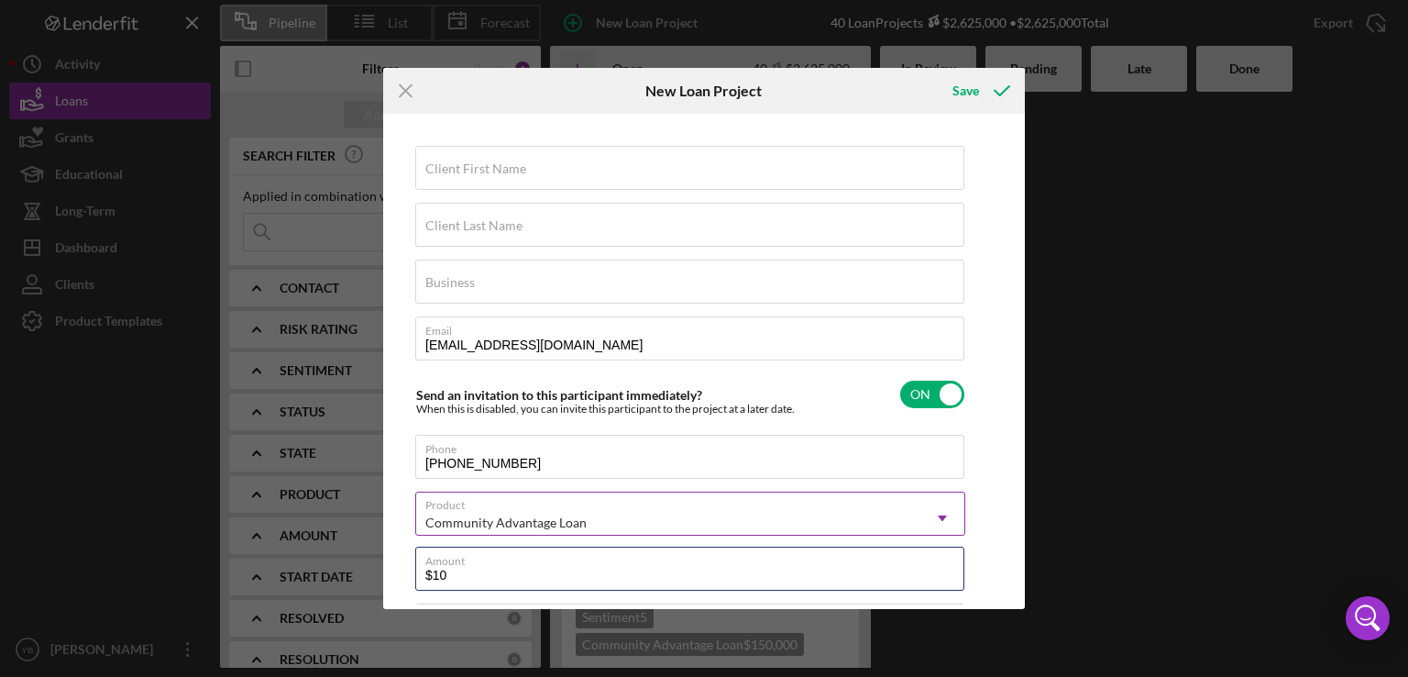
type input "$100"
type textarea "Here's a snapshot of information that has been fully approved, as well as the i…"
type input "$1,000"
type textarea "Here's a snapshot of information that has been fully approved, as well as the i…"
type input "$10,000"
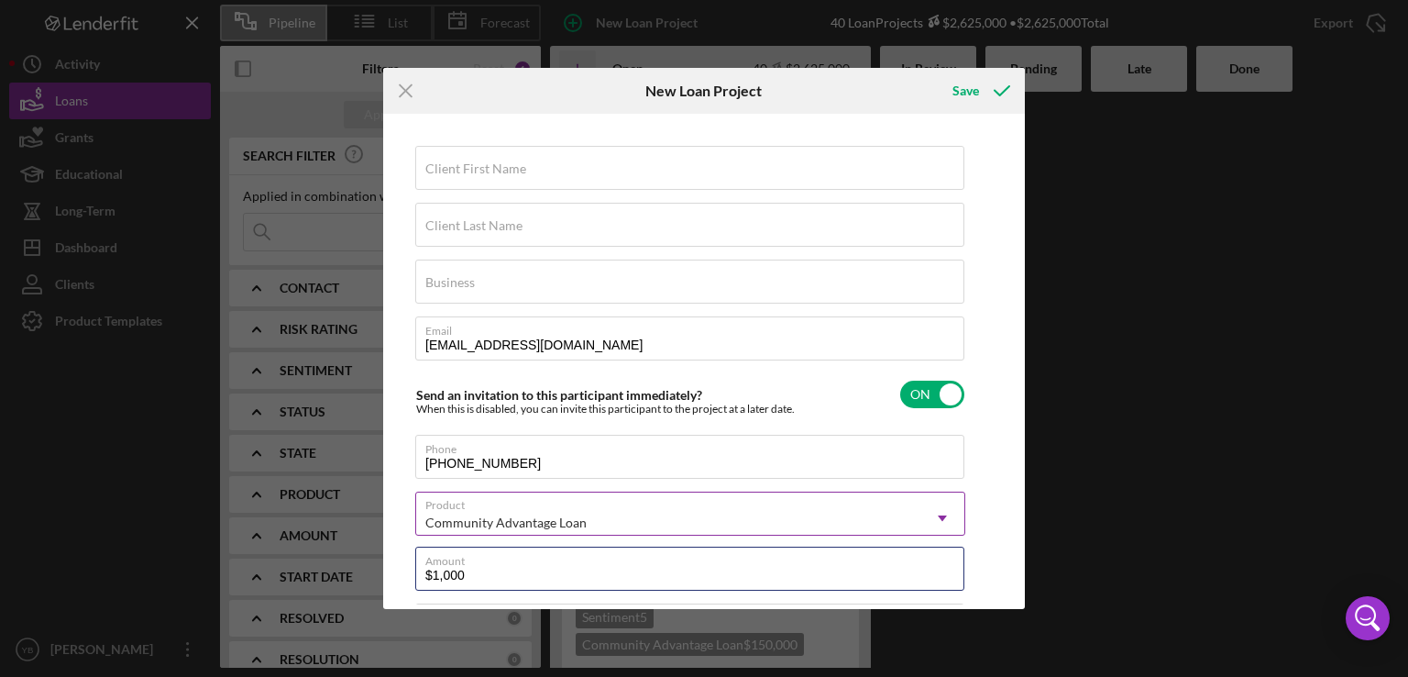
type textarea "Here's a snapshot of information that has been fully approved, as well as the i…"
type input "$100,000"
type textarea "Here's a snapshot of information that has been fully approved, as well as the i…"
type input "$100,000"
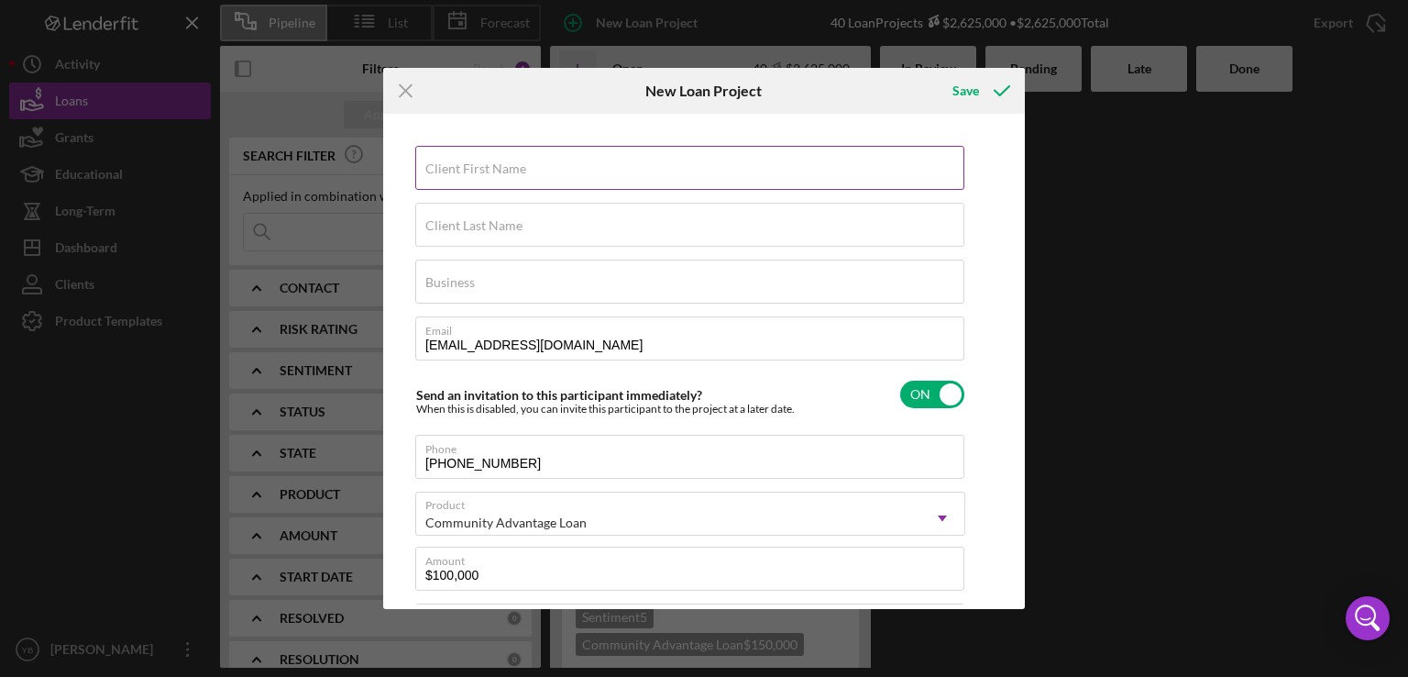
type textarea "Here's a snapshot of information that has been fully approved, as well as the i…"
click at [546, 166] on input "Client First Name" at bounding box center [689, 168] width 549 height 44
paste input "[PERSON_NAME]"
type input "[PERSON_NAME]"
type textarea "Here's a snapshot of information that has been fully approved, as well as the i…"
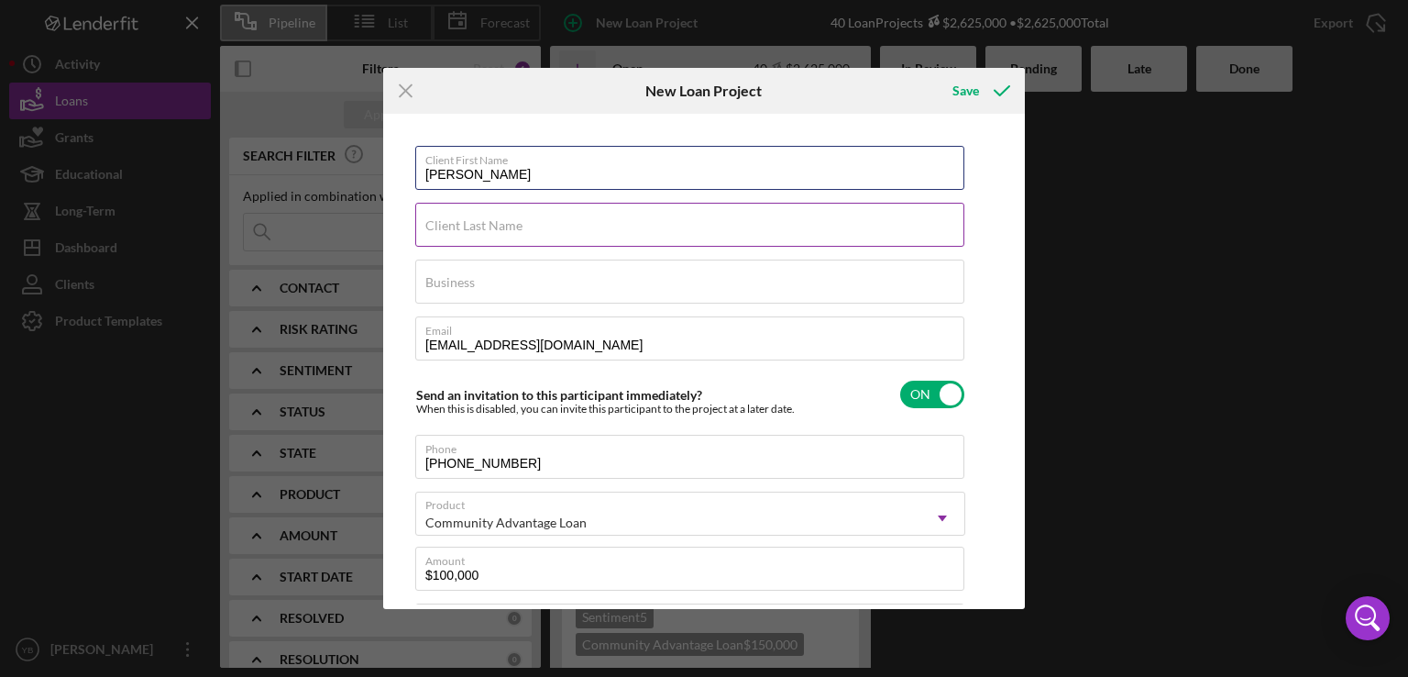
type input "[PERSON_NAME]"
type textarea "Here's a snapshot of information that has been fully approved, as well as the i…"
click at [490, 230] on label "Client Last Name" at bounding box center [473, 225] width 97 height 15
click at [490, 230] on input "Client Last Name" at bounding box center [689, 225] width 549 height 44
paste input "[PERSON_NAME]"
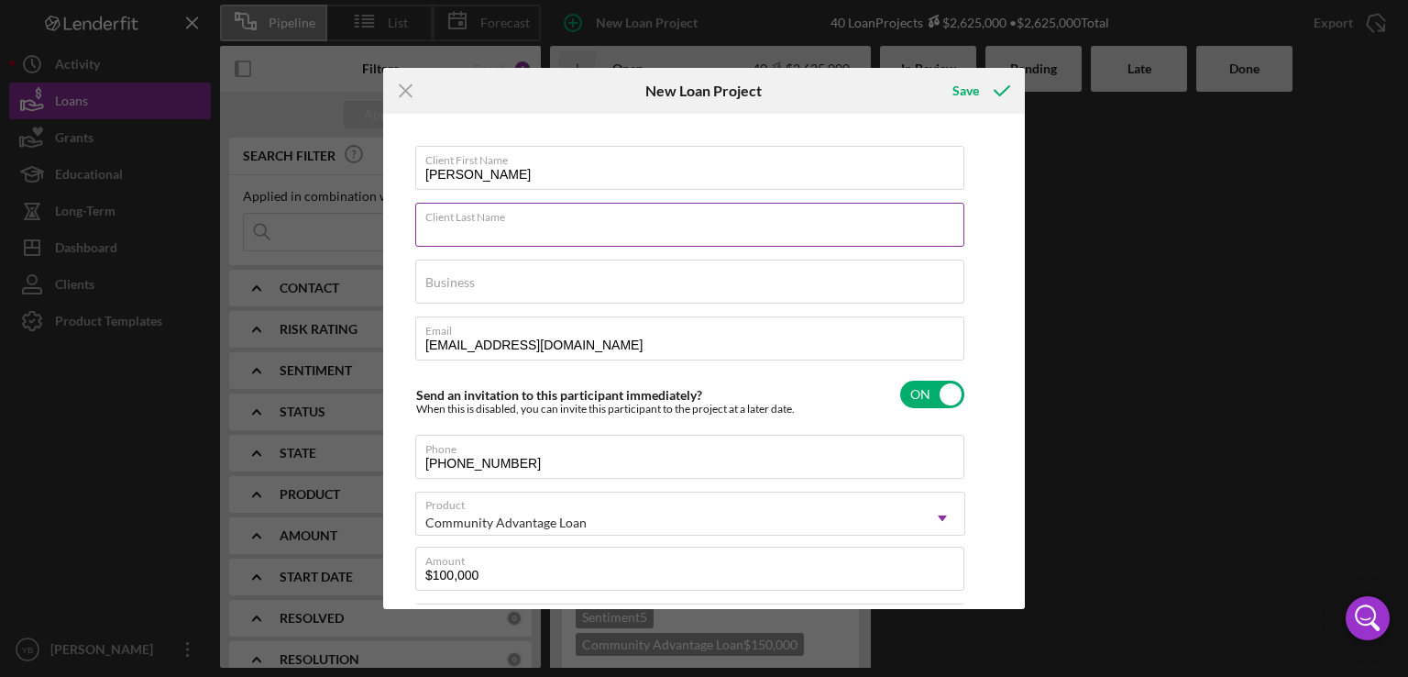
type input "[PERSON_NAME]"
type textarea "Here's a snapshot of information that has been fully approved, as well as the i…"
drag, startPoint x: 456, startPoint y: 228, endPoint x: 384, endPoint y: 235, distance: 71.8
click at [384, 235] on div "Client First Name [PERSON_NAME] Client Last Name [PERSON_NAME] Business Require…" at bounding box center [704, 361] width 642 height 495
type input "[PERSON_NAME]"
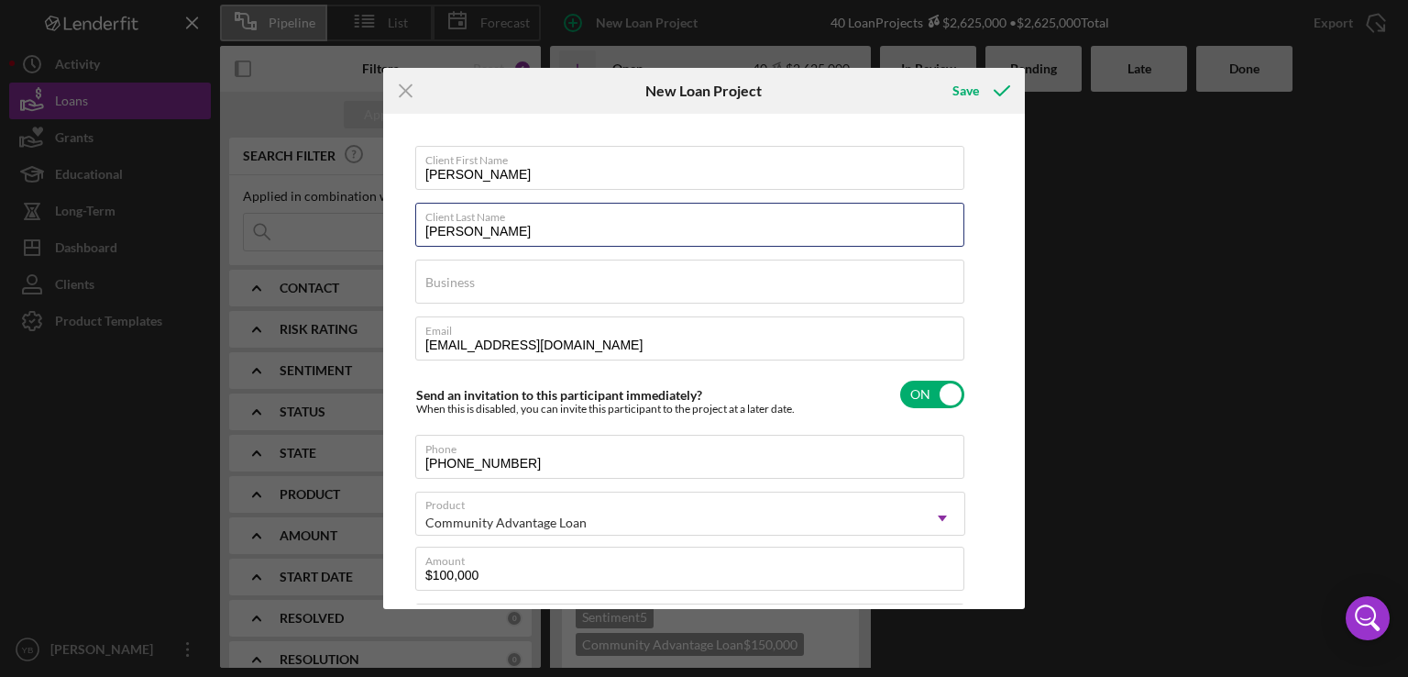
type textarea "Here's a snapshot of information that has been fully approved, as well as the i…"
type input "[PERSON_NAME]"
type textarea "Here's a snapshot of information that has been fully approved, as well as the i…"
drag, startPoint x: 506, startPoint y: 170, endPoint x: 457, endPoint y: 170, distance: 48.6
click at [457, 170] on input "[PERSON_NAME]" at bounding box center [689, 168] width 549 height 44
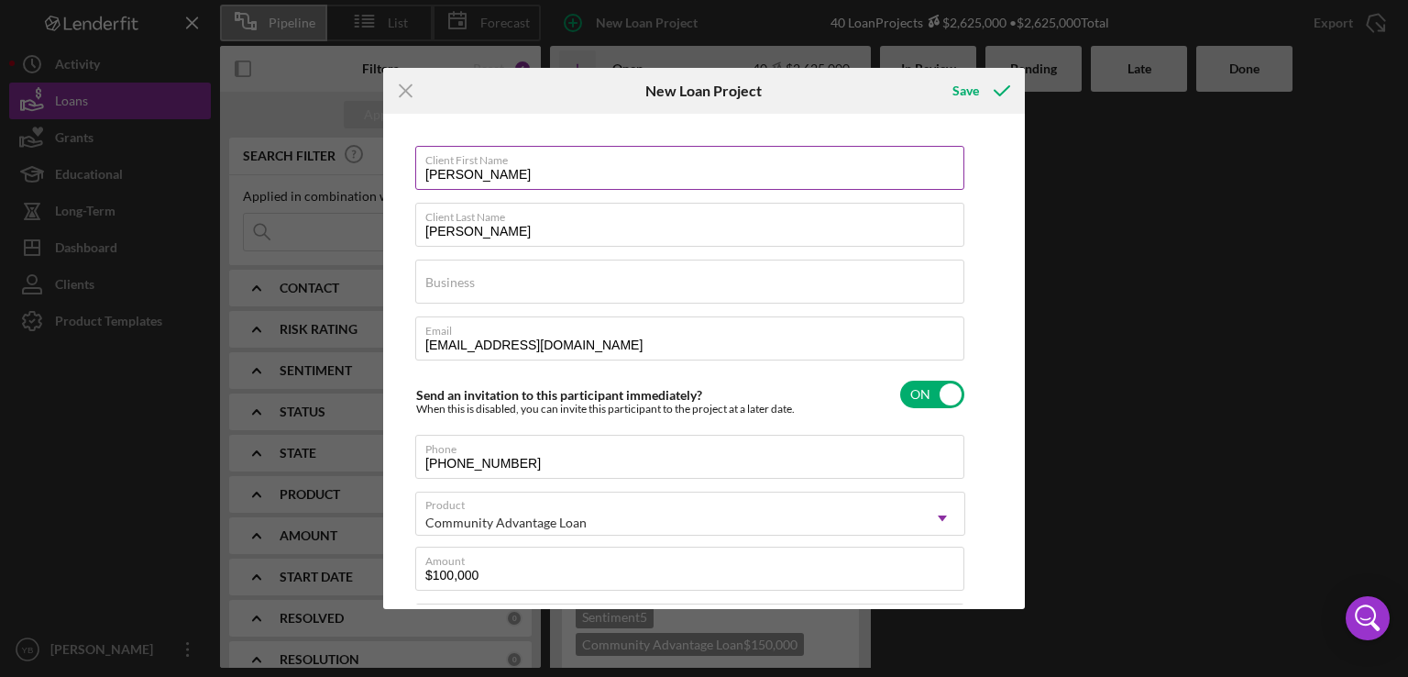
type input "Eden"
type textarea "Here's a snapshot of information that has been fully approved, as well as the i…"
type input "Eden"
type textarea "Here's a snapshot of information that has been fully approved, as well as the i…"
click at [469, 280] on label "Business" at bounding box center [450, 282] width 50 height 15
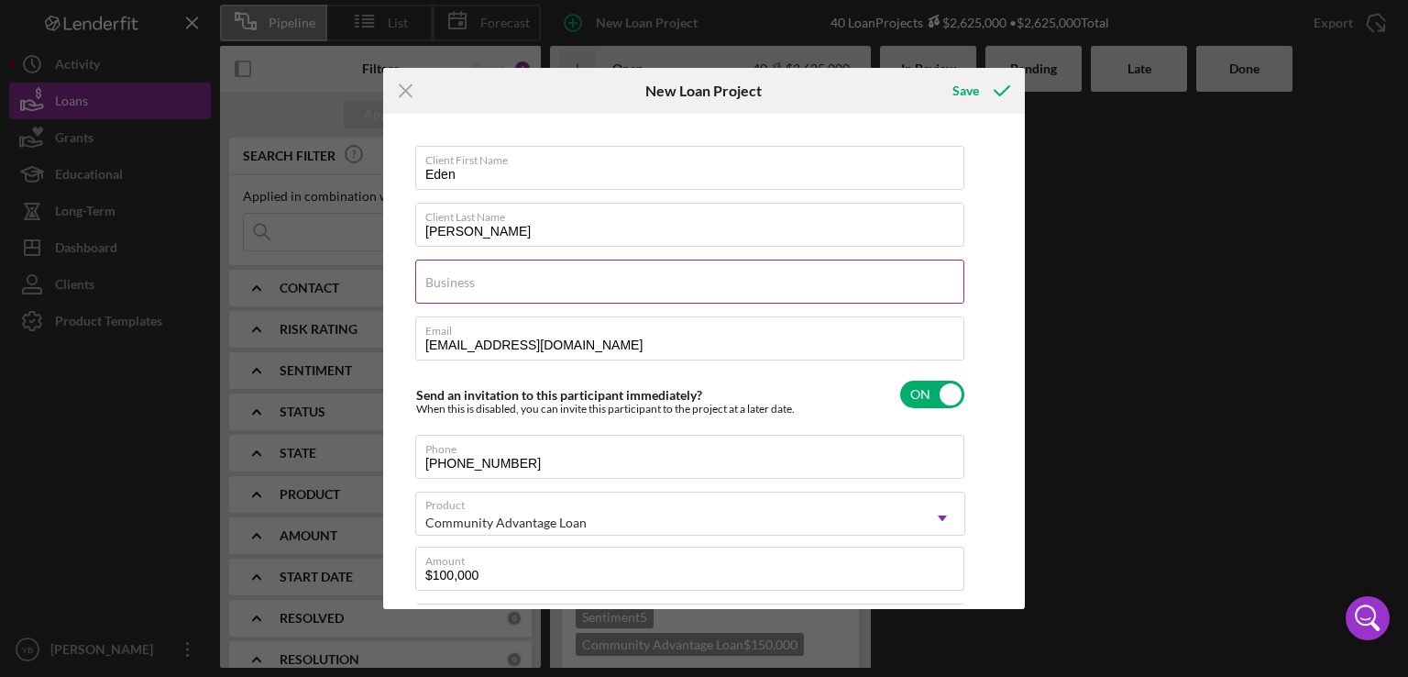
click at [469, 280] on input "Business" at bounding box center [689, 281] width 549 height 44
paste input "Eve Milan Inc"
type input "Eve Milan Inc"
type textarea "Here's a snapshot of information that has been fully approved, as well as the i…"
type input "Eve Milan Inc"
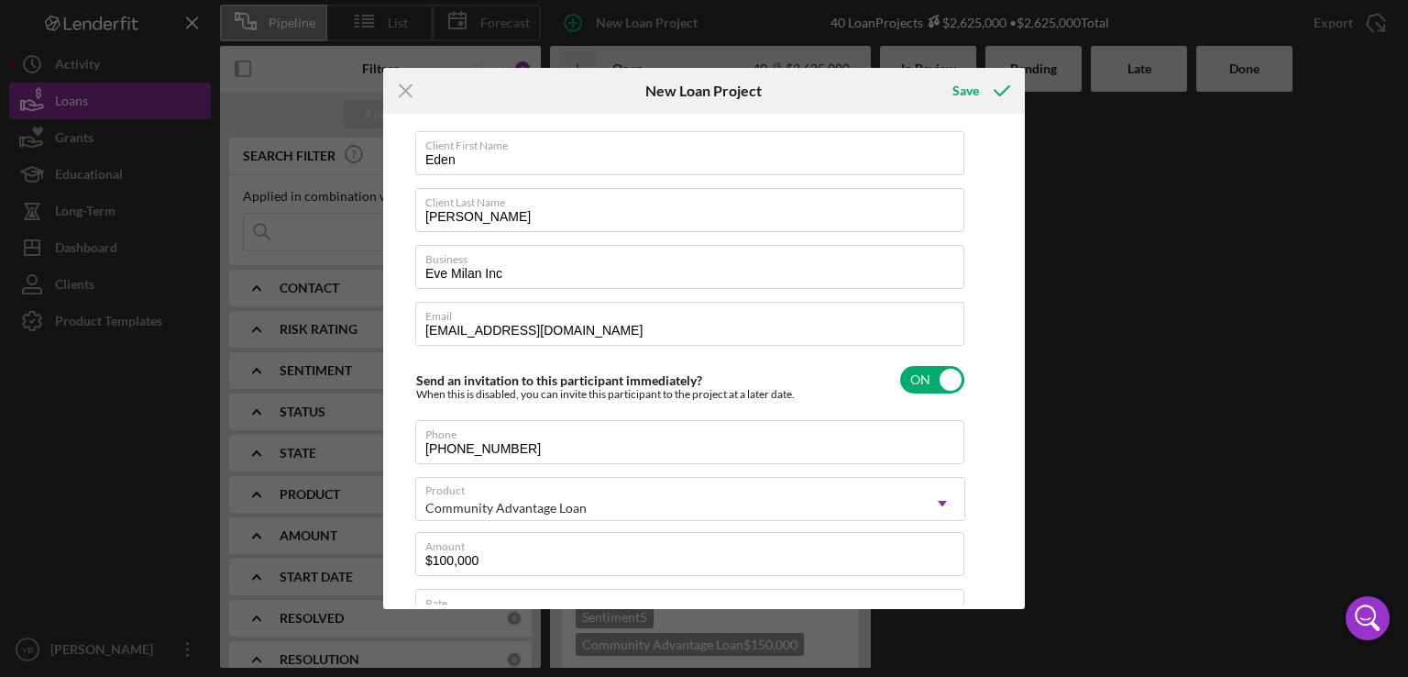
scroll to position [0, 0]
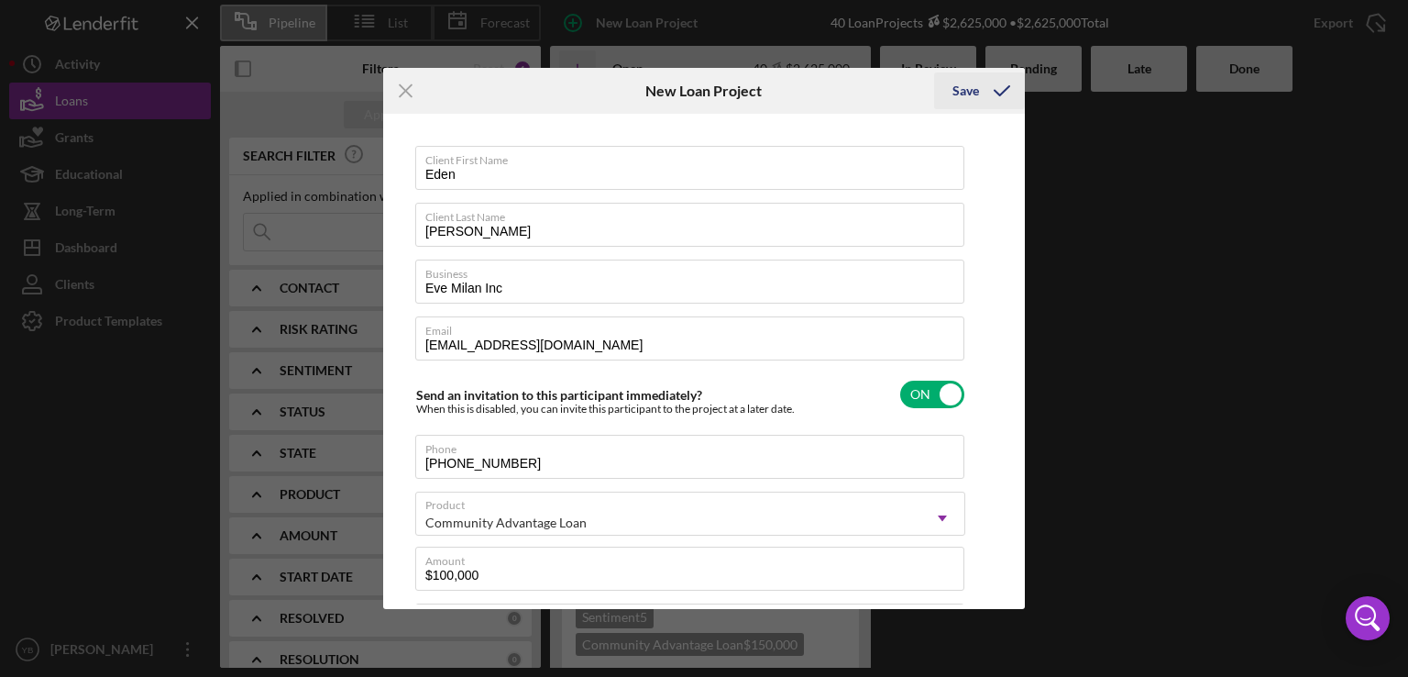
click at [964, 99] on div "Save" at bounding box center [965, 90] width 27 height 37
type textarea "Here's a snapshot of information that has been fully approved, as well as the i…"
checkbox input "false"
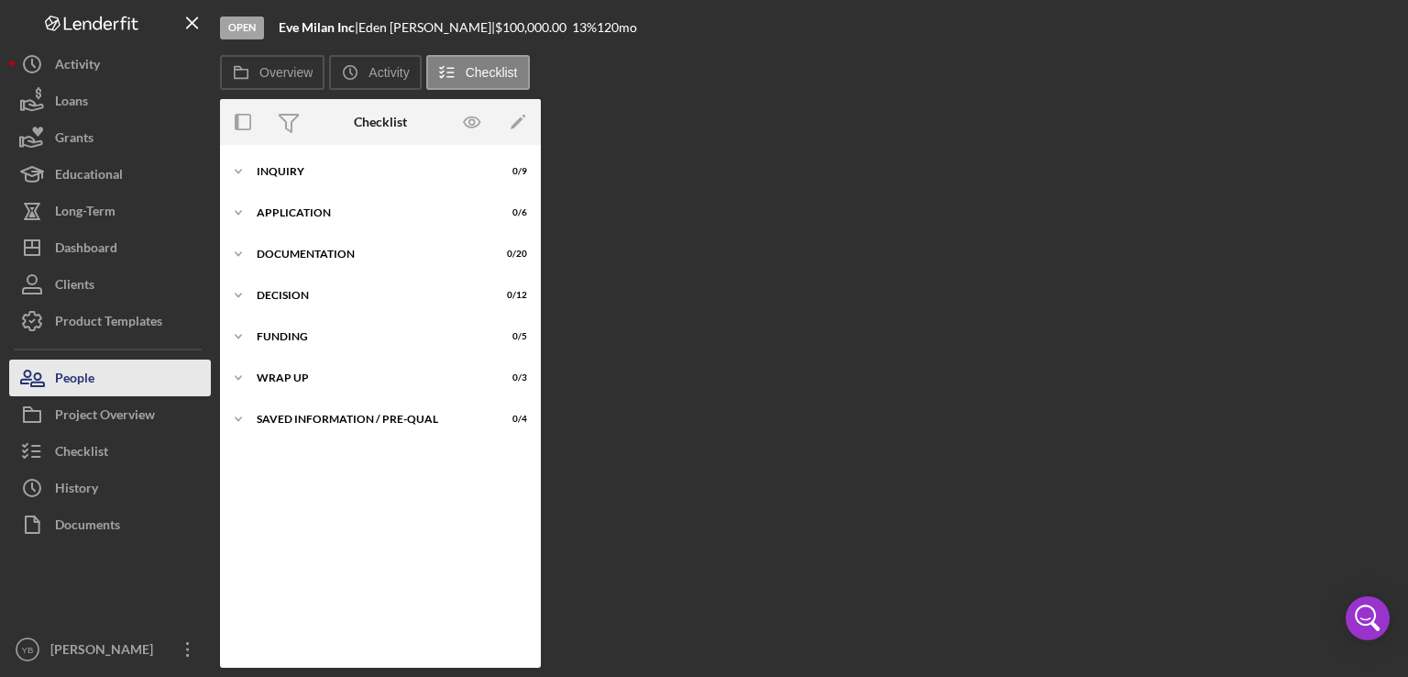
click at [94, 386] on button "People" at bounding box center [110, 377] width 202 height 37
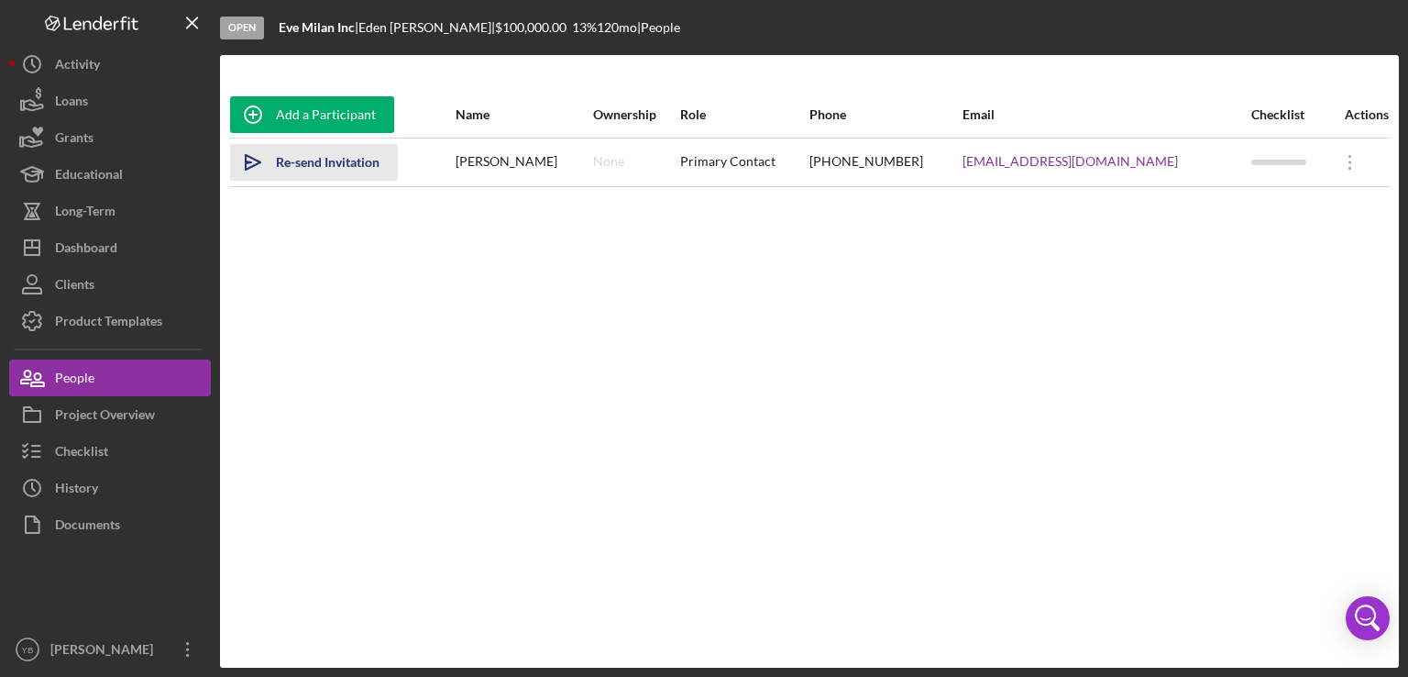
click at [340, 159] on div "Re-send Invitation" at bounding box center [328, 162] width 104 height 37
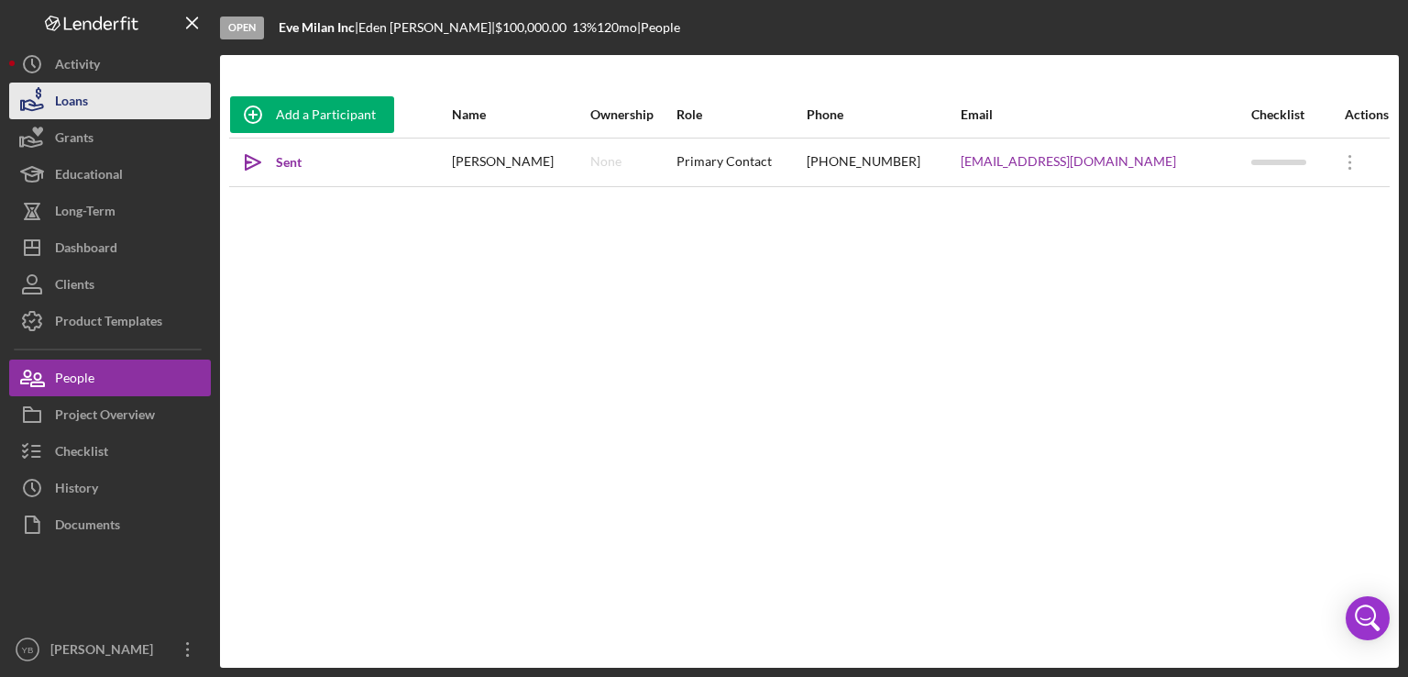
click at [110, 107] on button "Loans" at bounding box center [110, 101] width 202 height 37
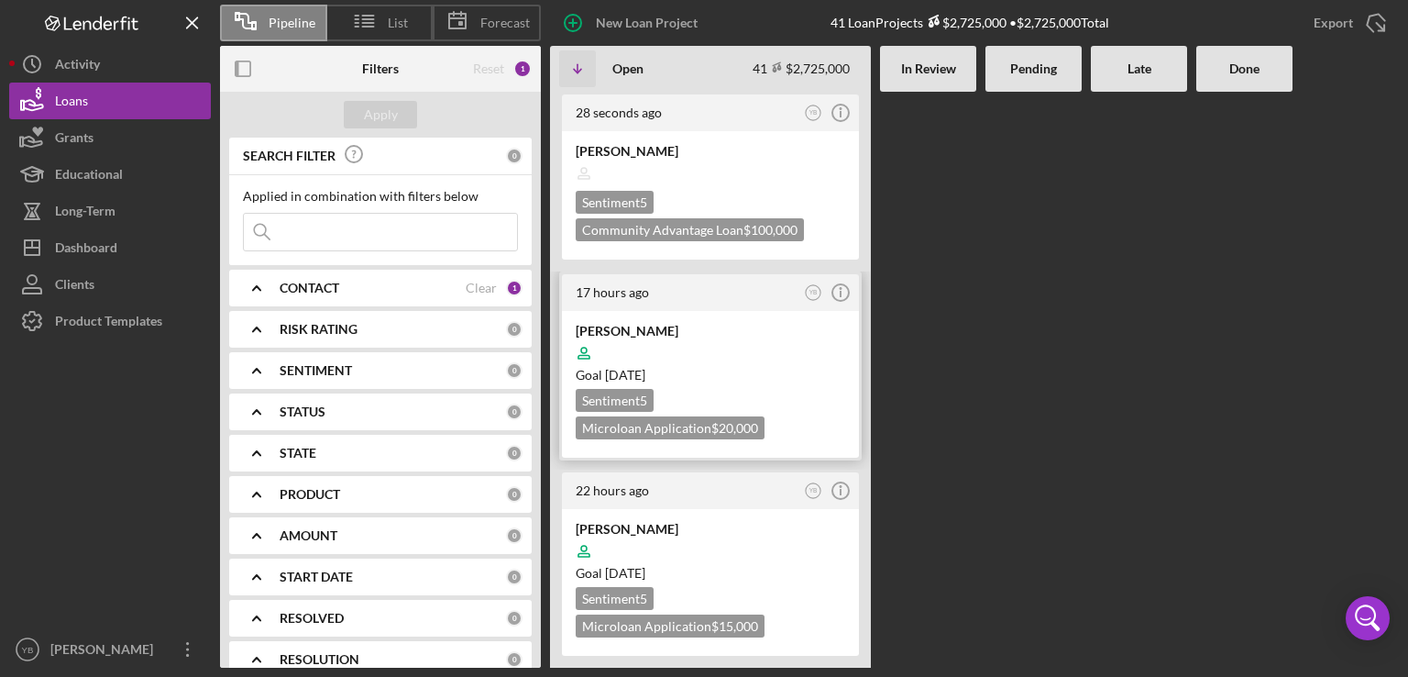
drag, startPoint x: 720, startPoint y: 378, endPoint x: 770, endPoint y: 320, distance: 76.7
click at [770, 320] on div "[PERSON_NAME] Goal [DATE] Sentiment 5 Microloan Application $20,000" at bounding box center [710, 384] width 297 height 147
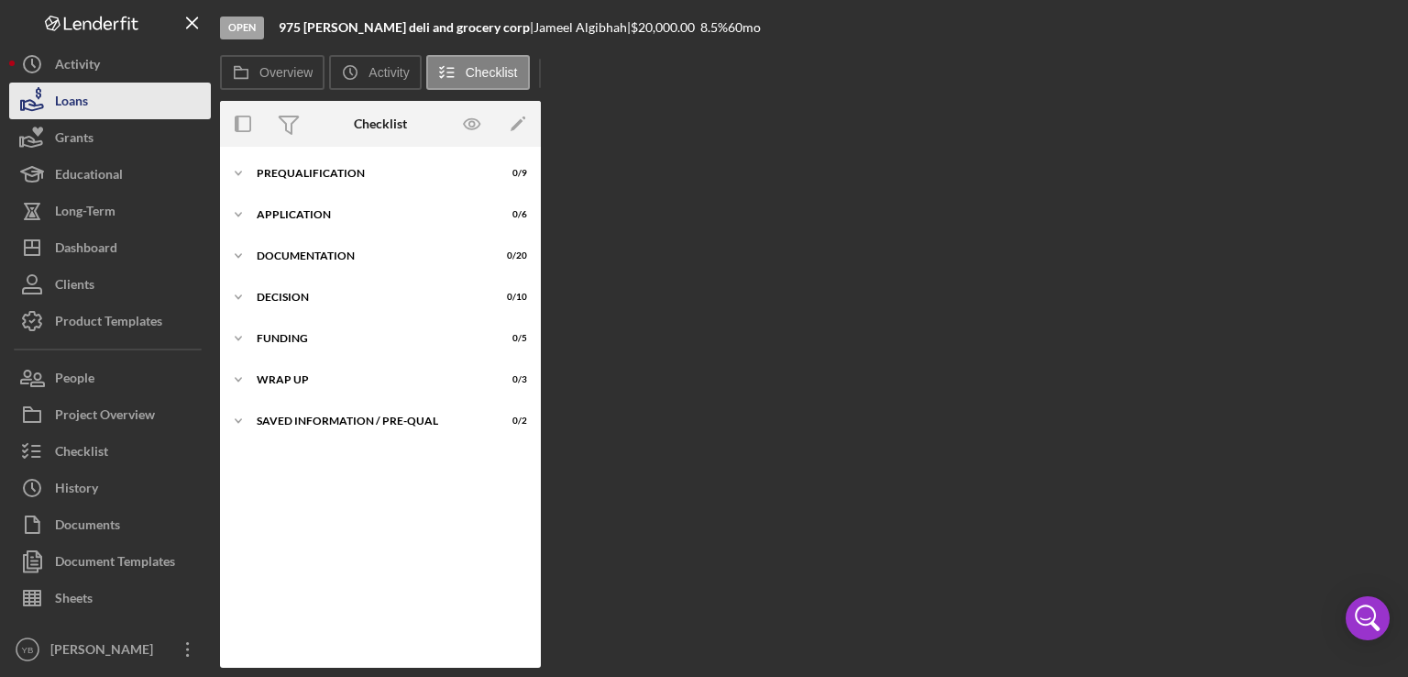
click at [95, 95] on button "Loans" at bounding box center [110, 101] width 202 height 37
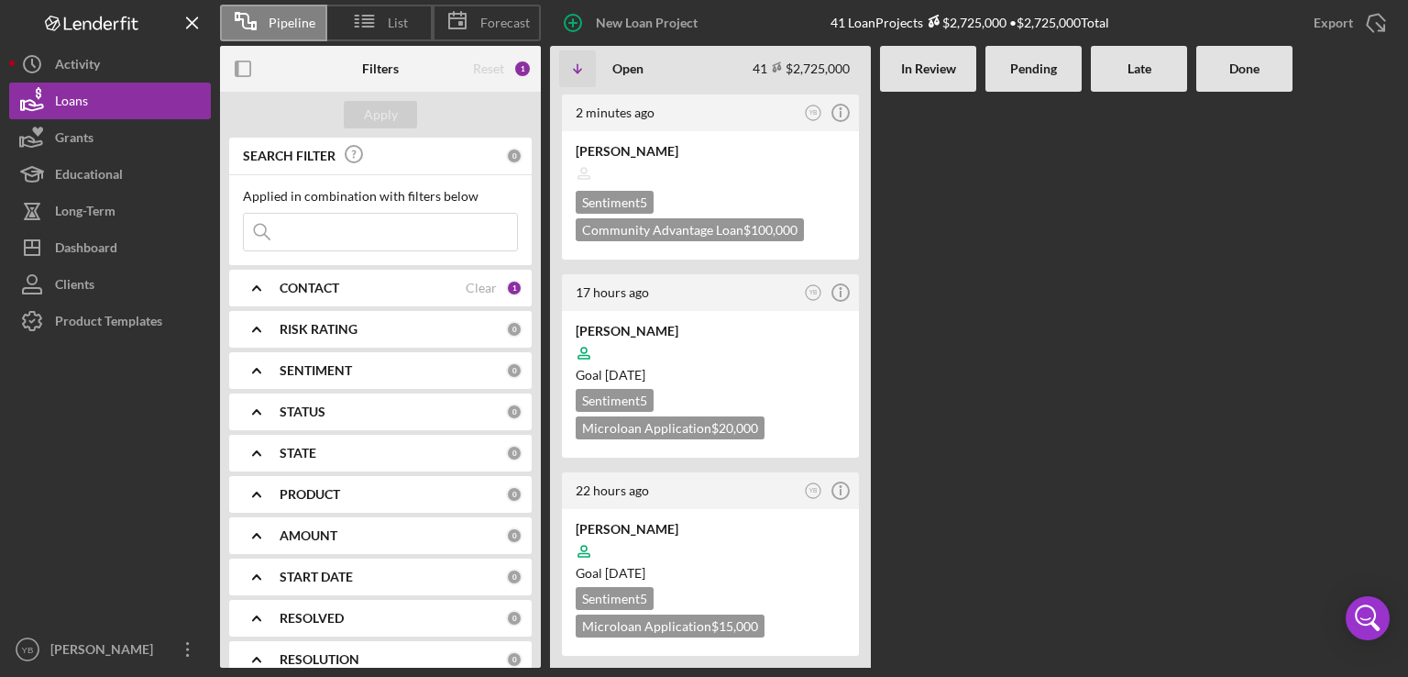
click at [1149, 427] on div at bounding box center [1139, 380] width 96 height 576
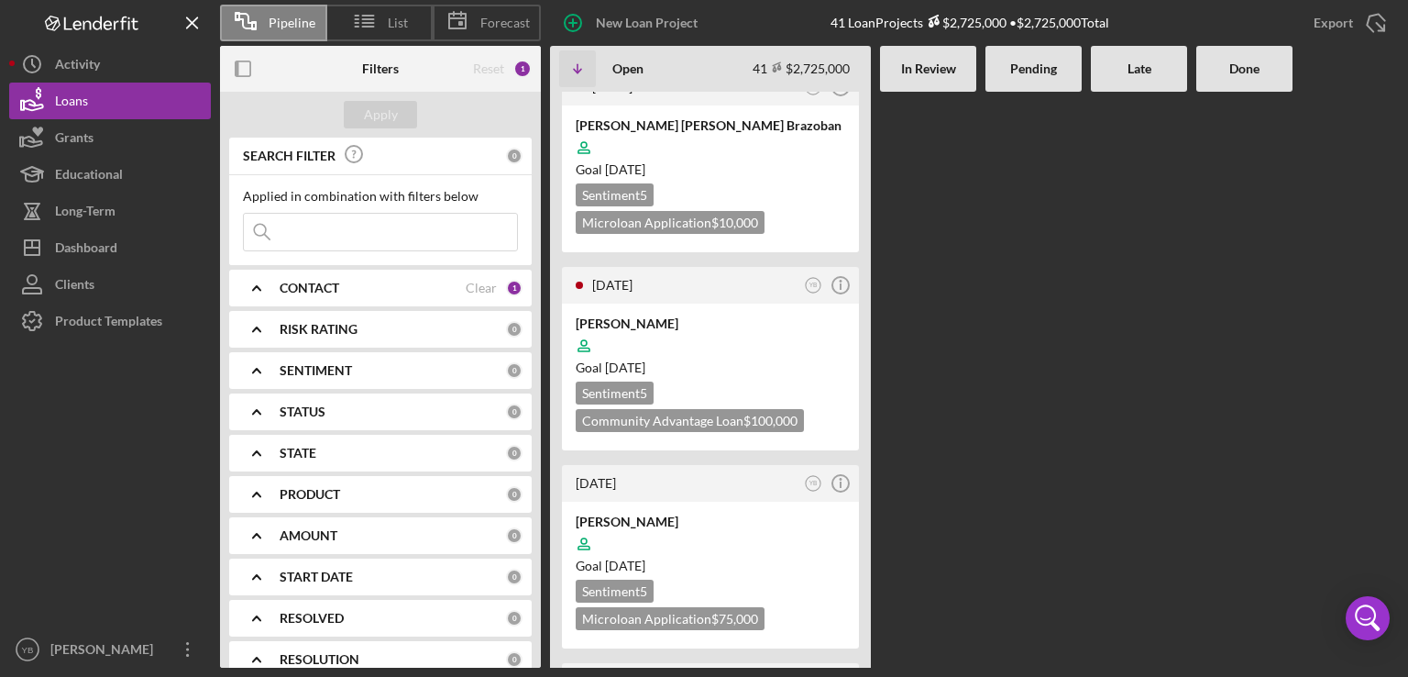
scroll to position [1540, 0]
